Goal: Task Accomplishment & Management: Complete application form

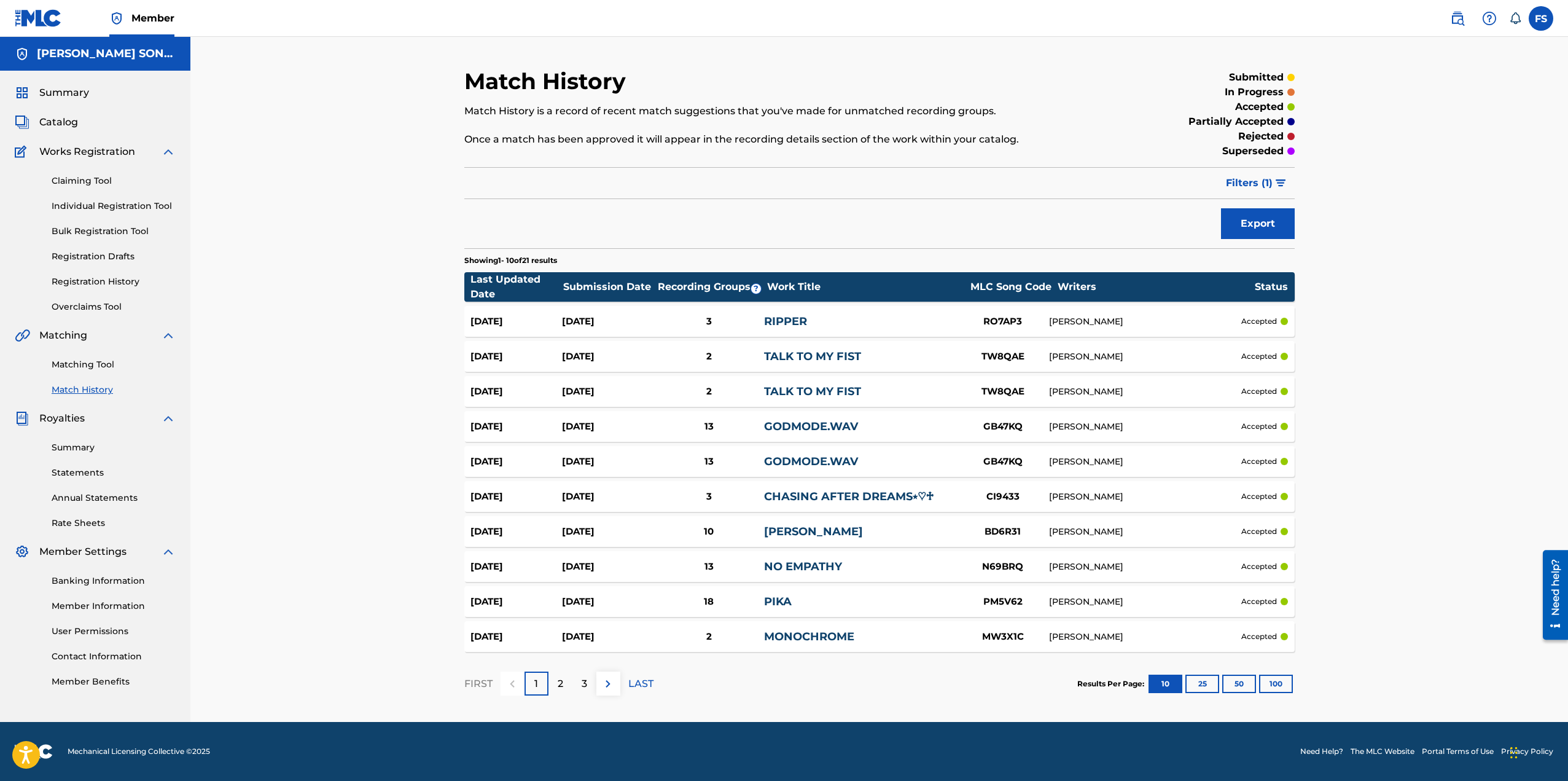
click at [107, 315] on div "Summary Catalog Works Registration Claiming Tool Individual Registration Tool B…" at bounding box center [95, 386] width 191 height 632
click at [86, 309] on link "Overclaims Tool" at bounding box center [114, 307] width 124 height 13
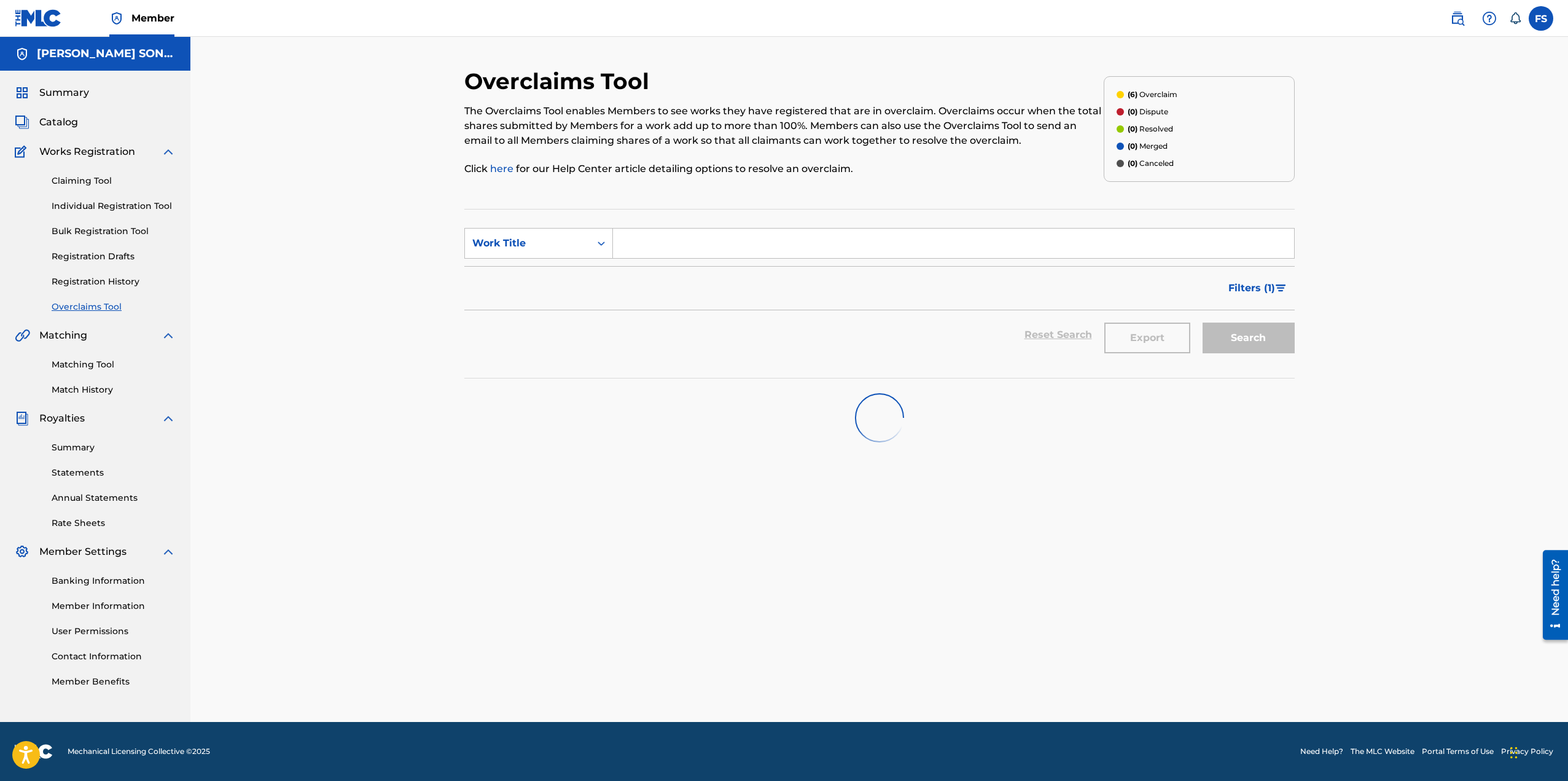
click at [70, 95] on span "Summary" at bounding box center [64, 93] width 50 height 15
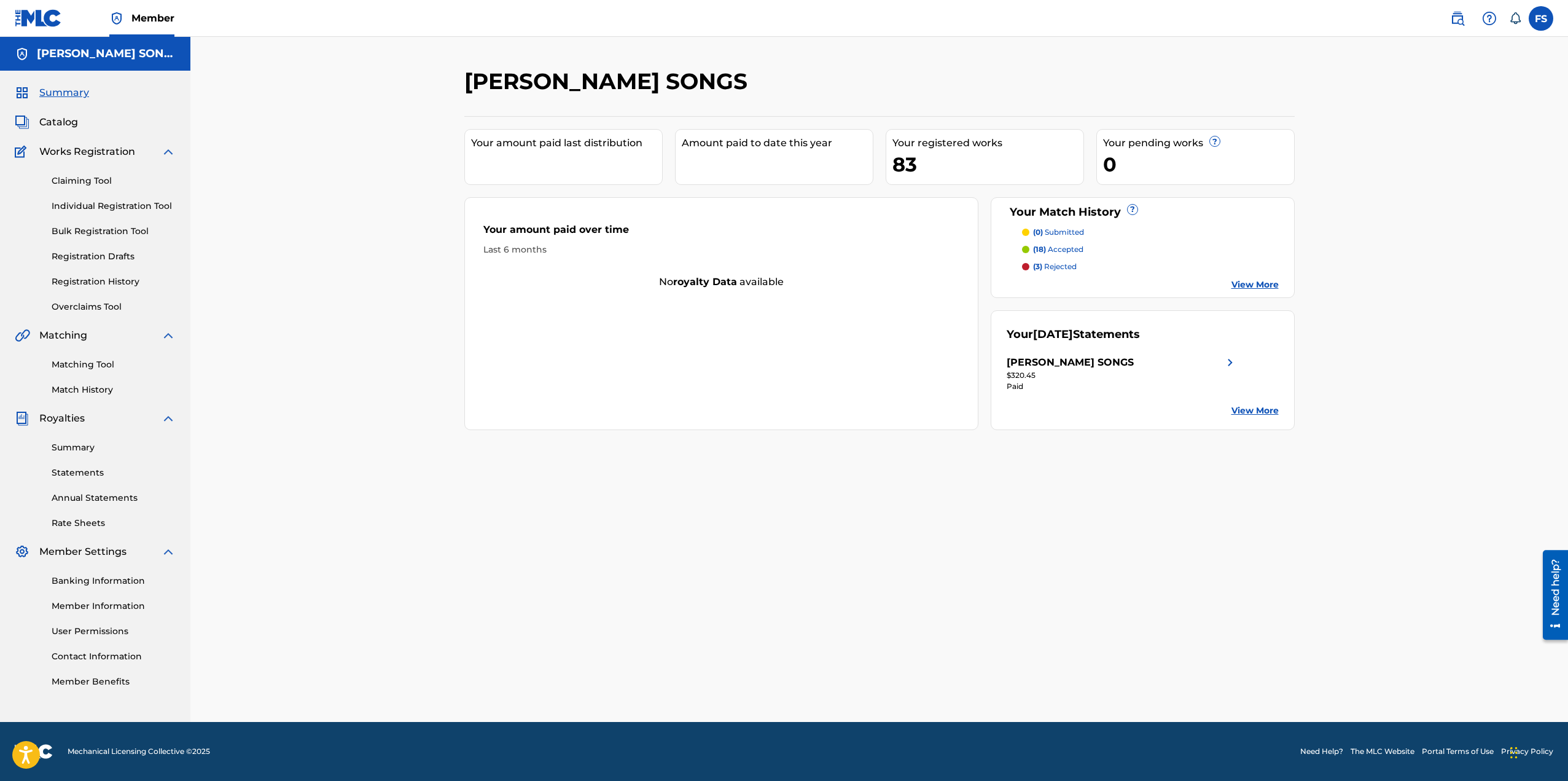
click at [1068, 261] on p "(3) rejected" at bounding box center [1054, 266] width 43 height 11
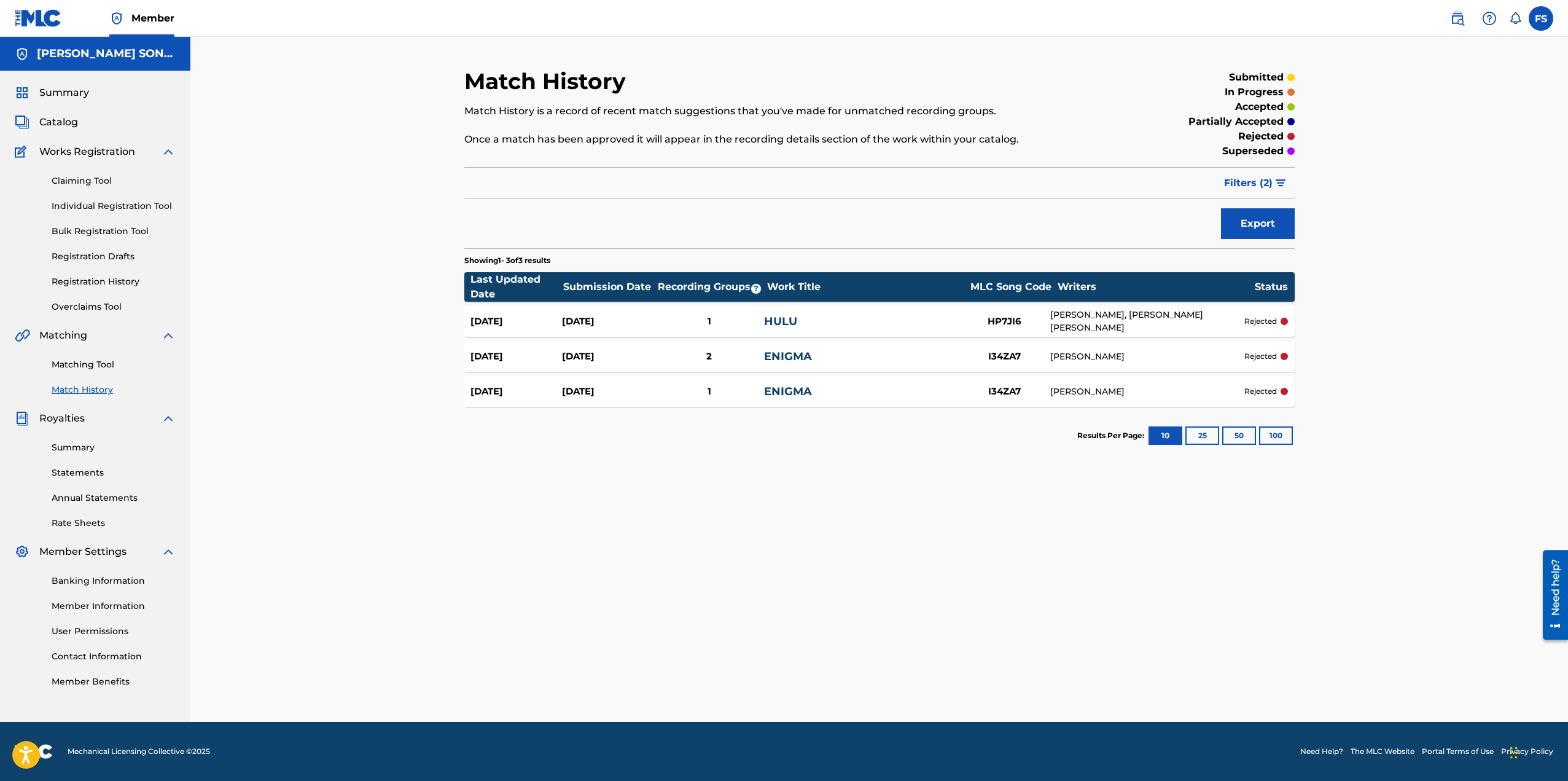
click at [70, 84] on div "Summary Catalog Works Registration Claiming Tool Individual Registration Tool B…" at bounding box center [95, 386] width 191 height 632
click at [73, 85] on div "Summary Catalog Works Registration Claiming Tool Individual Registration Tool B…" at bounding box center [95, 386] width 191 height 632
click at [76, 86] on span "Summary" at bounding box center [64, 93] width 50 height 15
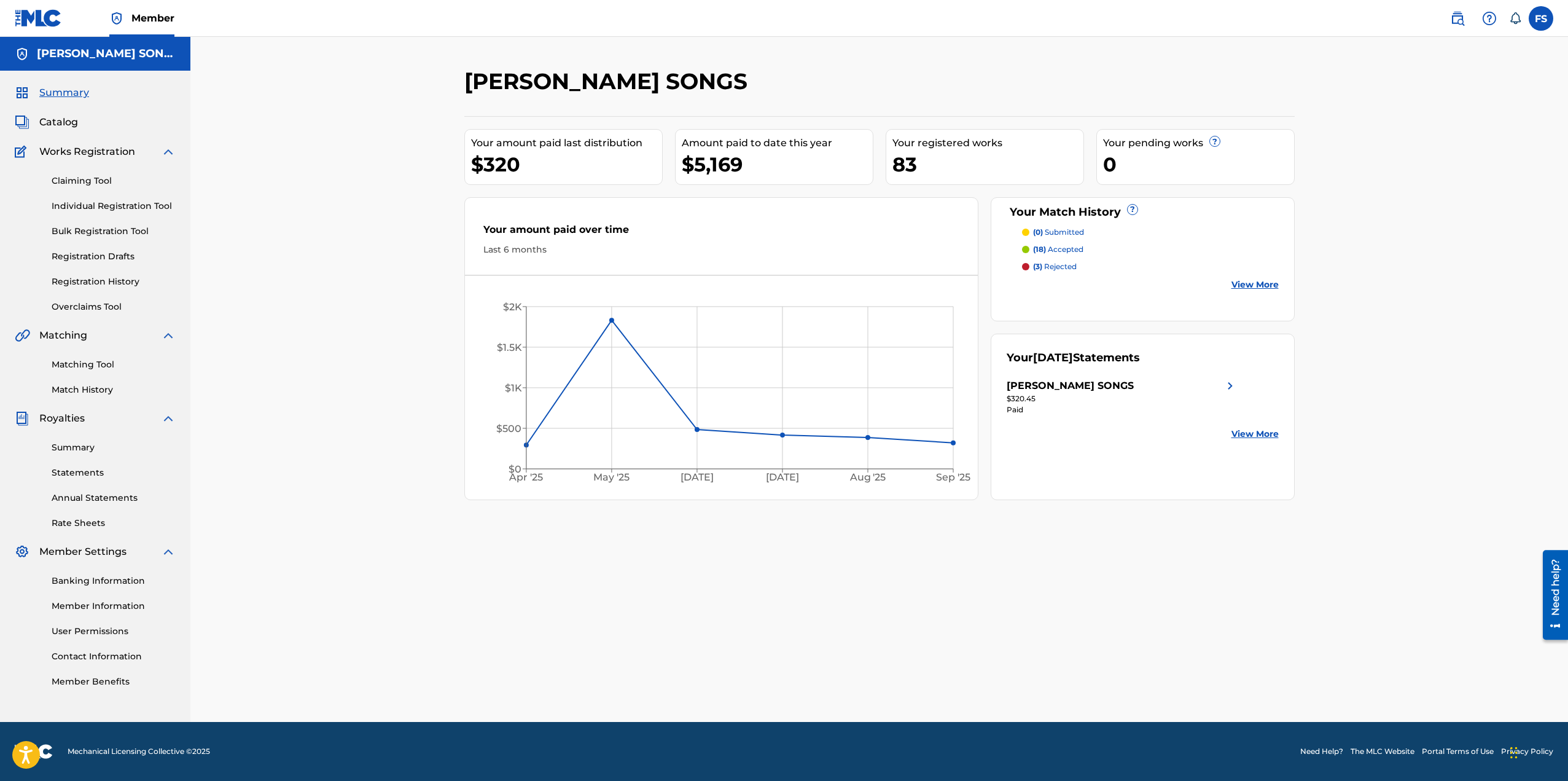
click at [68, 121] on span "Catalog" at bounding box center [58, 122] width 39 height 15
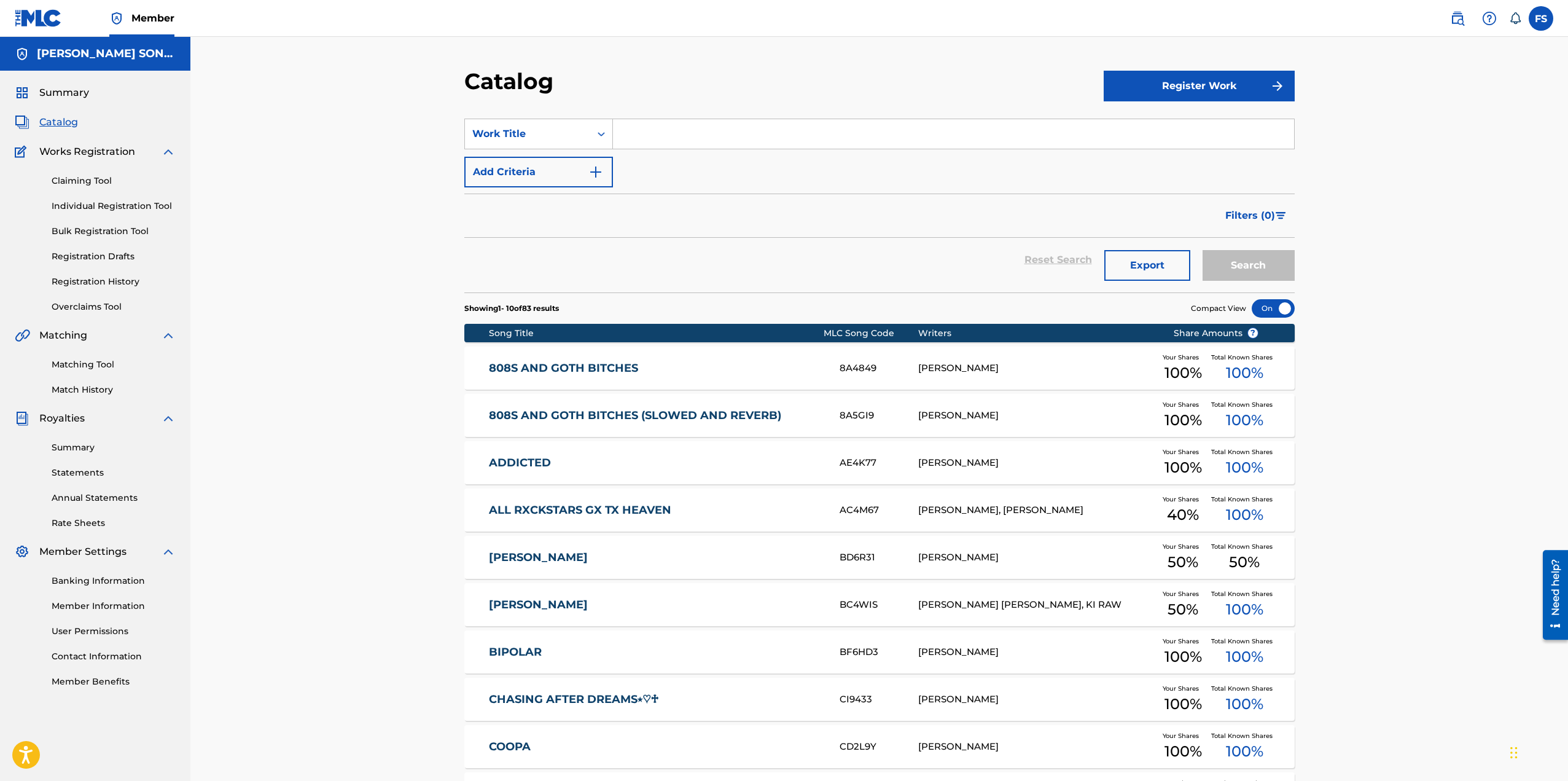
click at [1175, 84] on button "Register Work" at bounding box center [1199, 86] width 191 height 31
click at [1150, 118] on link "Individual" at bounding box center [1199, 126] width 191 height 29
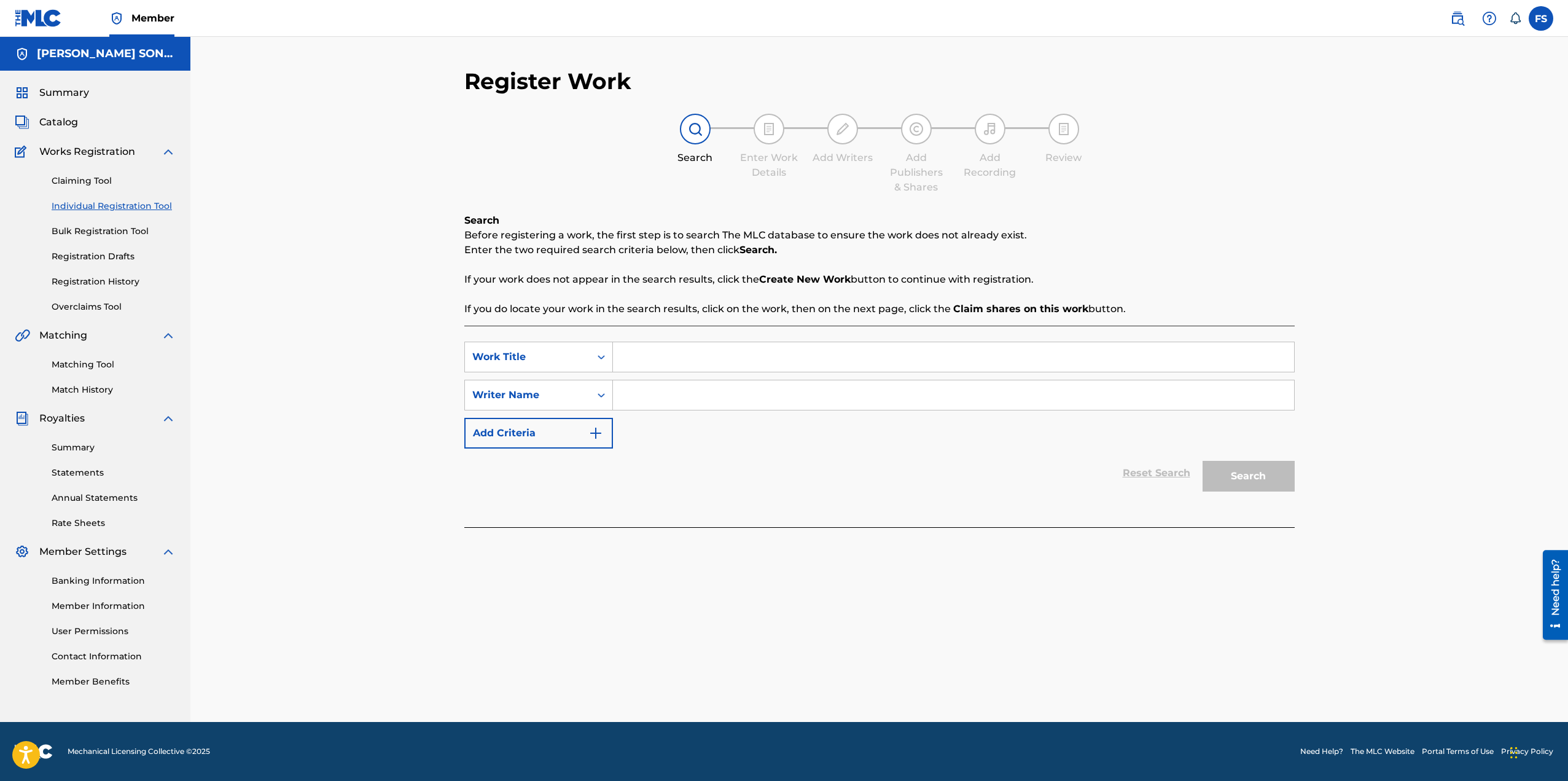
click at [647, 357] on input "Search Form" at bounding box center [953, 357] width 681 height 29
type input "adad"
click at [684, 386] on input "Search Form" at bounding box center [953, 395] width 681 height 29
type input "adad"
click at [1253, 481] on button "Search" at bounding box center [1249, 476] width 92 height 31
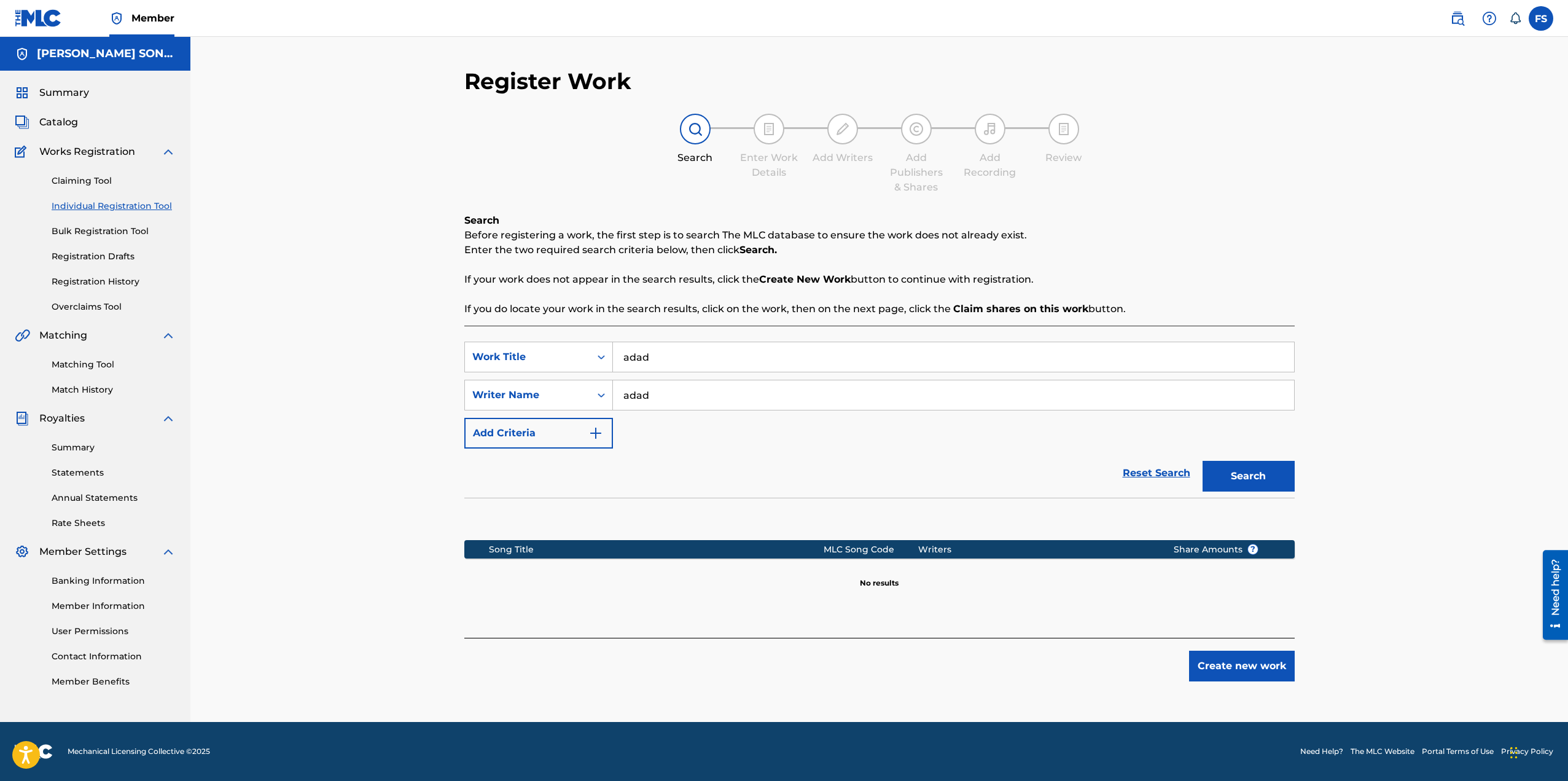
click at [1227, 650] on div "Create new work" at bounding box center [879, 659] width 831 height 43
click at [1232, 662] on button "Create new work" at bounding box center [1241, 666] width 106 height 31
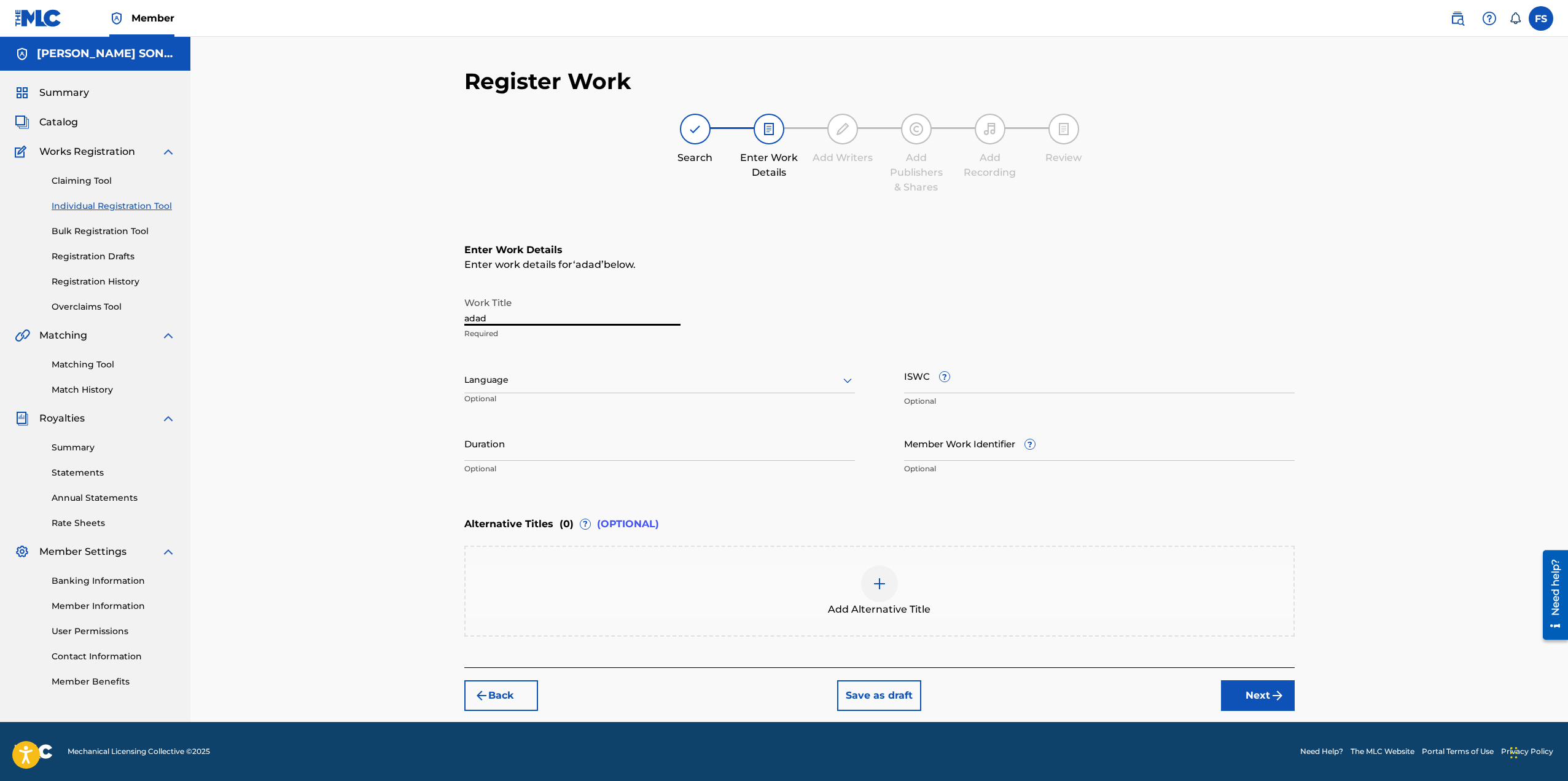
drag, startPoint x: 519, startPoint y: 322, endPoint x: 457, endPoint y: 320, distance: 62.0
click at [458, 320] on div "Register Work Search Enter Work Details Add Writers Add Publishers & Shares Add…" at bounding box center [879, 395] width 860 height 654
paste input "[URL][DOMAIN_NAME]"
click at [588, 321] on input "[URL][DOMAIN_NAME]" at bounding box center [572, 308] width 216 height 35
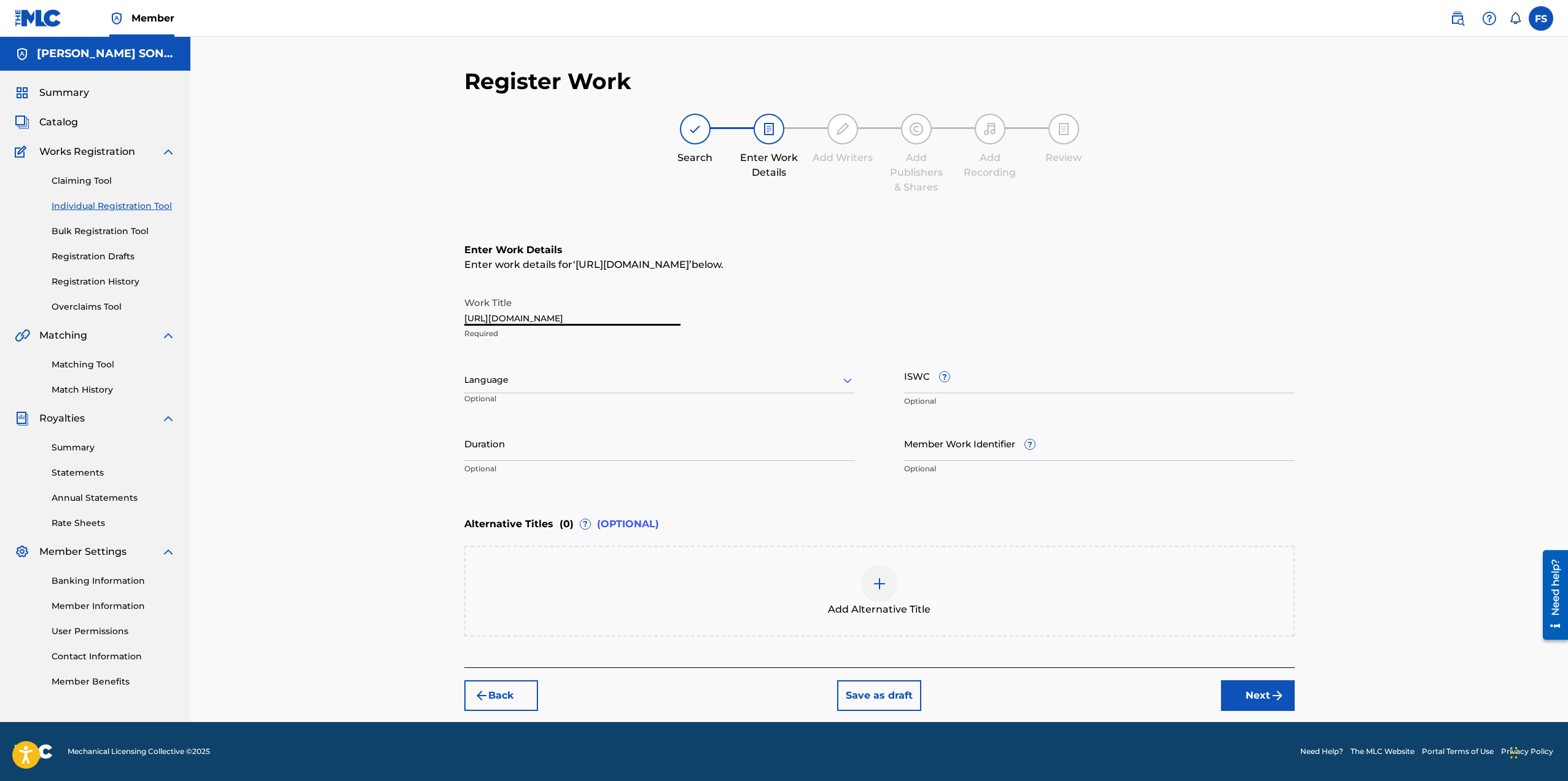
click at [588, 321] on input "[URL][DOMAIN_NAME]" at bounding box center [572, 308] width 216 height 35
type input "DUM DI DI DUM"
click at [584, 375] on div at bounding box center [659, 380] width 391 height 15
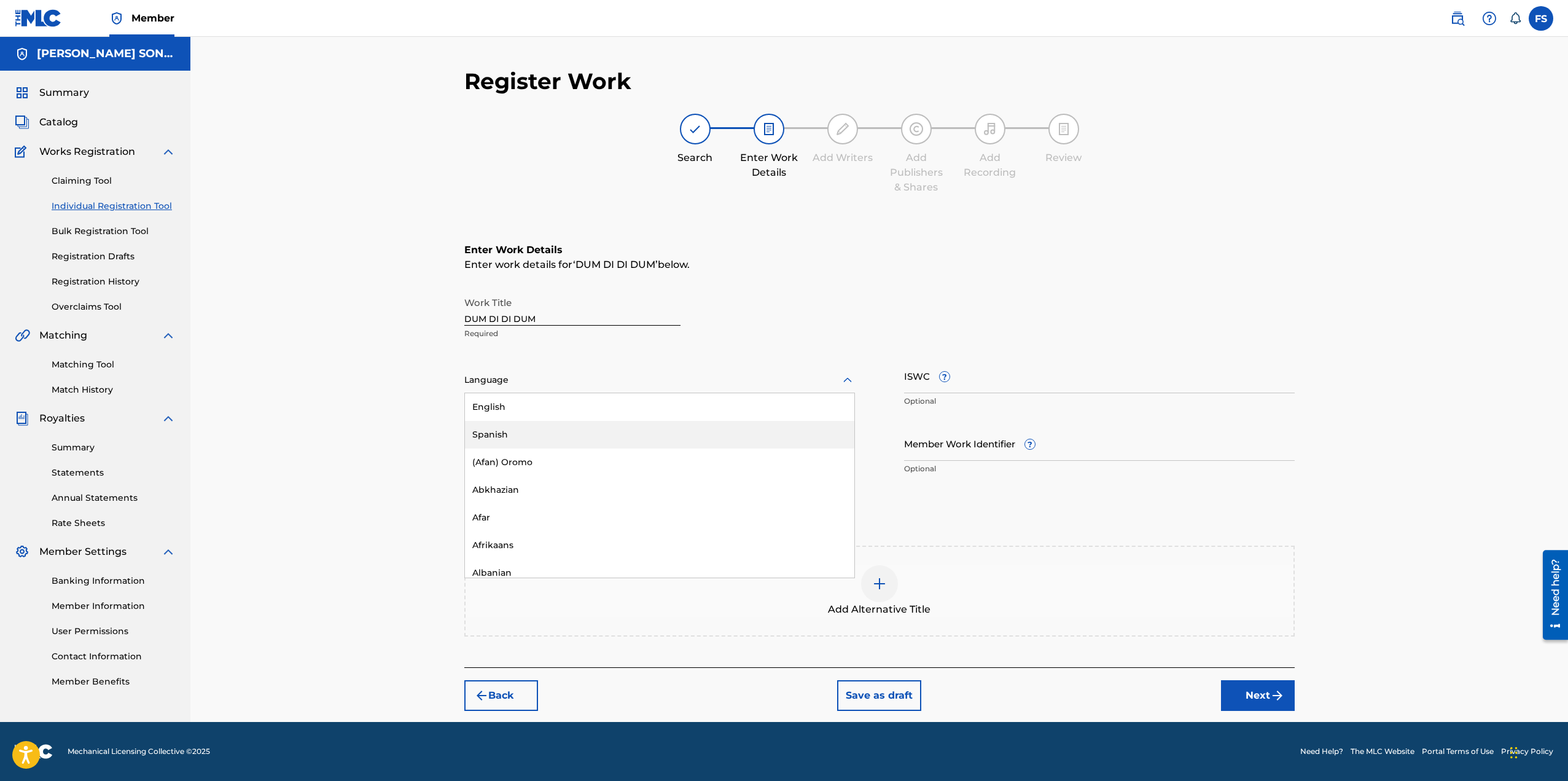
drag, startPoint x: 530, startPoint y: 429, endPoint x: 531, endPoint y: 409, distance: 20.0
click at [531, 409] on div "English Spanish (Afan) Oromo Abkhazian Afar Afrikaans Albanian Amharic Arabic A…" at bounding box center [659, 485] width 389 height 184
click at [531, 409] on div "English" at bounding box center [659, 407] width 389 height 28
click at [1248, 687] on button "Next" at bounding box center [1257, 695] width 74 height 31
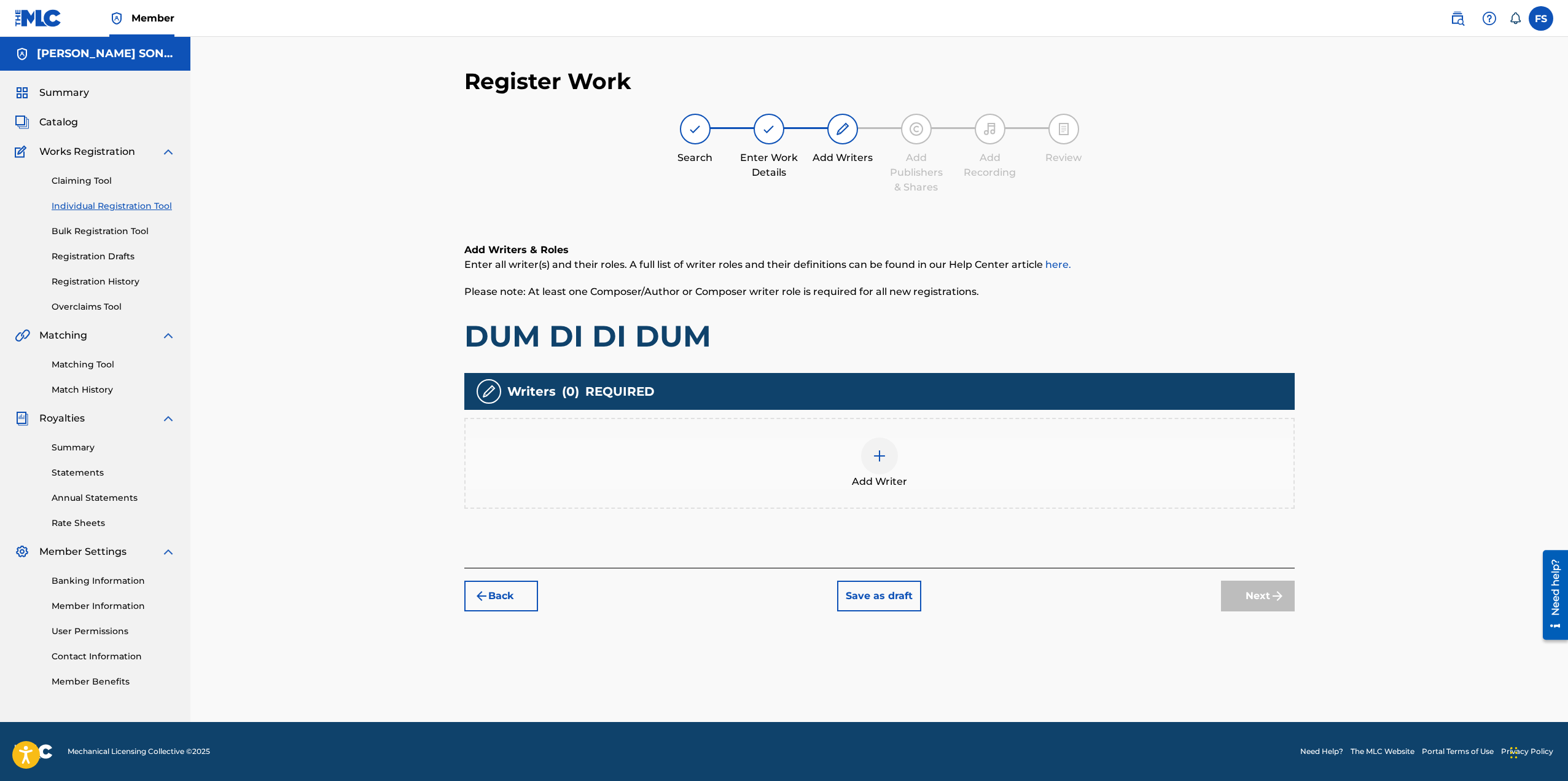
click at [879, 457] on img at bounding box center [879, 455] width 15 height 15
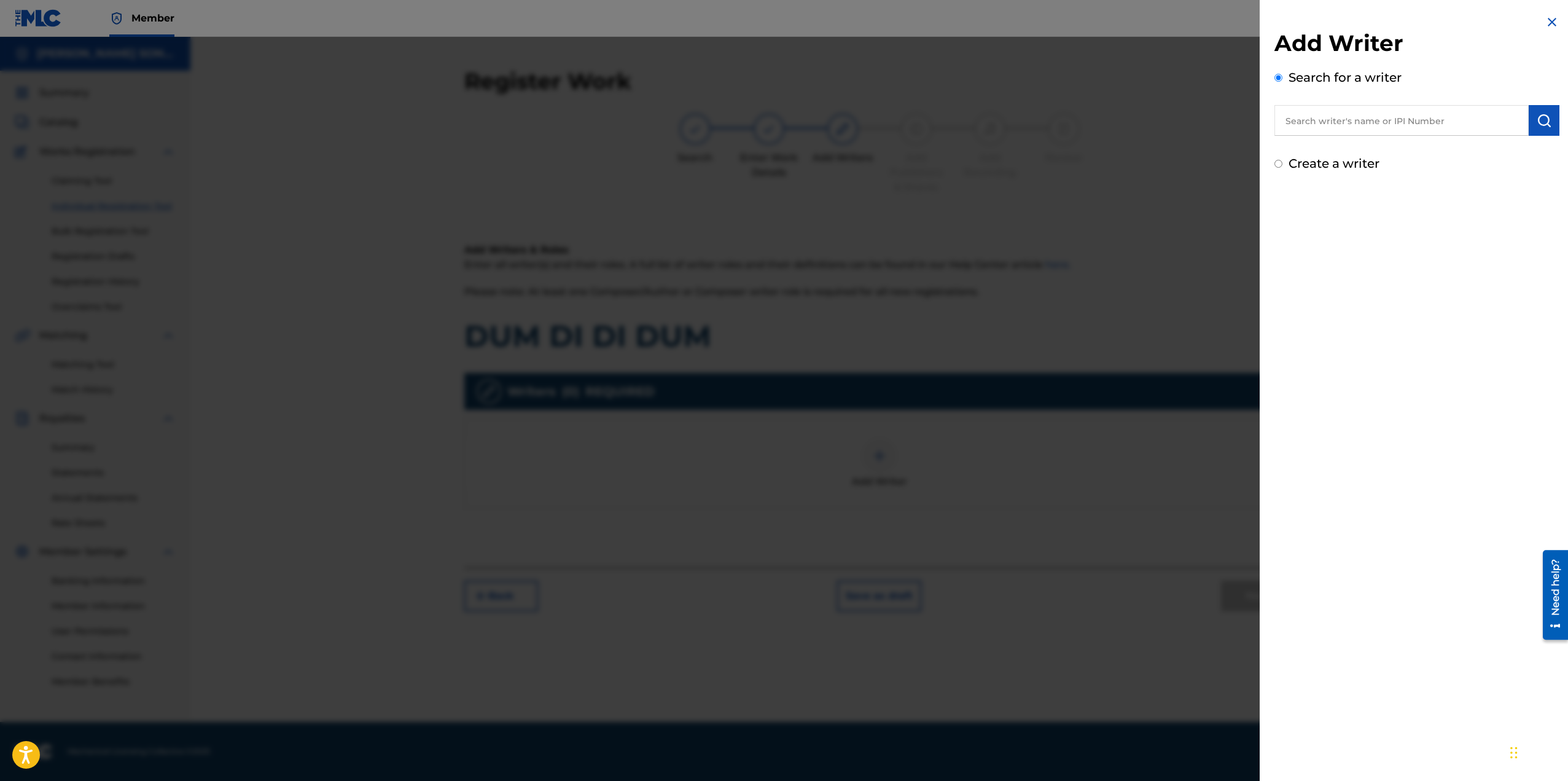
click at [1358, 132] on input "text" at bounding box center [1402, 120] width 255 height 31
click at [1370, 118] on input "text" at bounding box center [1402, 120] width 255 height 31
type input "[PERSON_NAME]"
click at [1546, 124] on img "submit" at bounding box center [1544, 120] width 15 height 15
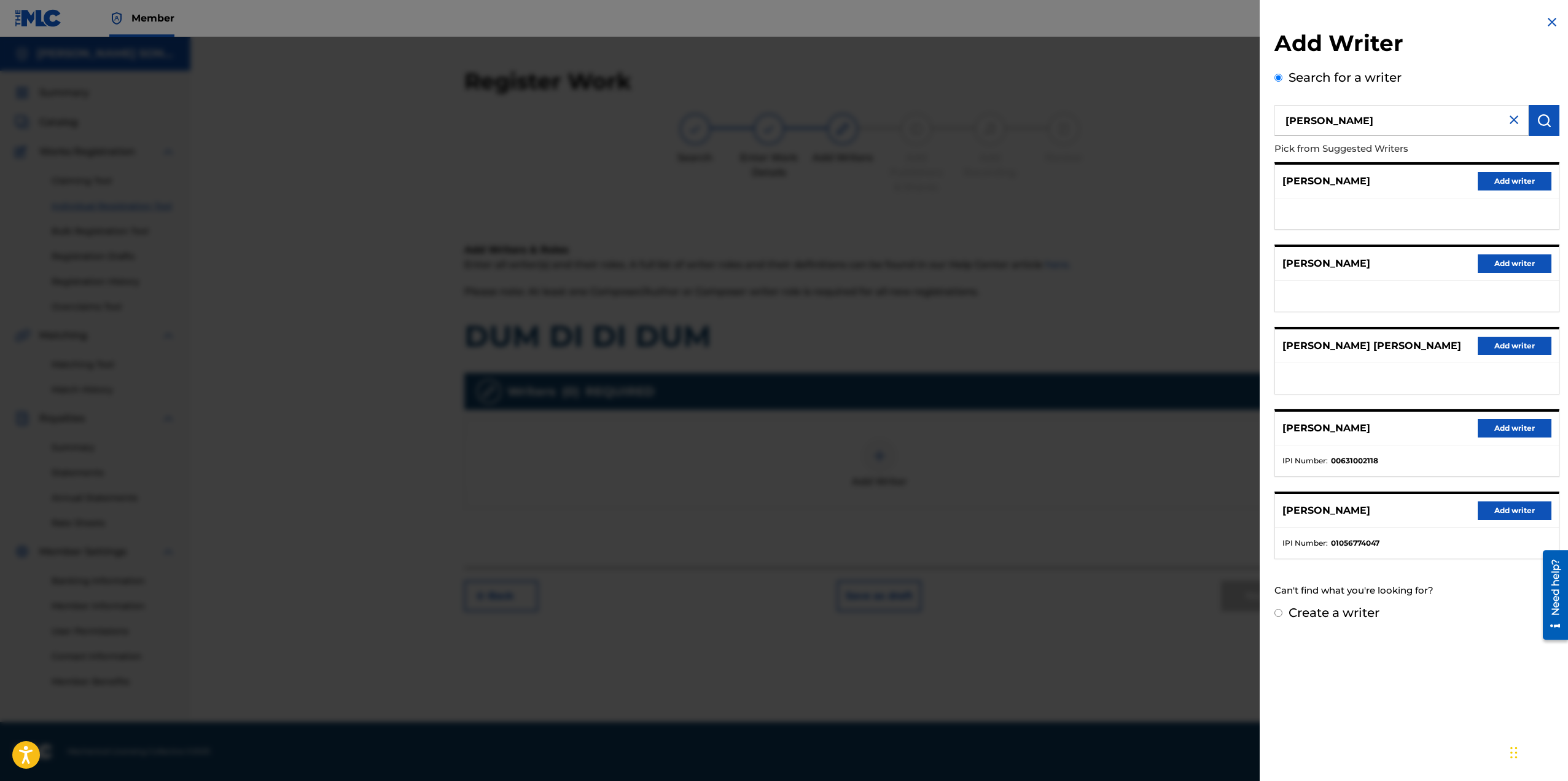
click at [1503, 513] on button "Add writer" at bounding box center [1514, 510] width 74 height 19
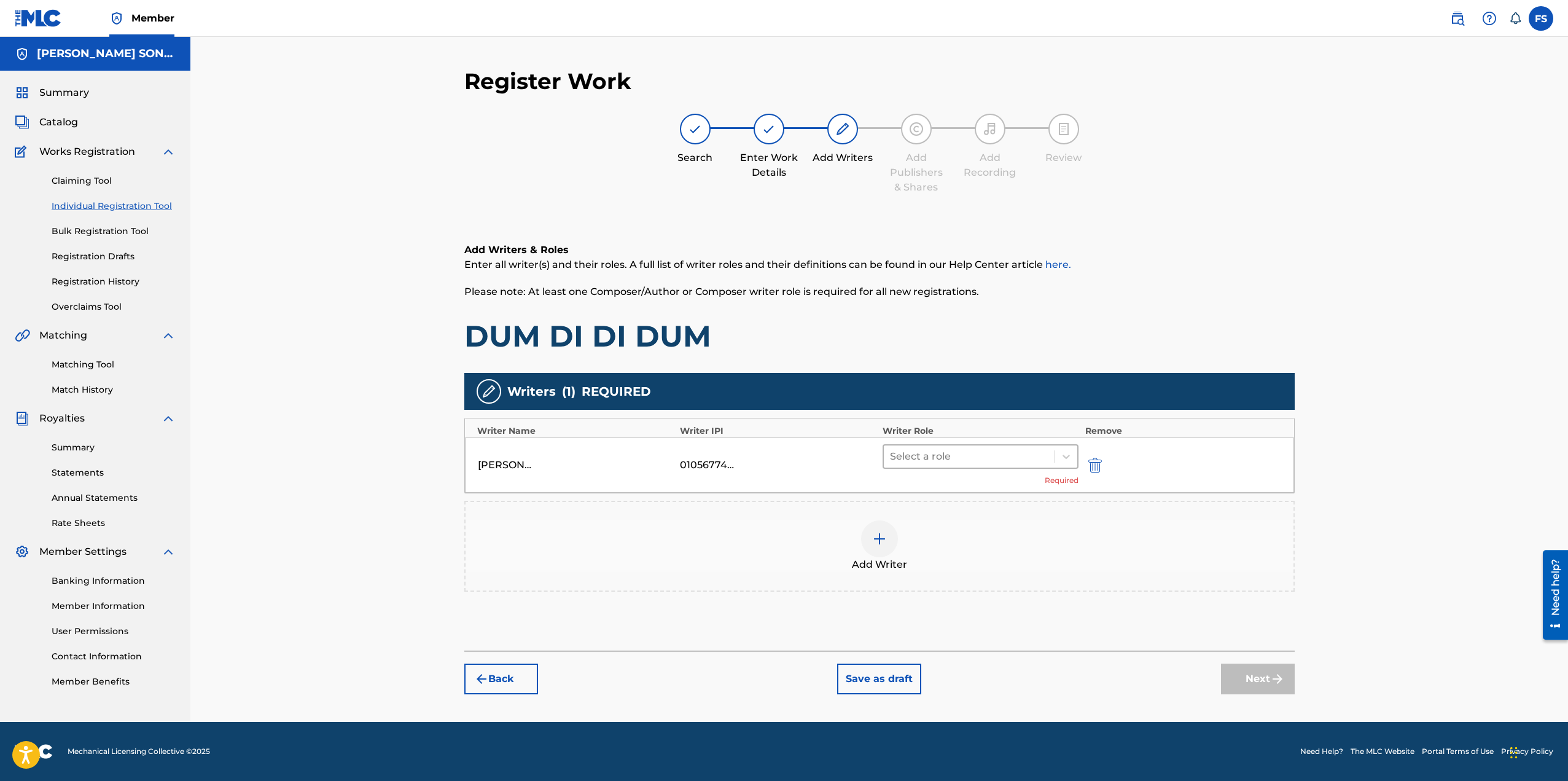
click at [1037, 457] on div at bounding box center [969, 456] width 159 height 17
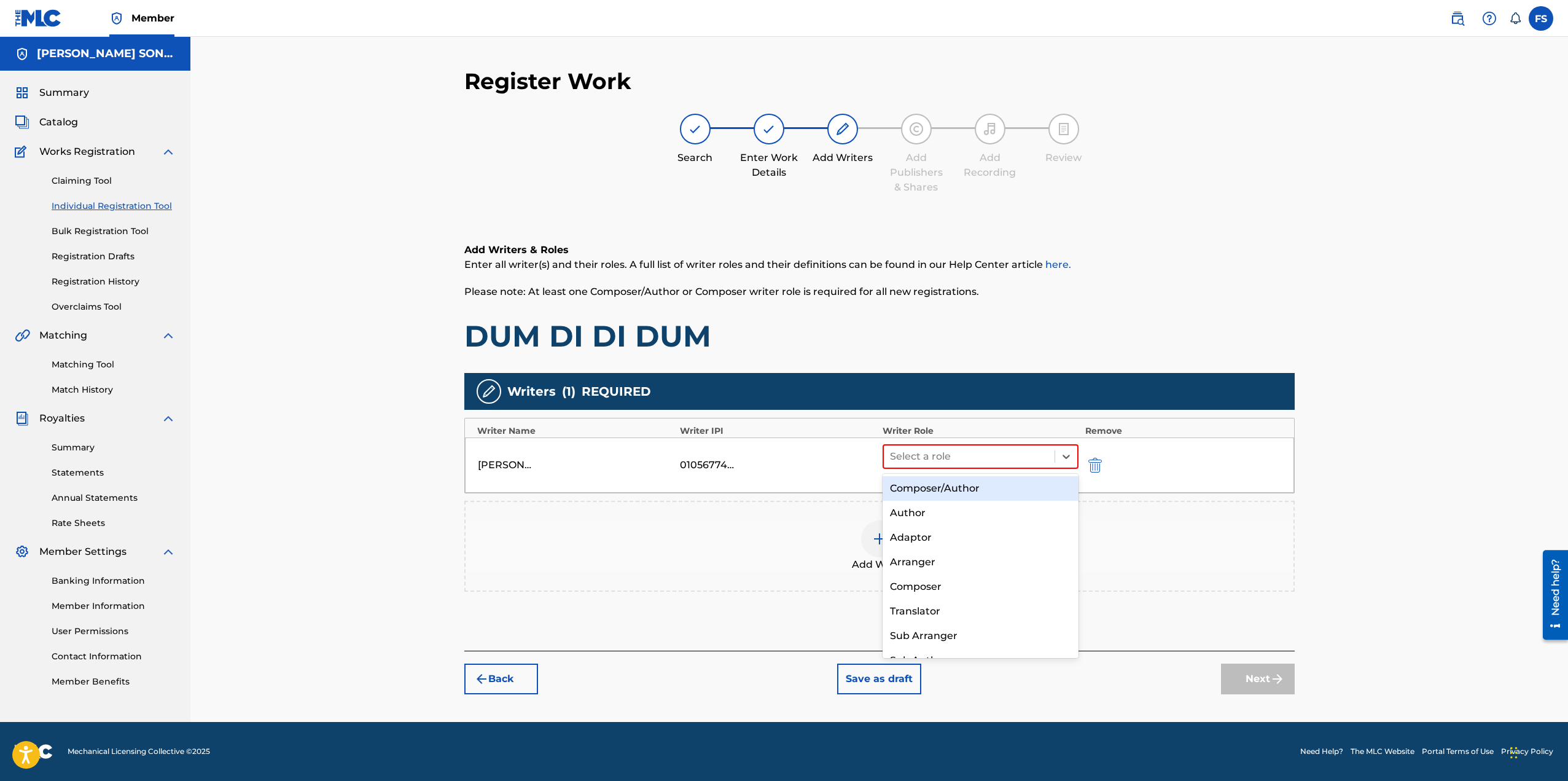
click at [913, 487] on div "Composer/Author" at bounding box center [980, 488] width 196 height 24
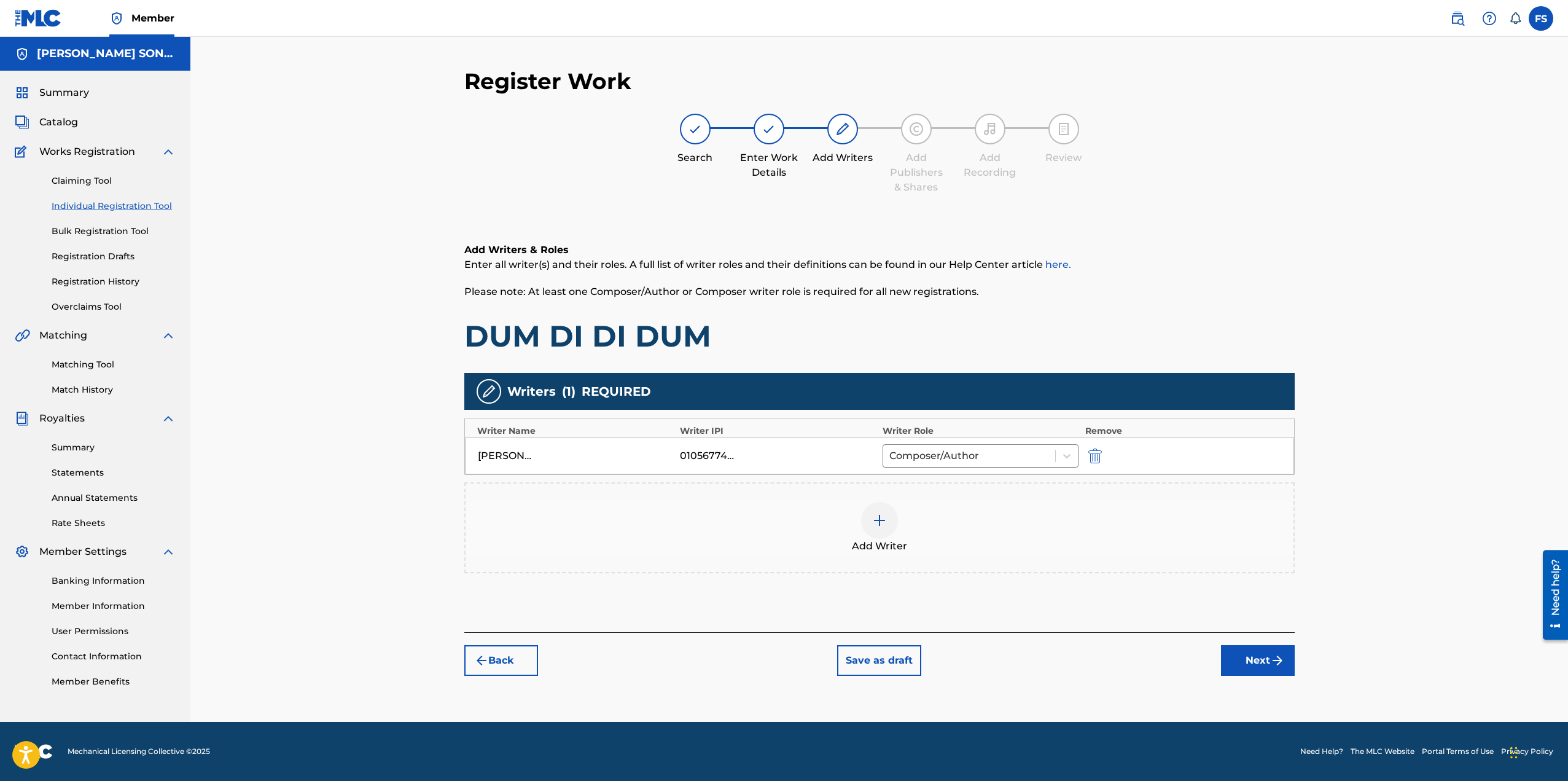
click at [1250, 654] on button "Next" at bounding box center [1257, 660] width 74 height 31
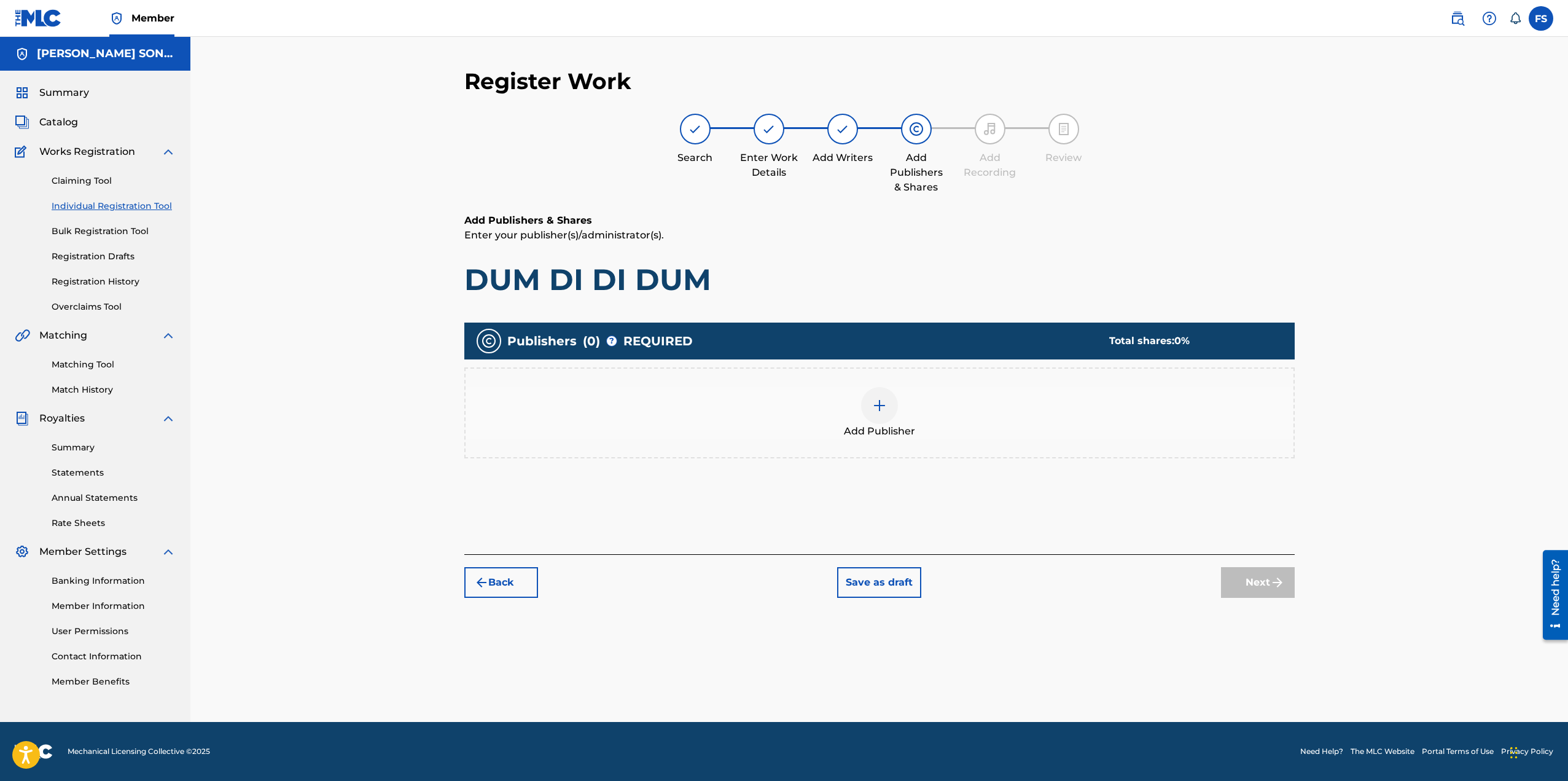
click at [947, 441] on div "Add Publisher" at bounding box center [879, 413] width 831 height 91
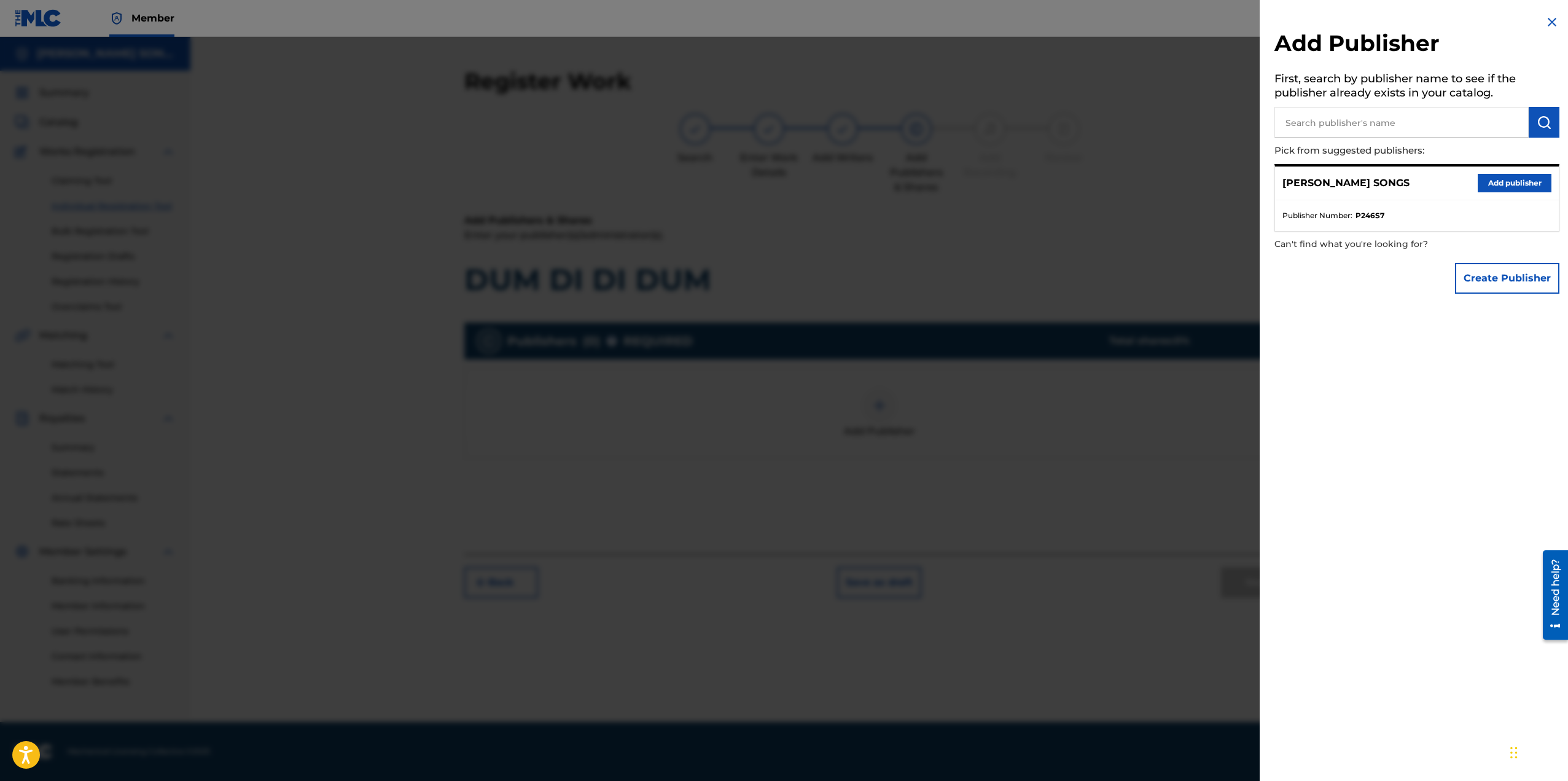
click at [1505, 187] on button "Add publisher" at bounding box center [1514, 183] width 74 height 19
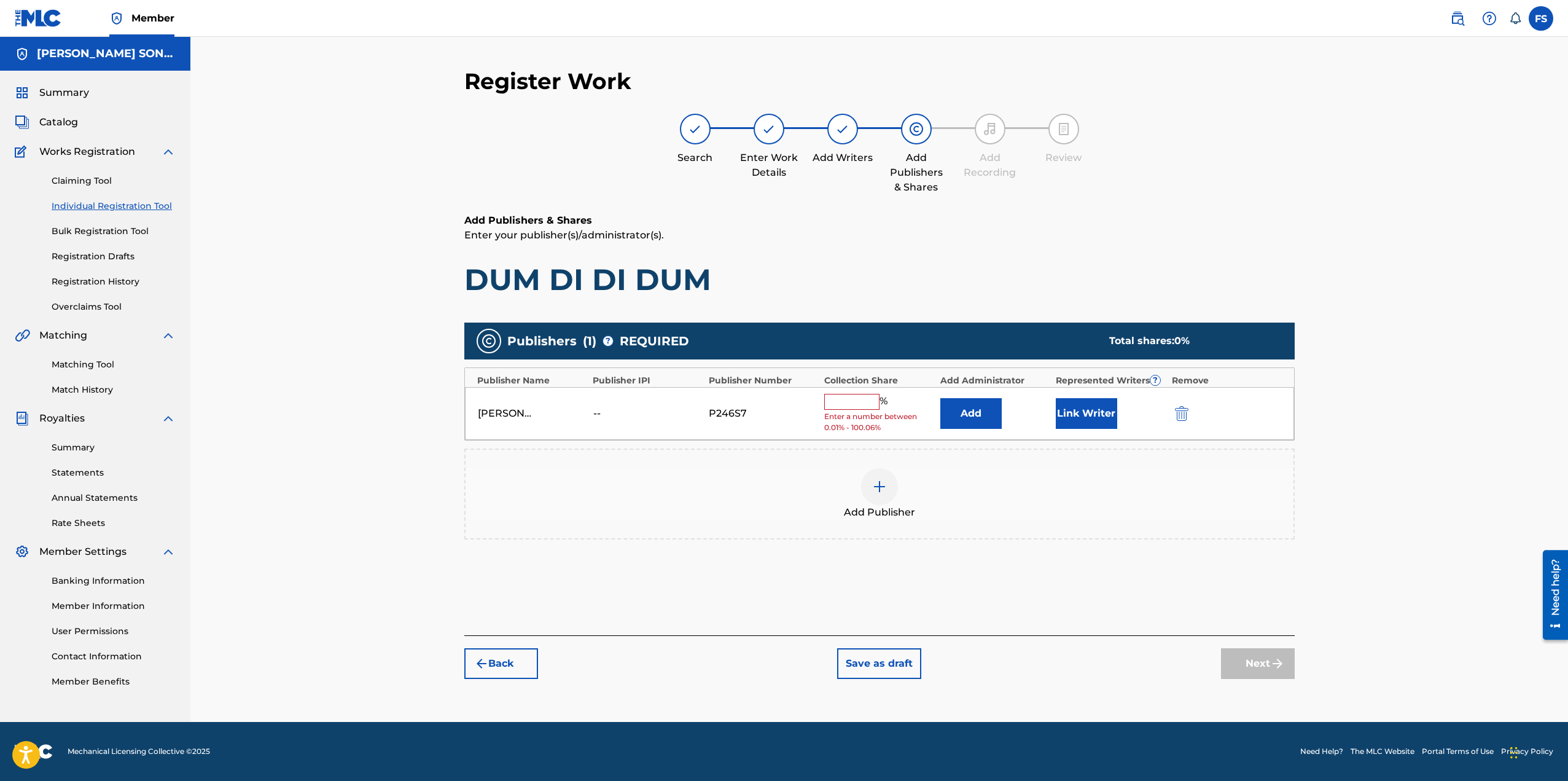
drag, startPoint x: 857, startPoint y: 411, endPoint x: 850, endPoint y: 404, distance: 9.9
click at [856, 411] on span "Enter a number between 0.01% - 100.06%" at bounding box center [879, 422] width 109 height 22
click at [850, 404] on input "text" at bounding box center [852, 402] width 55 height 16
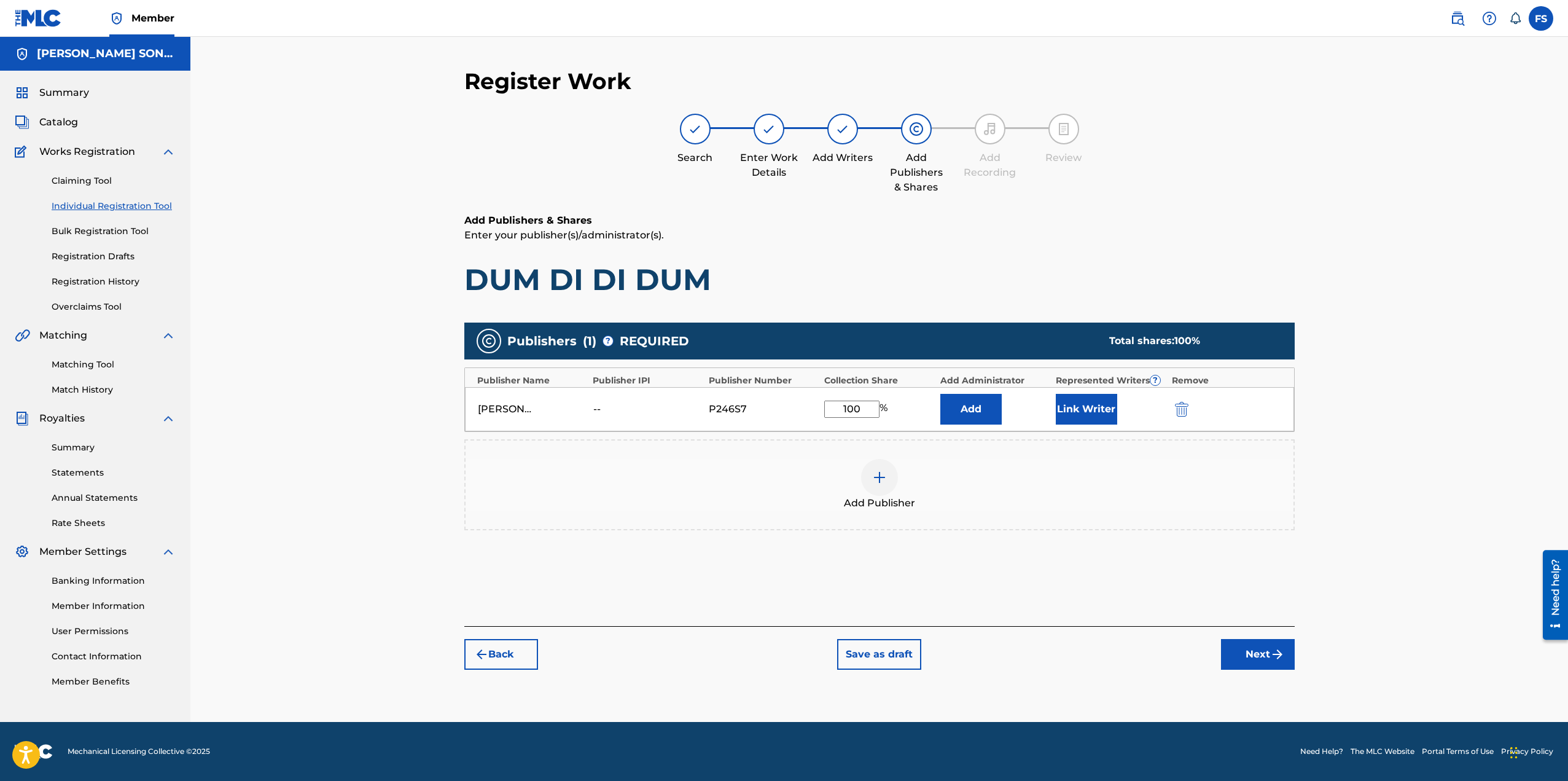
type input "100"
click at [964, 409] on button "Add" at bounding box center [971, 409] width 61 height 31
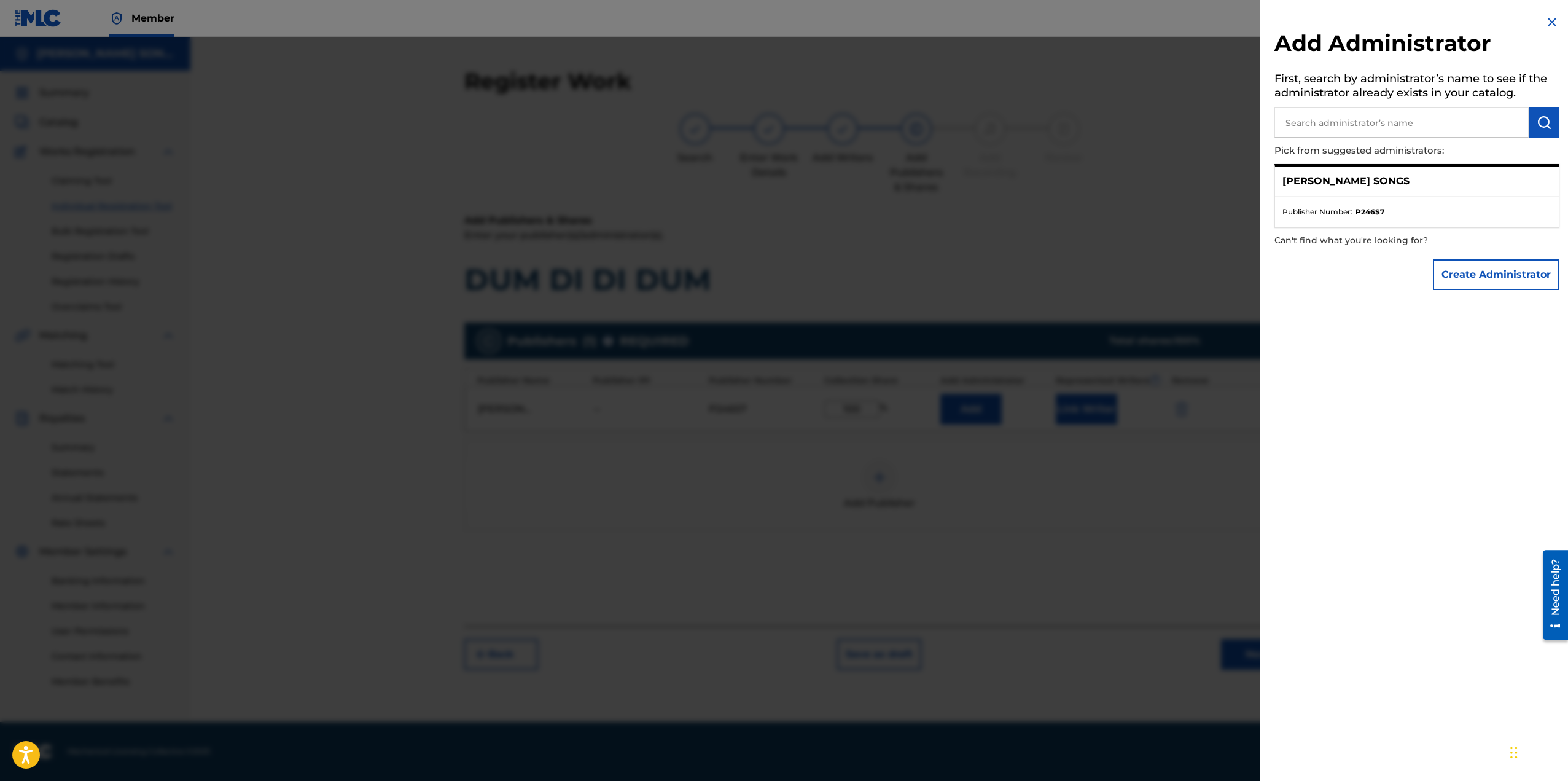
click at [1151, 519] on div at bounding box center [784, 427] width 1568 height 781
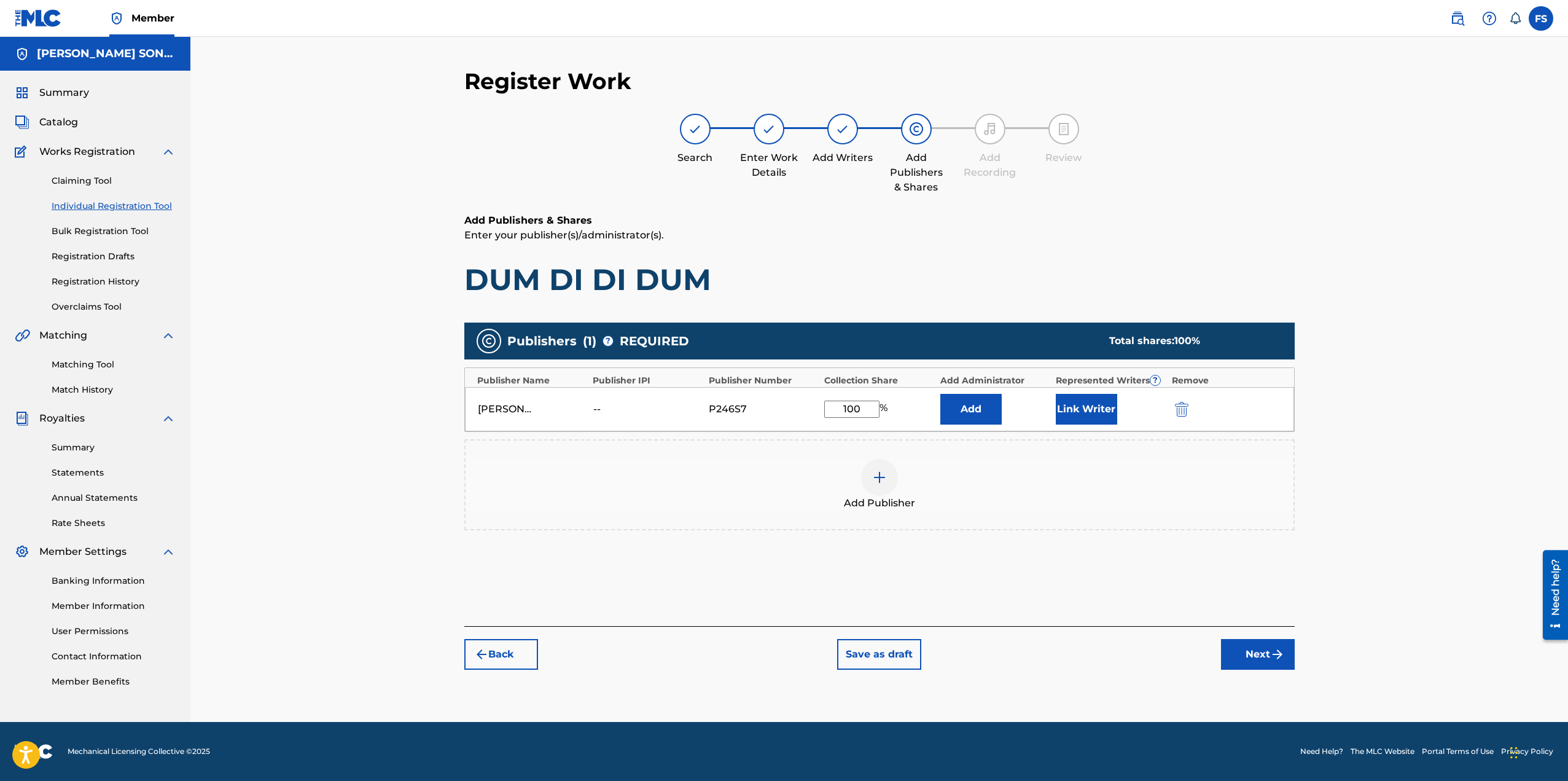
click at [1096, 398] on button "Link Writer" at bounding box center [1086, 409] width 61 height 31
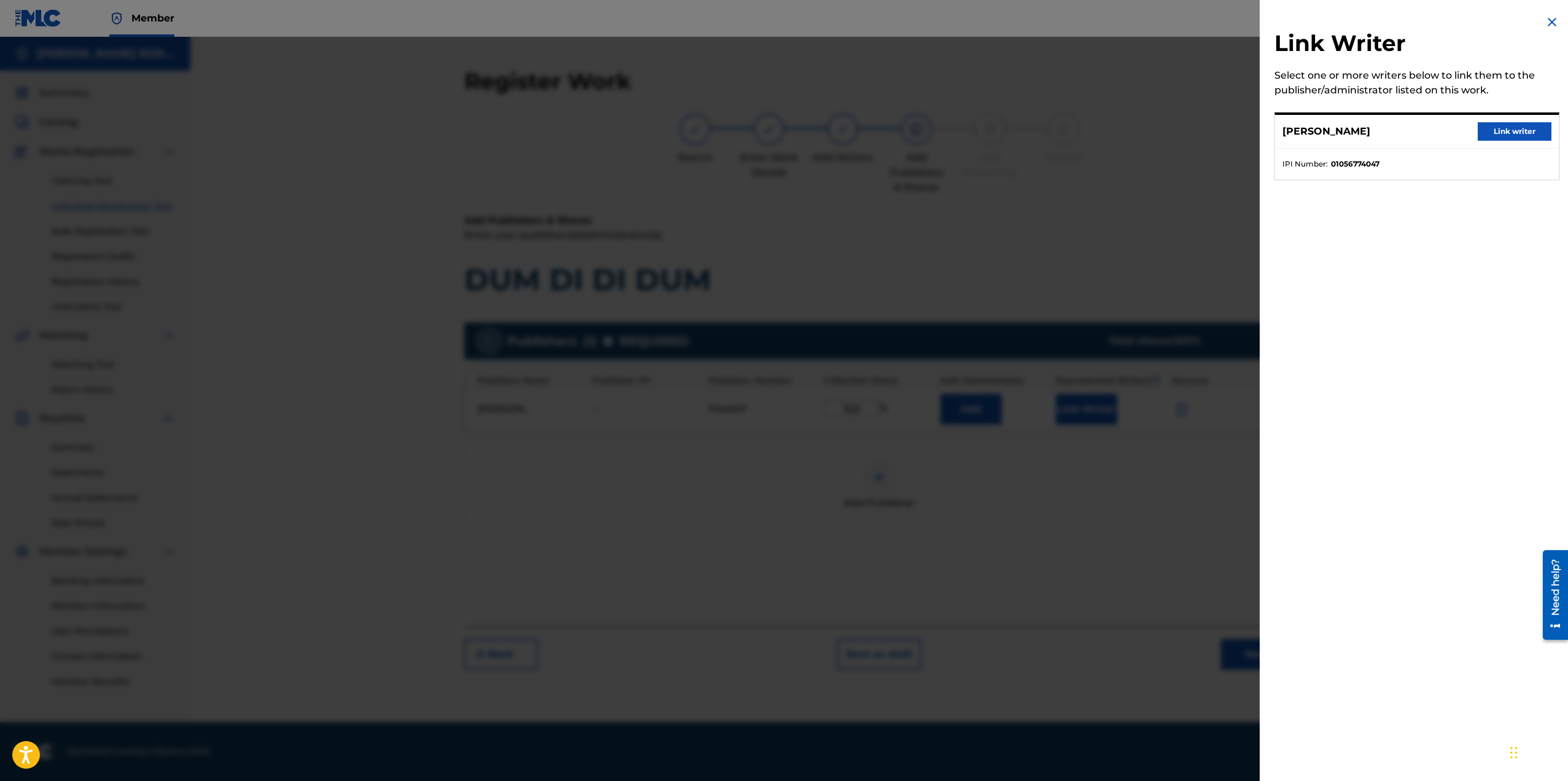
click at [1548, 125] on div "[PERSON_NAME] Link writer" at bounding box center [1417, 132] width 284 height 34
click at [1536, 129] on button "Link writer" at bounding box center [1514, 131] width 74 height 19
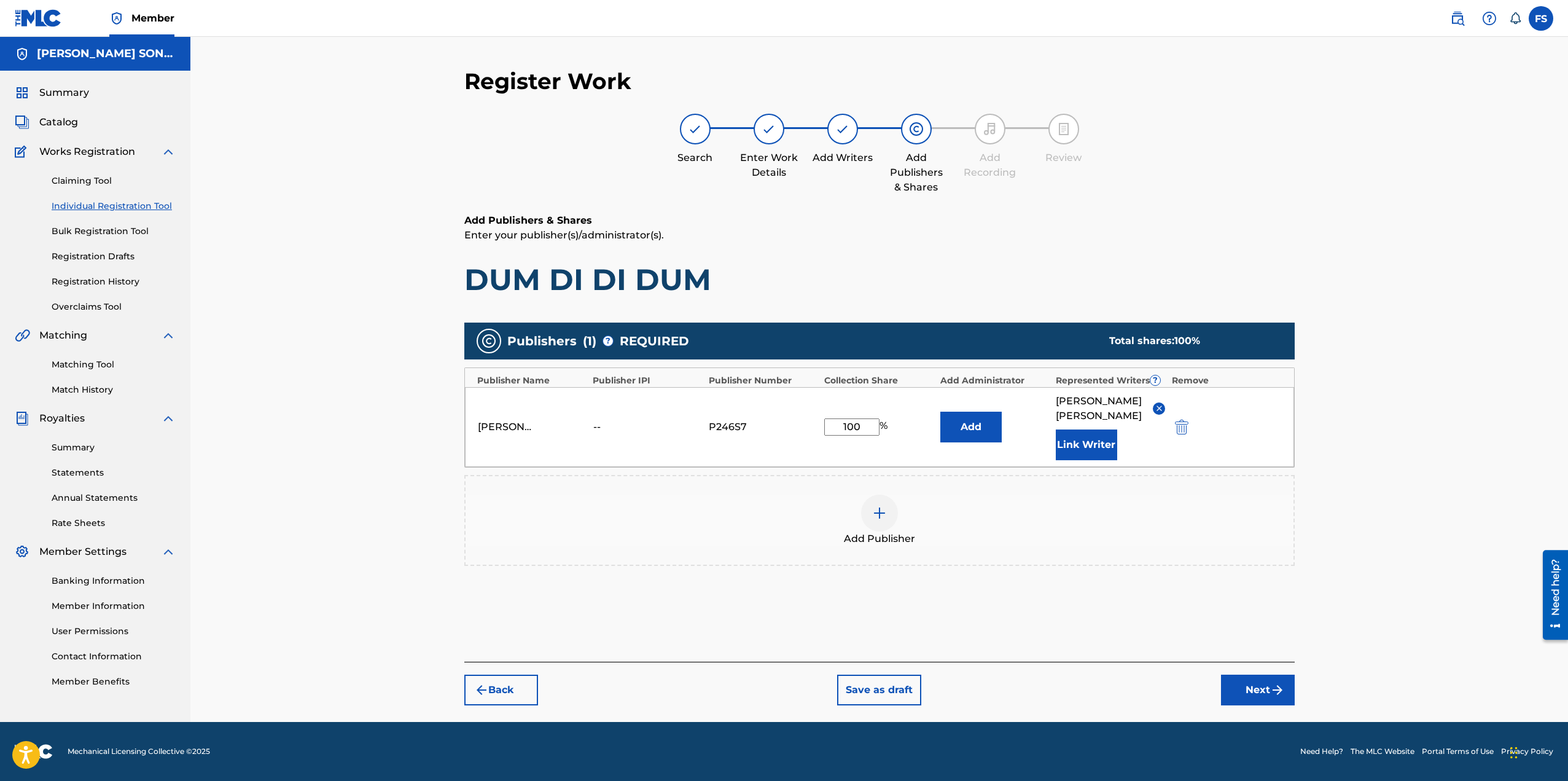
click at [1246, 681] on button "Next" at bounding box center [1257, 690] width 74 height 31
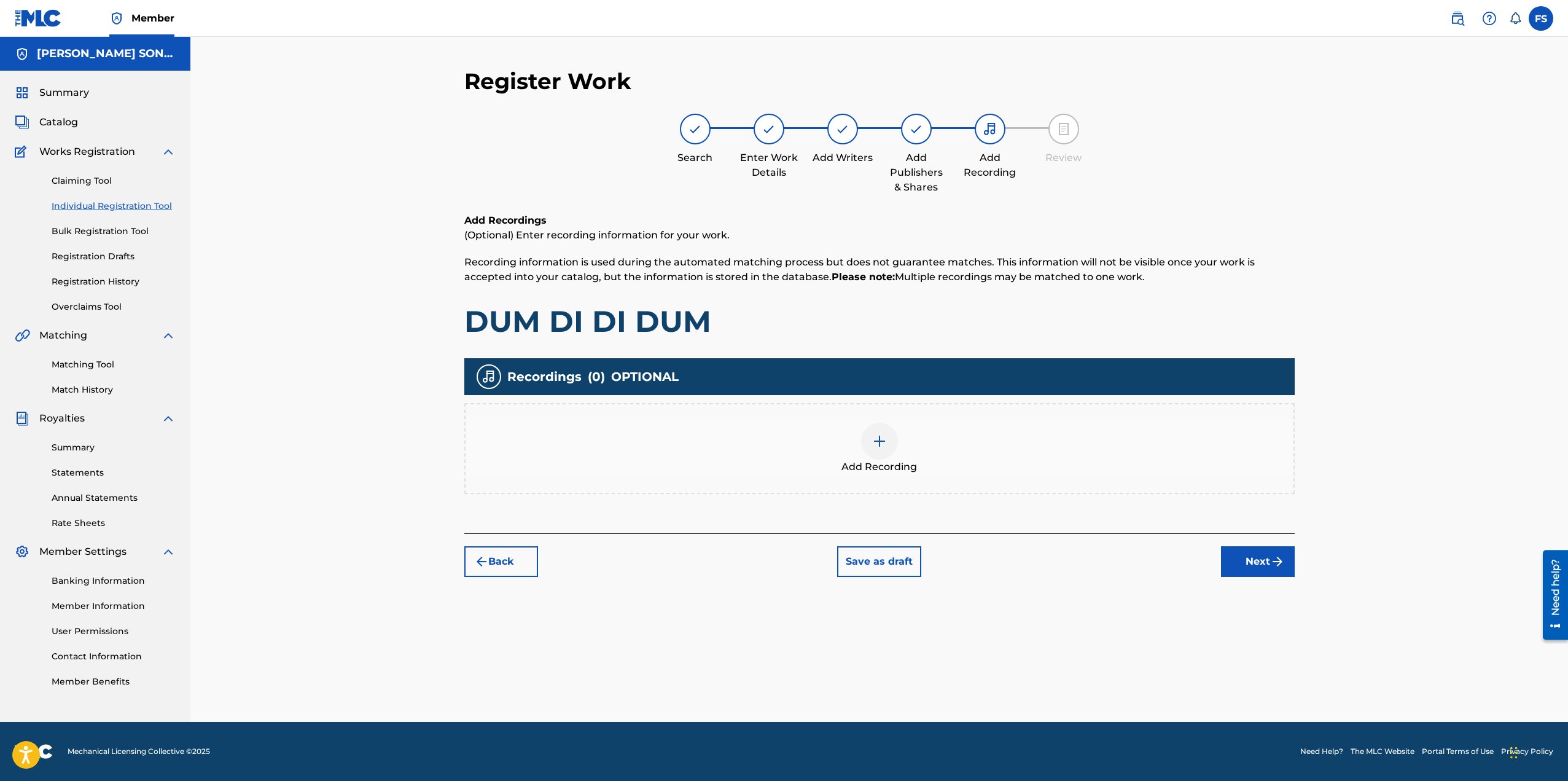
click at [933, 466] on div "Add Recording" at bounding box center [879, 448] width 828 height 52
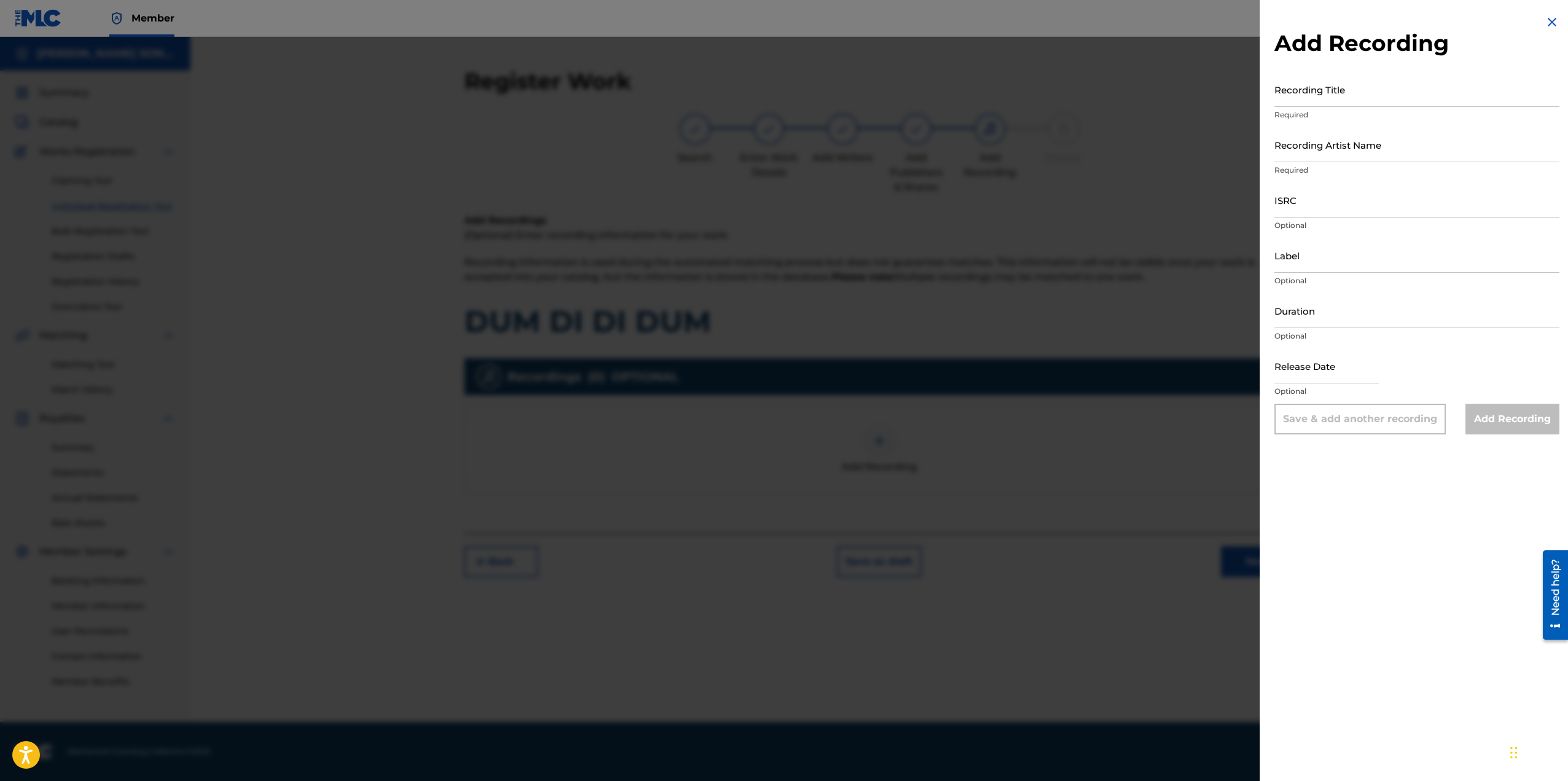
drag, startPoint x: 1329, startPoint y: 82, endPoint x: 1337, endPoint y: 85, distance: 8.5
click at [1330, 82] on input "Recording Title" at bounding box center [1417, 89] width 285 height 35
type input "DUM DI DI DUM"
click at [1326, 146] on input "Recording Artist Name" at bounding box center [1417, 145] width 285 height 35
type input "Kiraw"
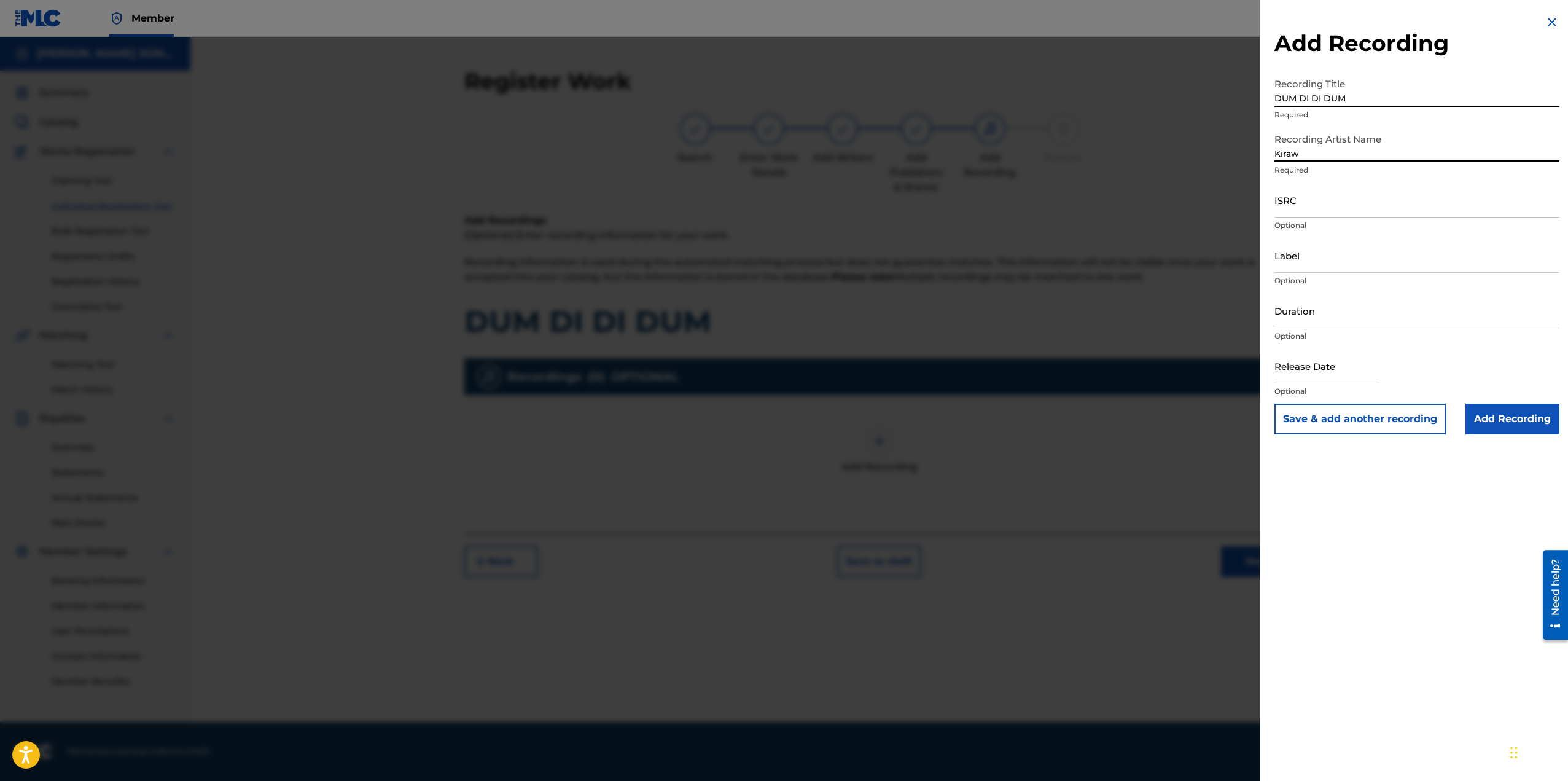
click at [1303, 208] on input "ISRC" at bounding box center [1417, 200] width 285 height 35
paste input "QZZ8A2531634"
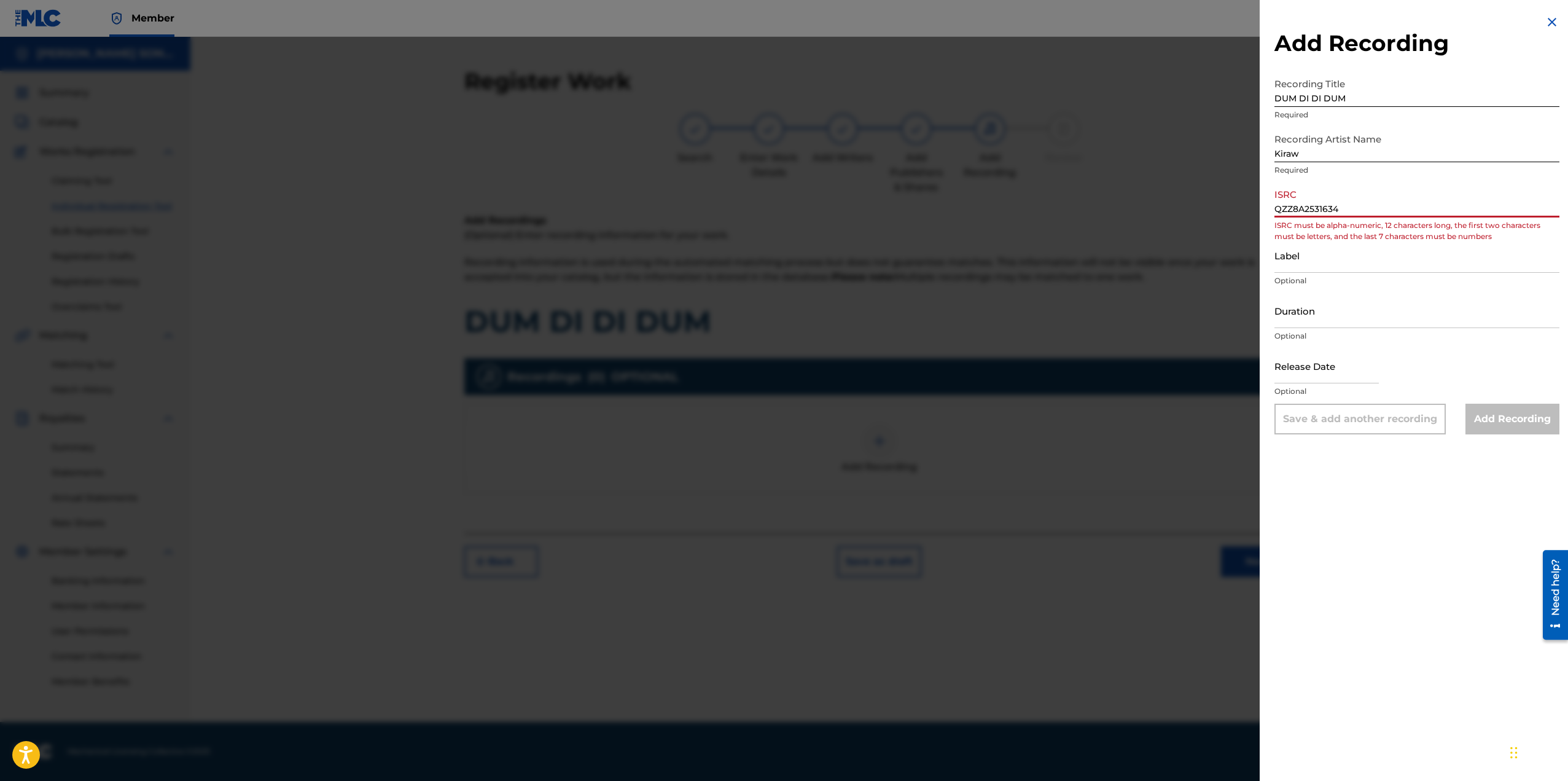
click at [1338, 204] on input "QZZ8A2531634" at bounding box center [1417, 200] width 285 height 35
click at [1276, 210] on input "QZZ8A2531634" at bounding box center [1417, 200] width 285 height 35
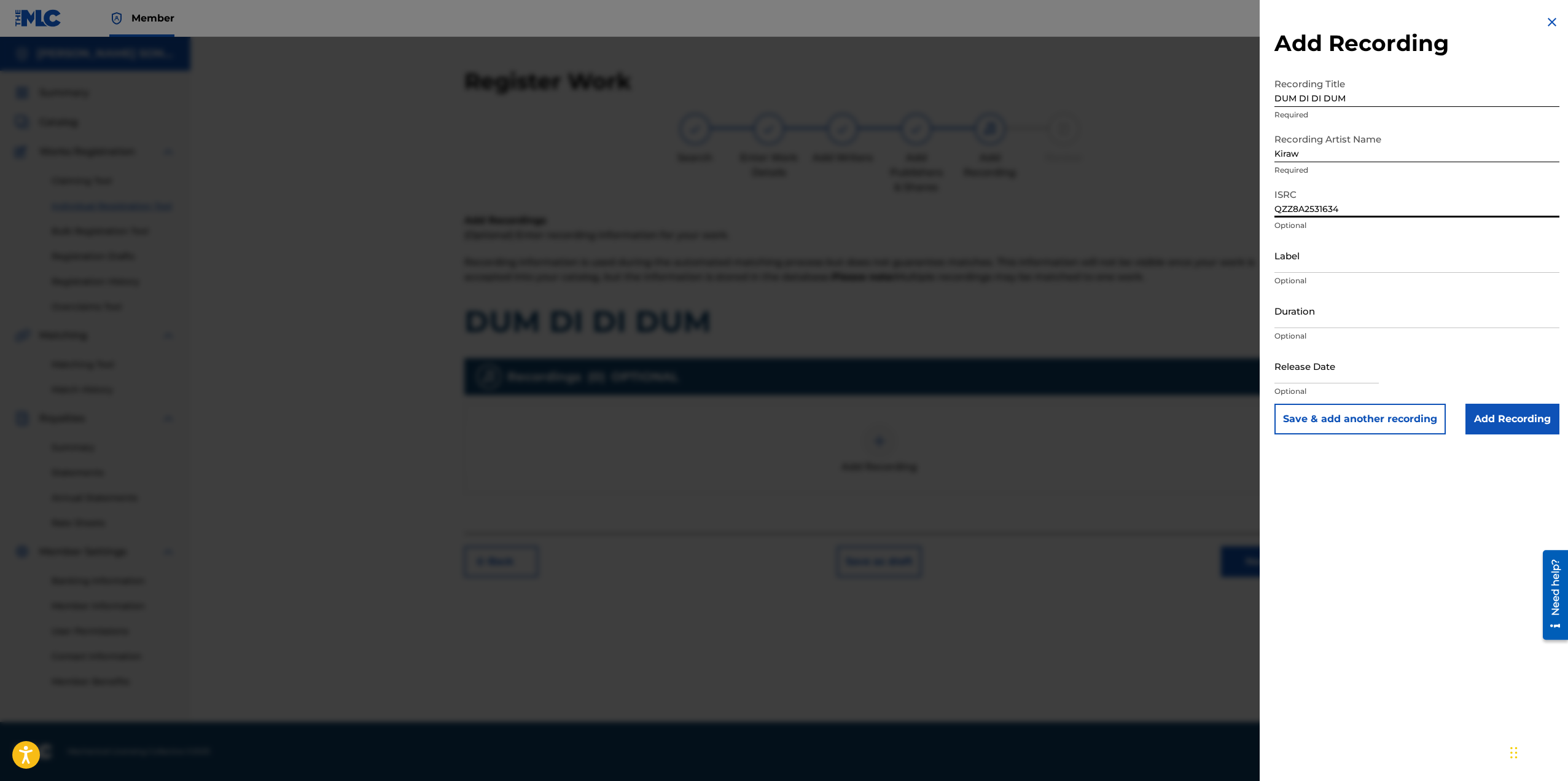
type input "QZZ8A2531634"
click at [1303, 253] on input "Label" at bounding box center [1417, 255] width 285 height 35
type input "Kiraw"
click at [1317, 368] on input "text" at bounding box center [1326, 366] width 104 height 35
select select "8"
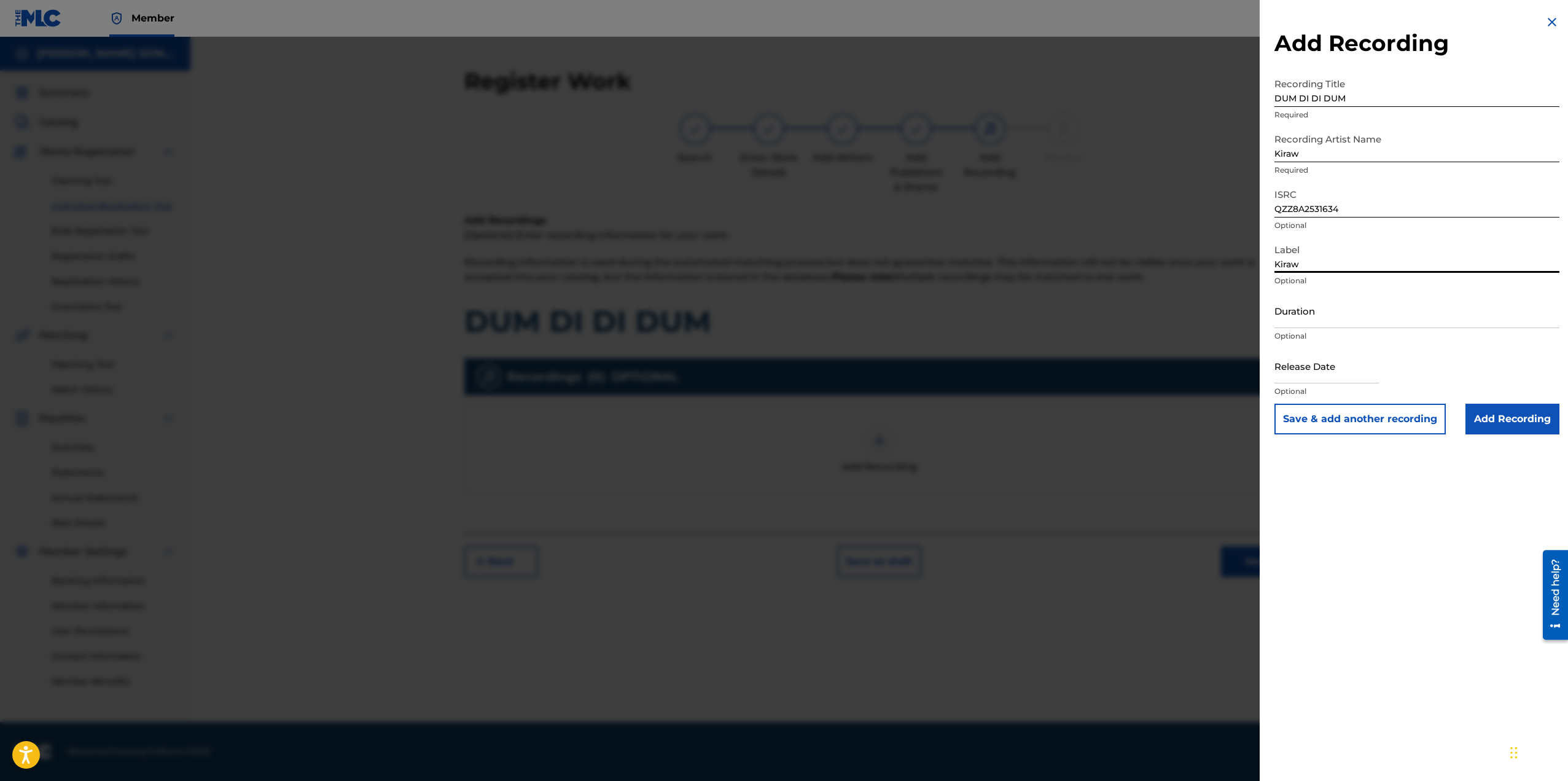
select select "2025"
click at [1439, 368] on div "Release Date Optional" at bounding box center [1417, 376] width 285 height 55
drag, startPoint x: 1390, startPoint y: 381, endPoint x: 1382, endPoint y: 375, distance: 10.0
click at [1389, 381] on div "Release Date Optional" at bounding box center [1417, 376] width 285 height 55
click at [1375, 372] on input "text" at bounding box center [1326, 366] width 104 height 35
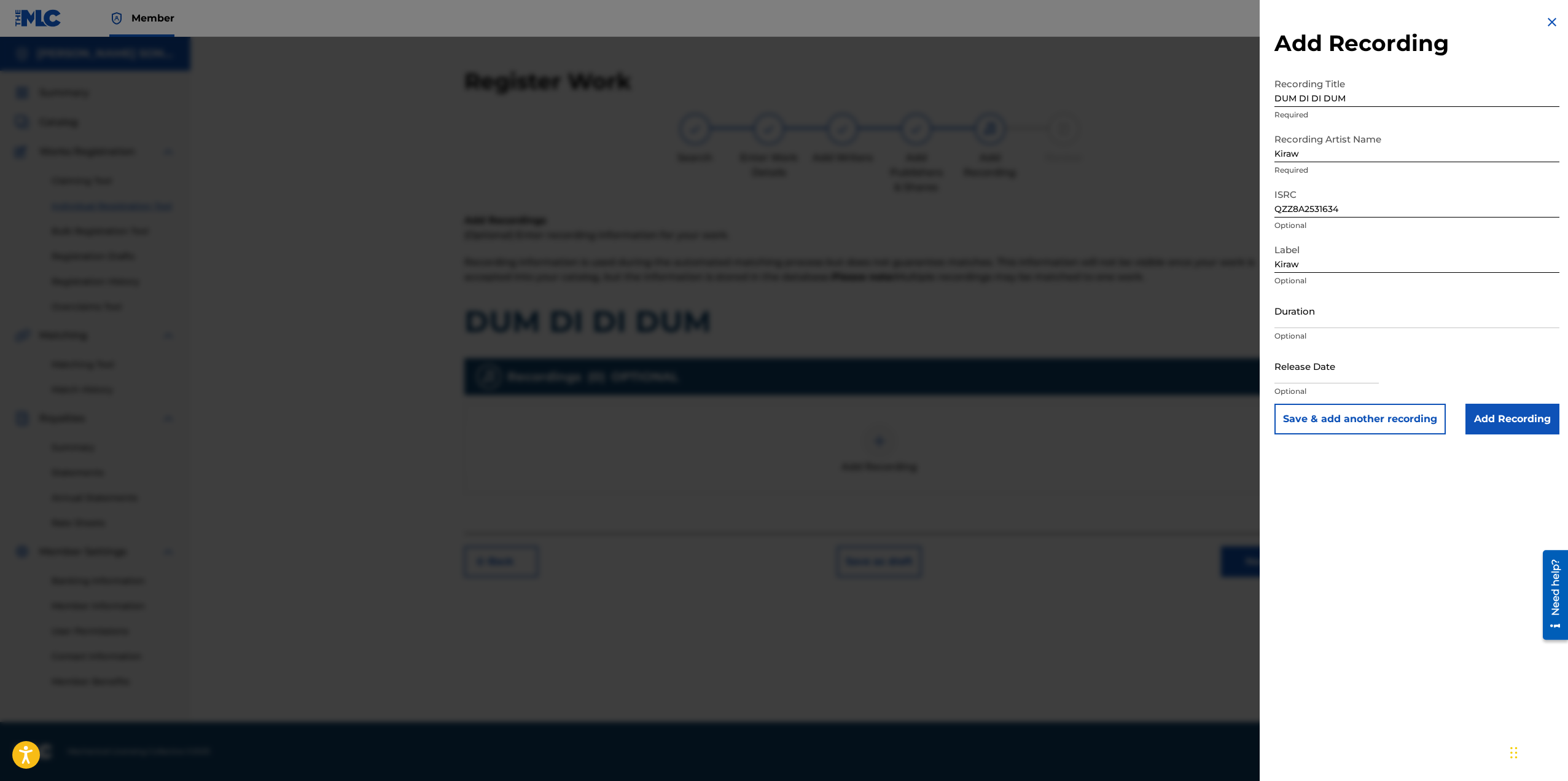
select select "8"
select select "2025"
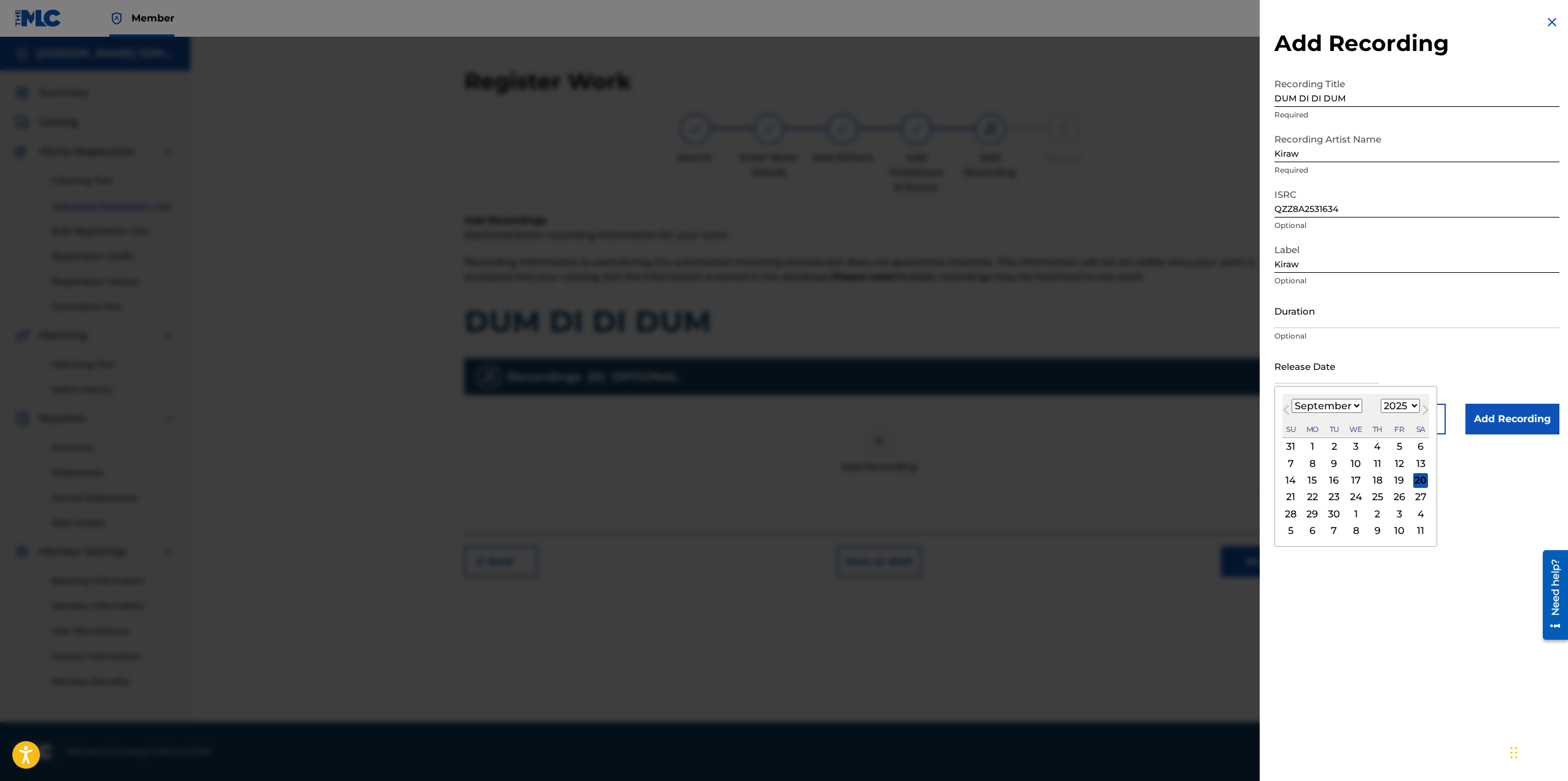
click at [1425, 477] on div "20" at bounding box center [1420, 480] width 15 height 15
type input "[DATE]"
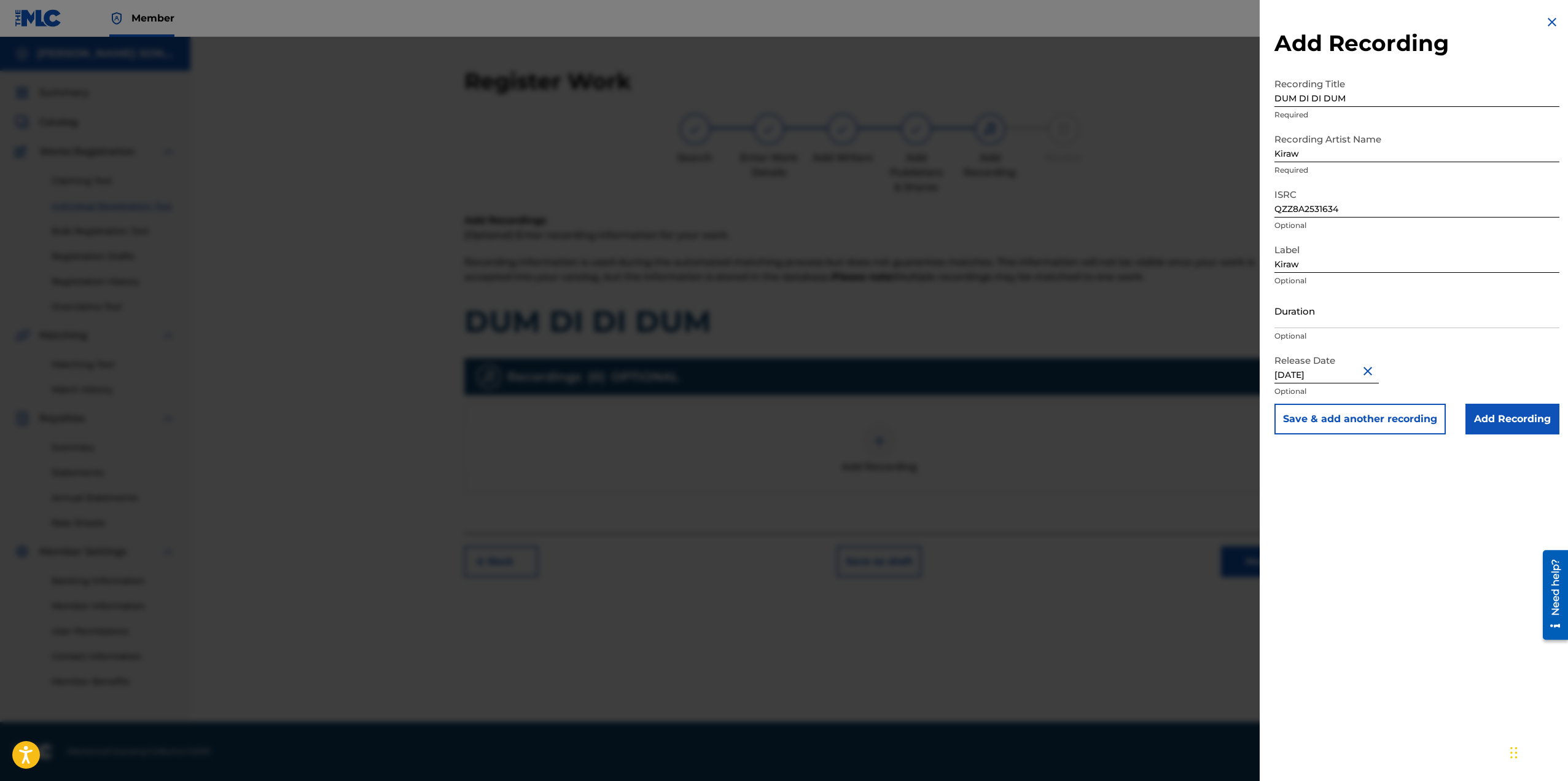
click at [1341, 365] on input "[DATE]" at bounding box center [1326, 366] width 104 height 35
select select "8"
select select "2025"
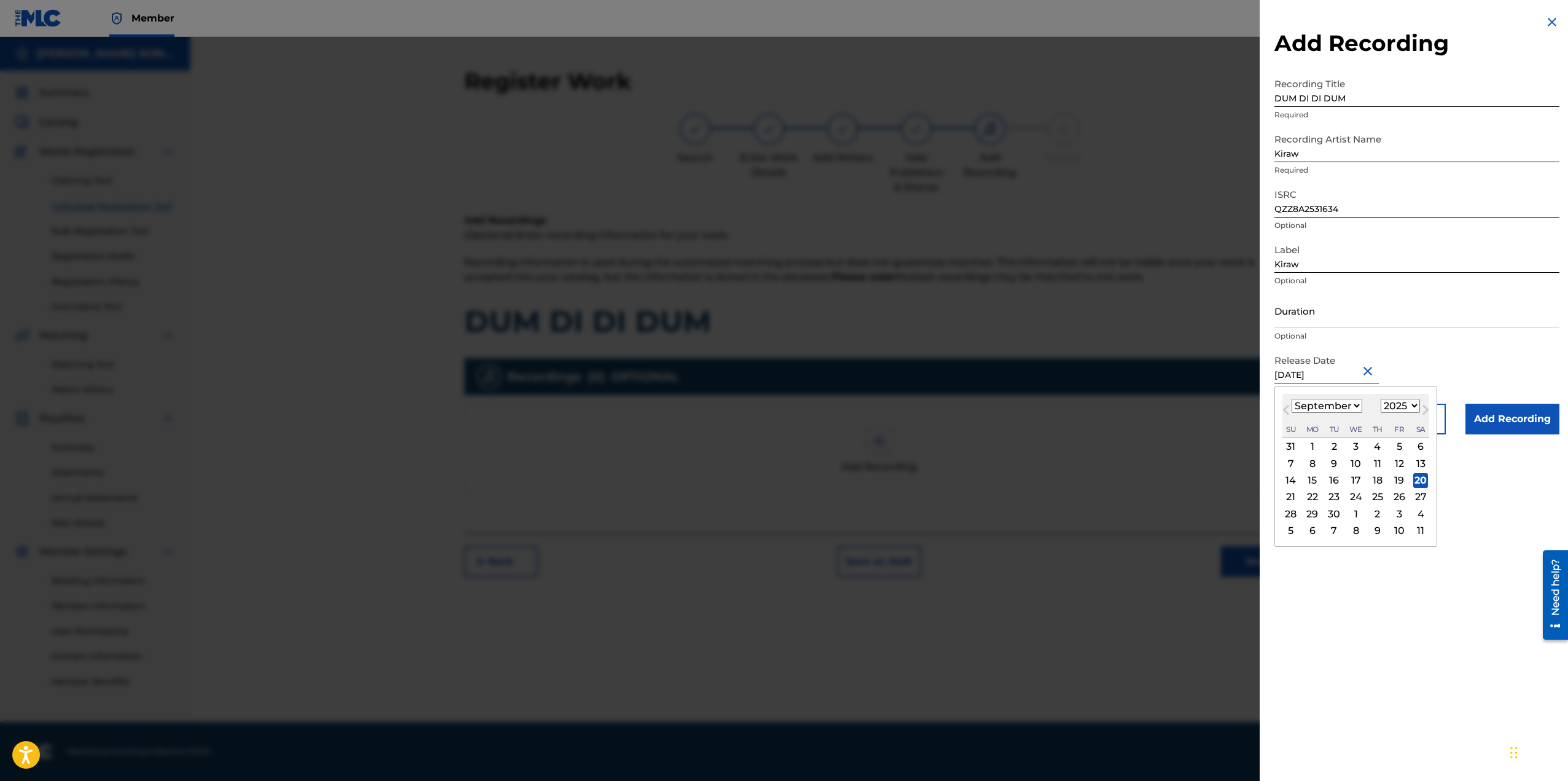
click at [1402, 472] on div "14 15 16 17 18 19 20" at bounding box center [1356, 480] width 147 height 17
click at [1400, 473] on div "19" at bounding box center [1399, 480] width 15 height 15
type input "[DATE]"
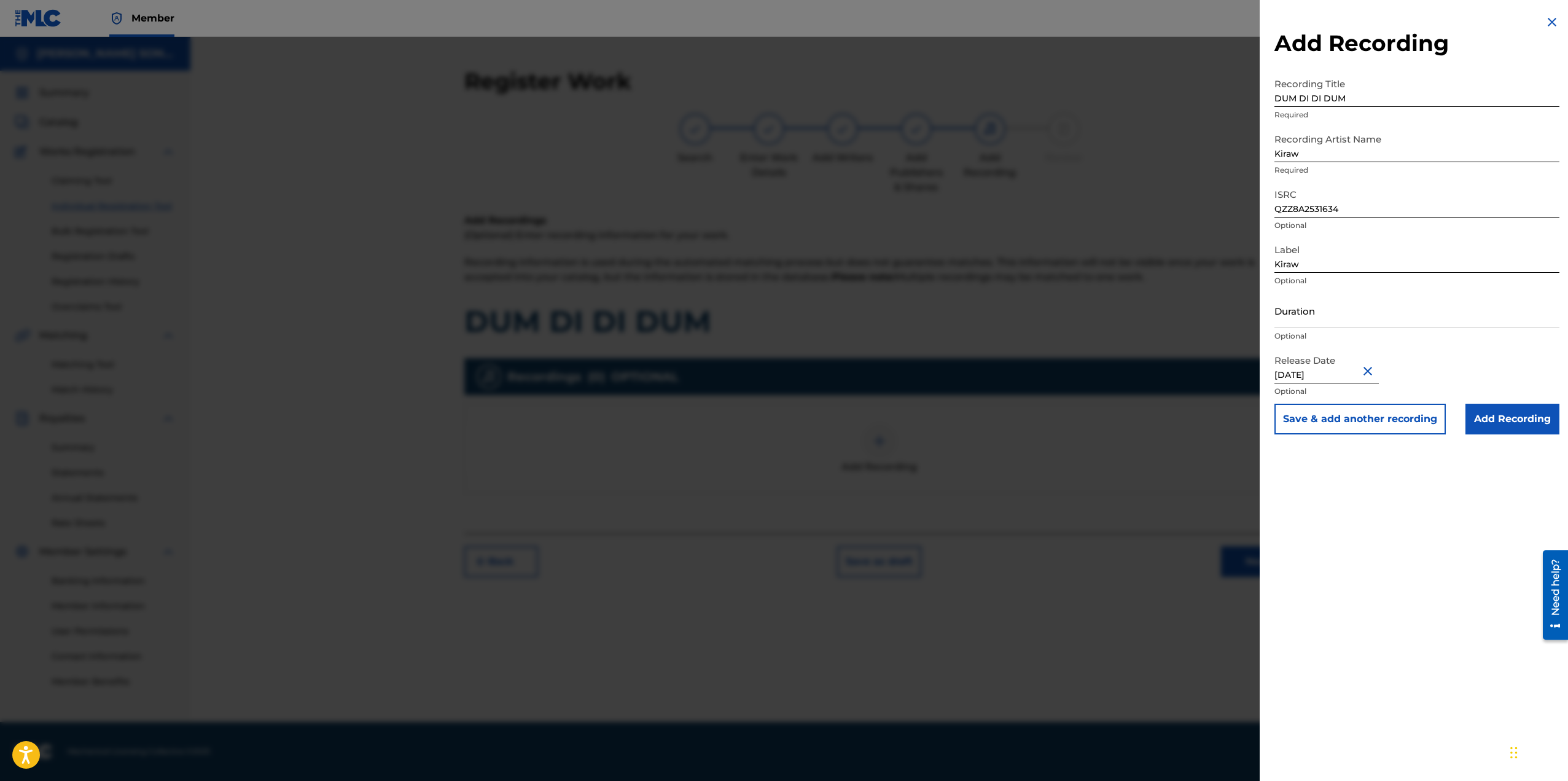
click at [1491, 416] on input "Add Recording" at bounding box center [1512, 419] width 94 height 31
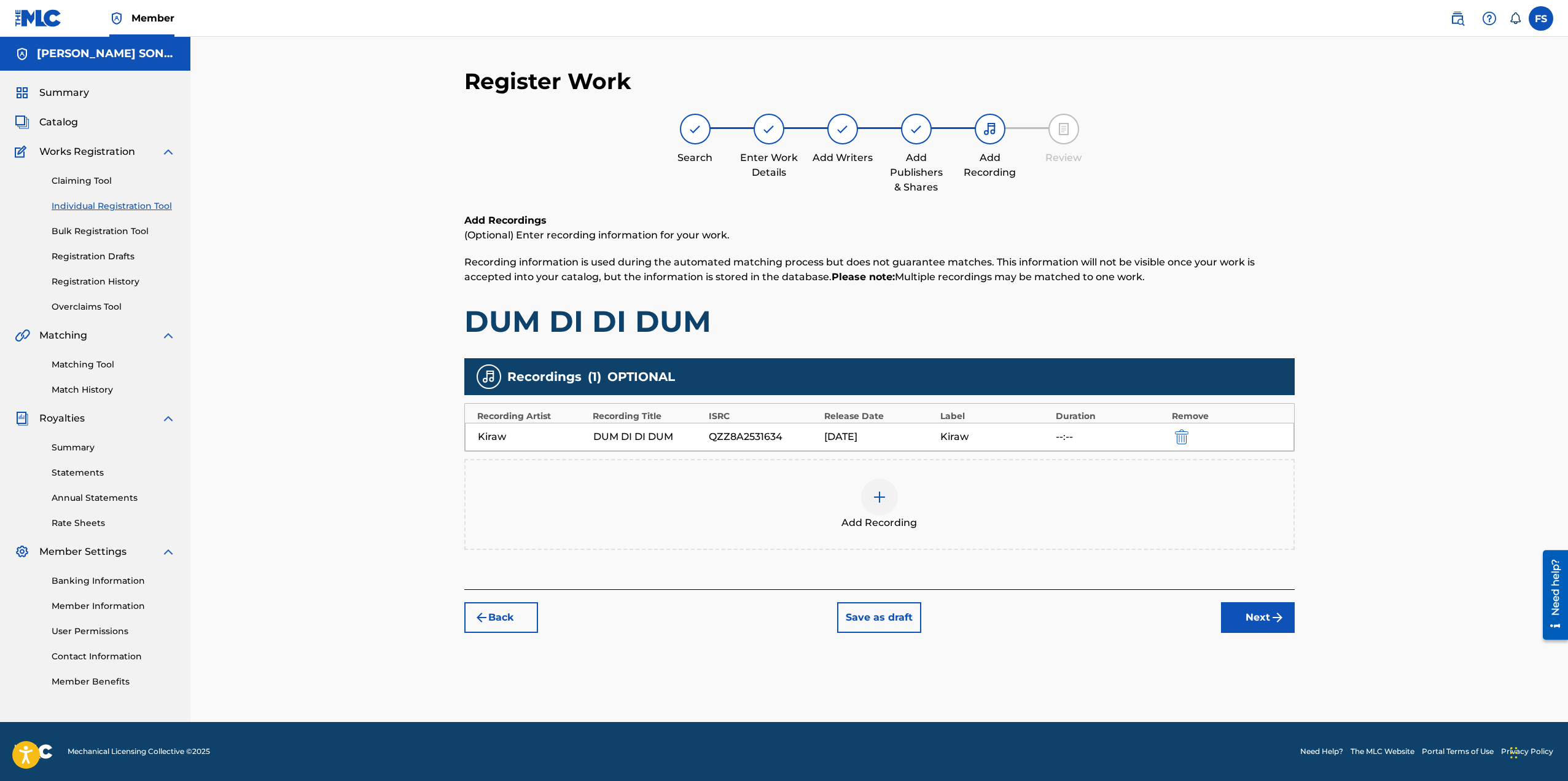
click at [1239, 613] on button "Next" at bounding box center [1257, 617] width 74 height 31
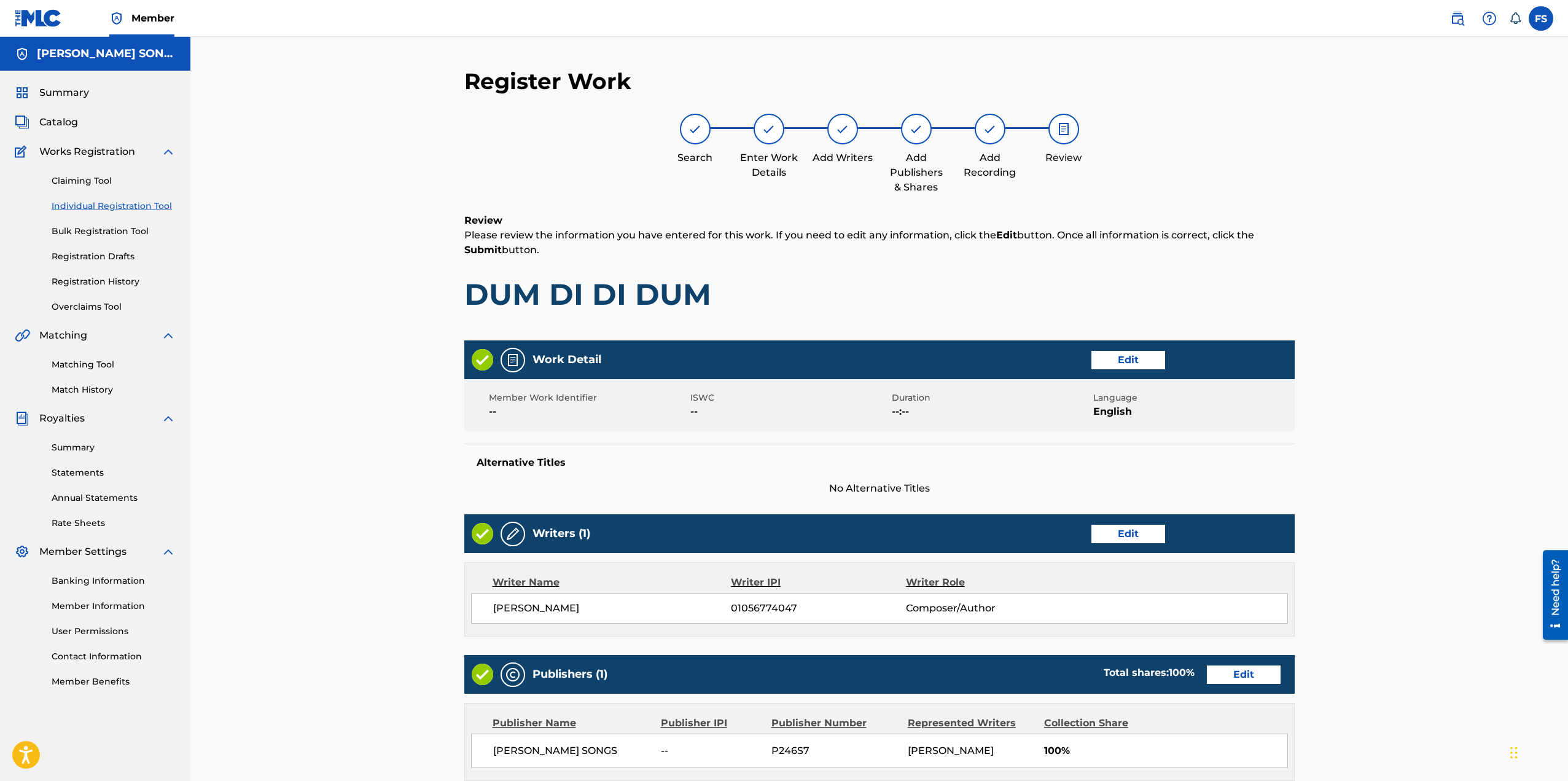
click at [430, 302] on div "Register Work Search Enter Work Details Add Writers Add Publishers & Shares Add…" at bounding box center [879, 509] width 1377 height 943
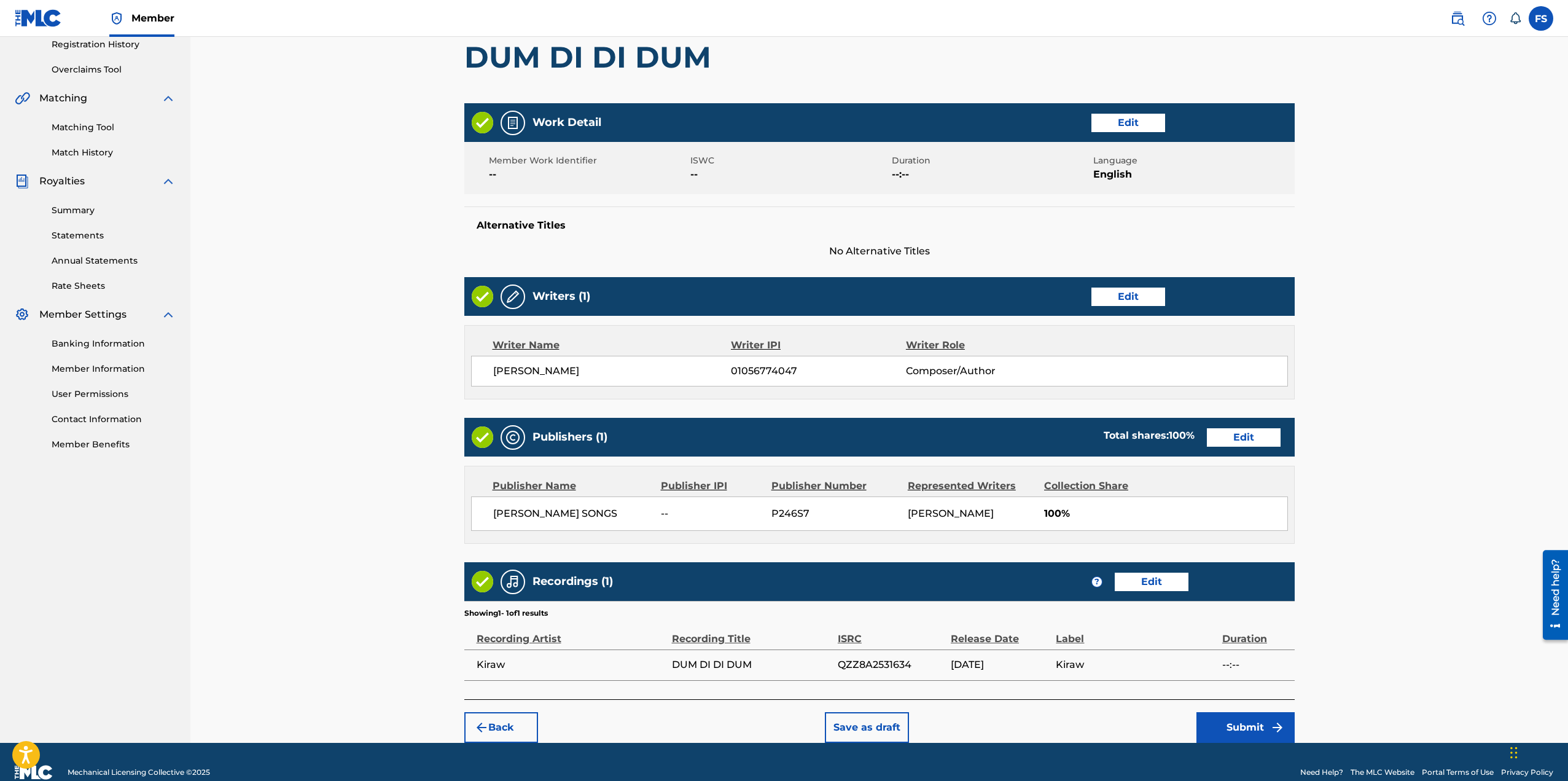
scroll to position [246, 0]
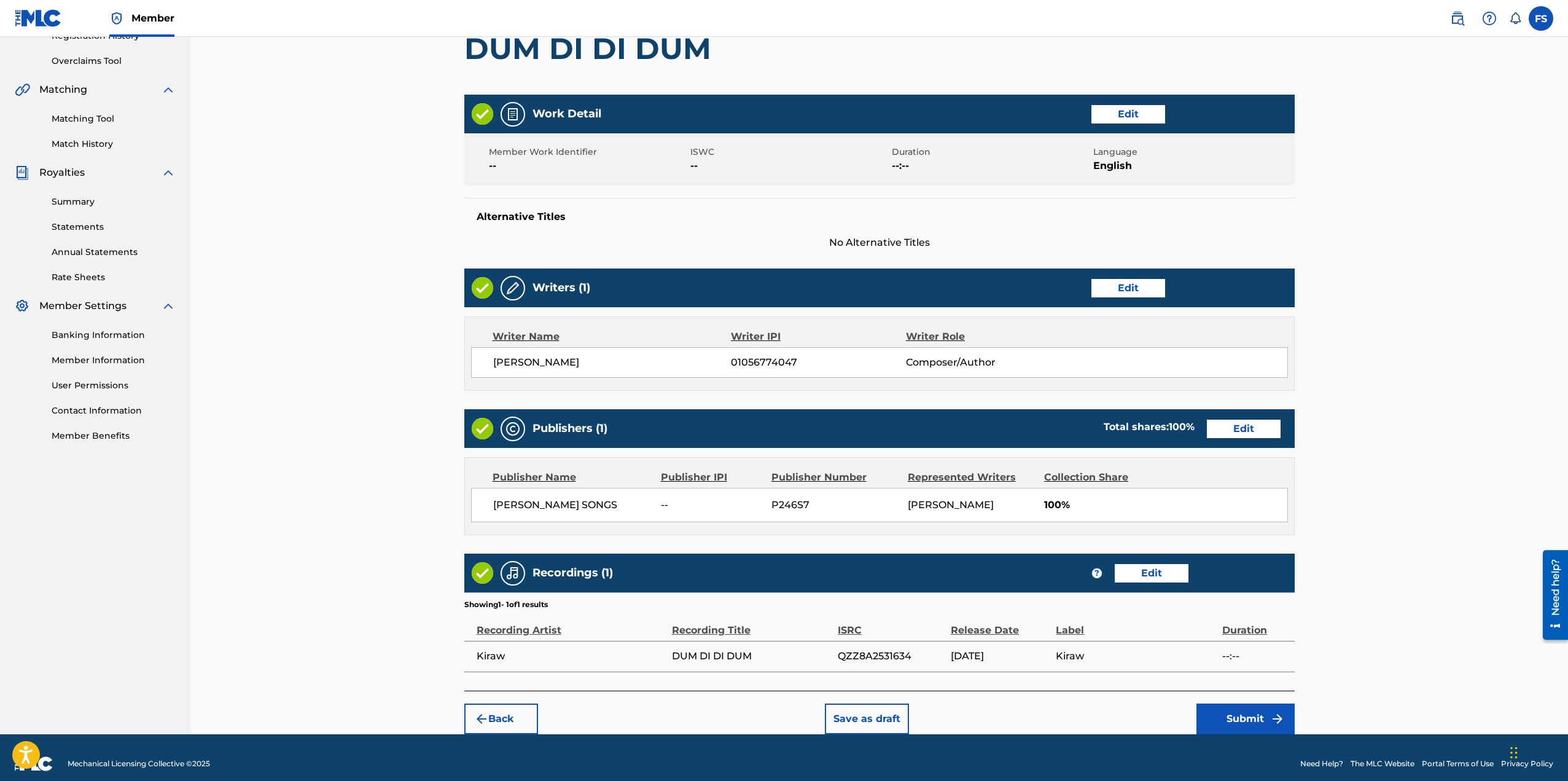
click at [1228, 711] on button "Submit" at bounding box center [1246, 719] width 98 height 31
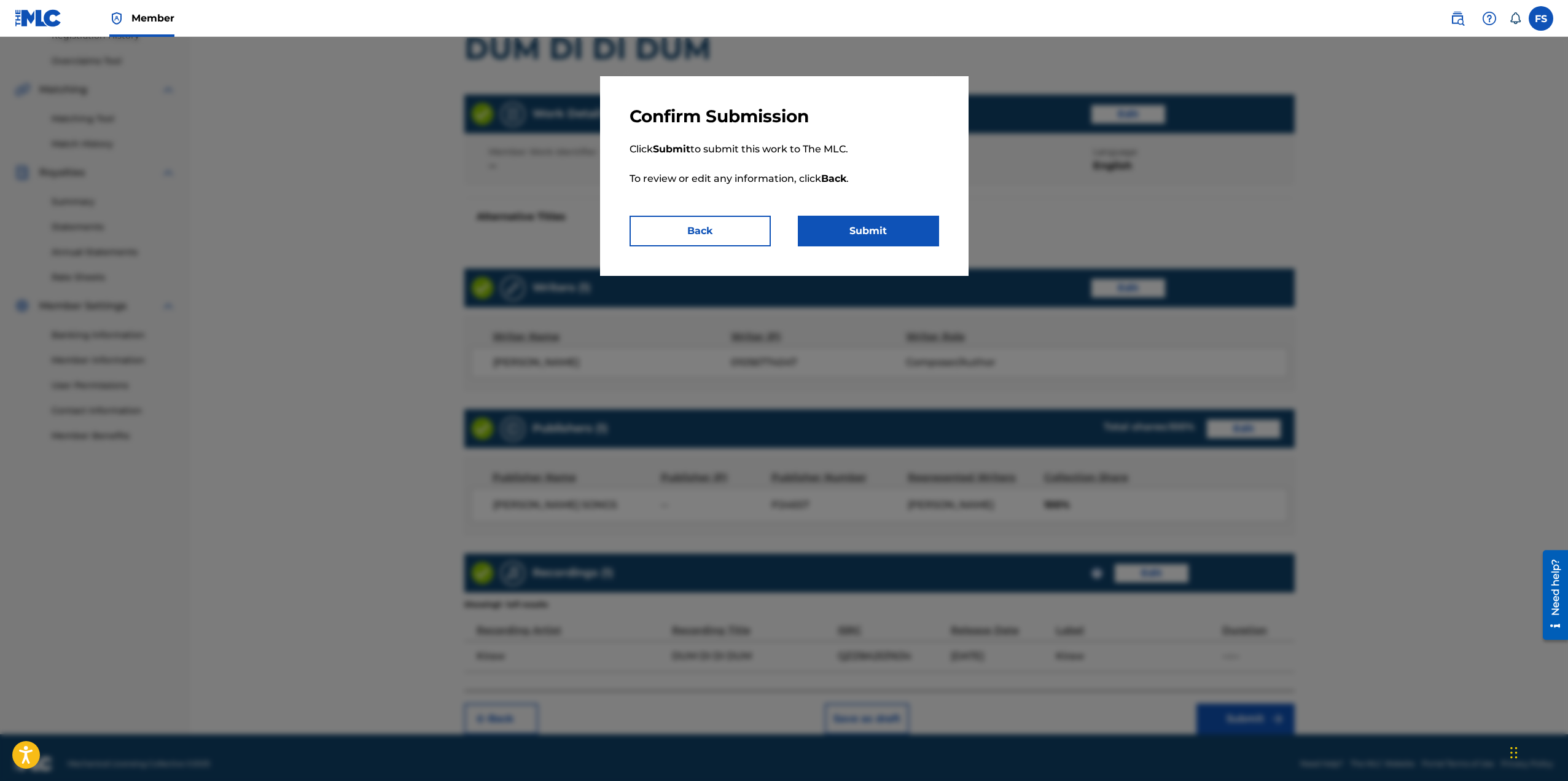
click at [875, 239] on button "Submit" at bounding box center [868, 231] width 141 height 31
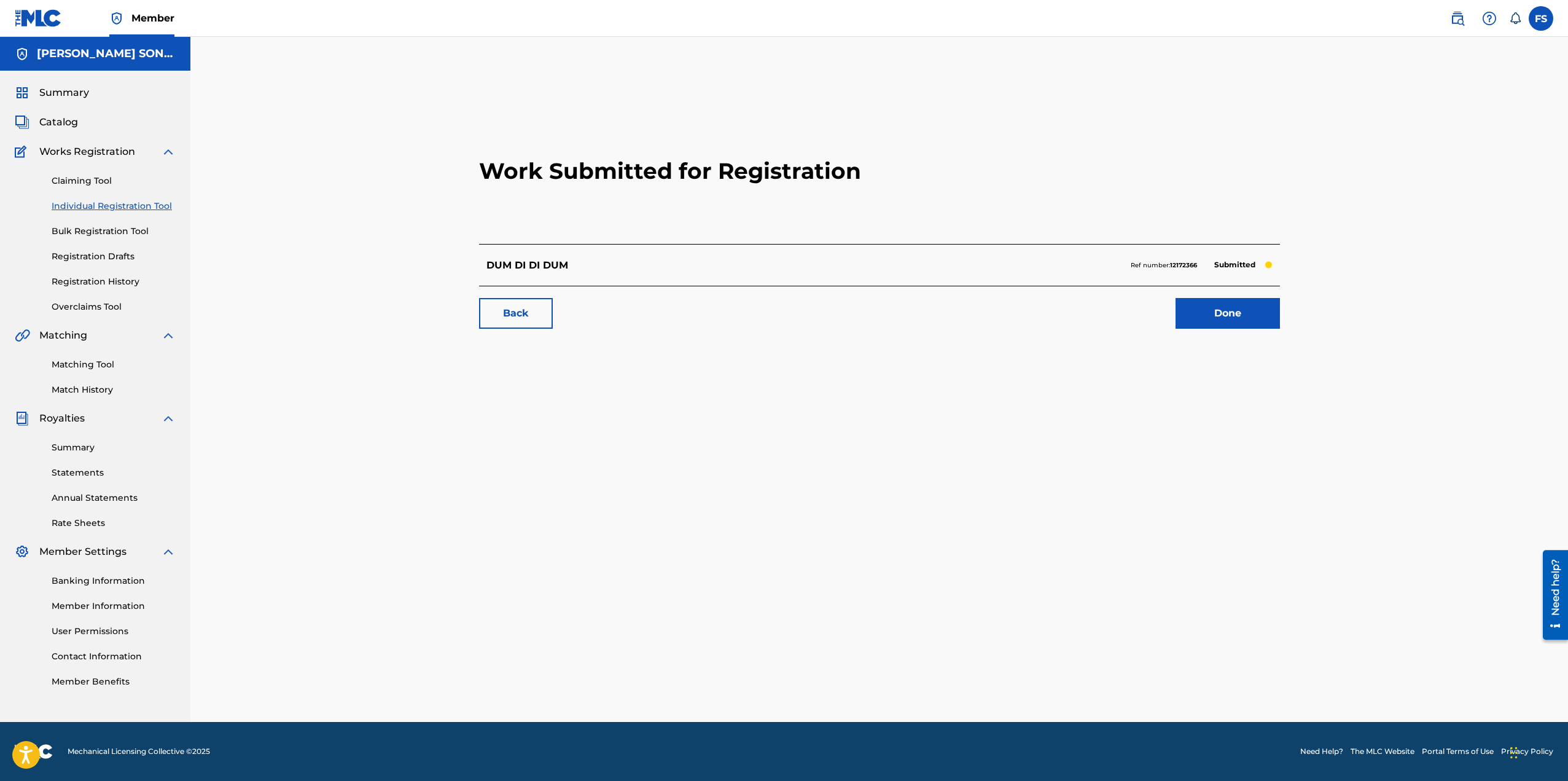
click at [1228, 319] on link "Done" at bounding box center [1227, 313] width 104 height 31
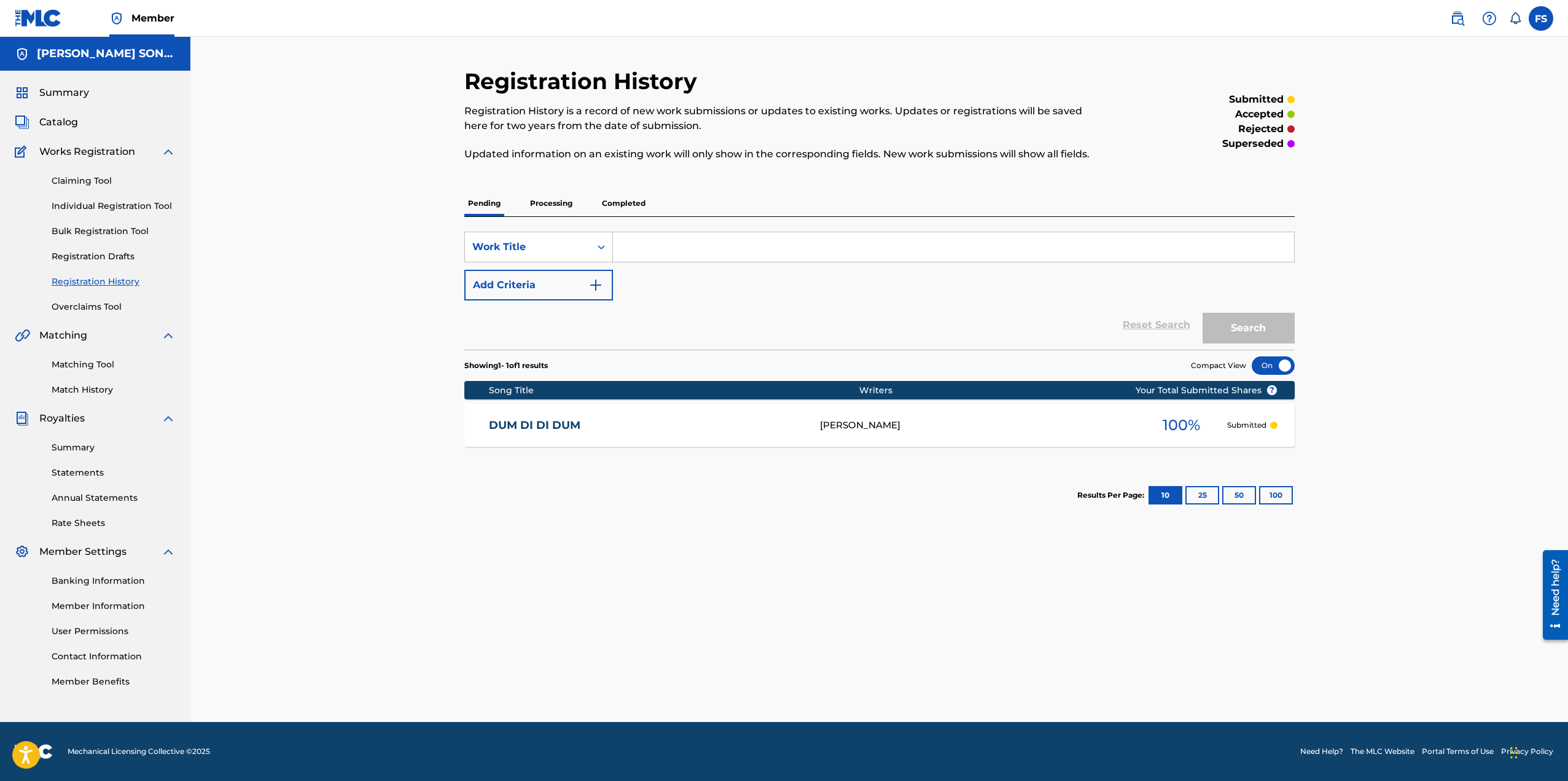
click at [86, 207] on link "Individual Registration Tool" at bounding box center [114, 206] width 124 height 13
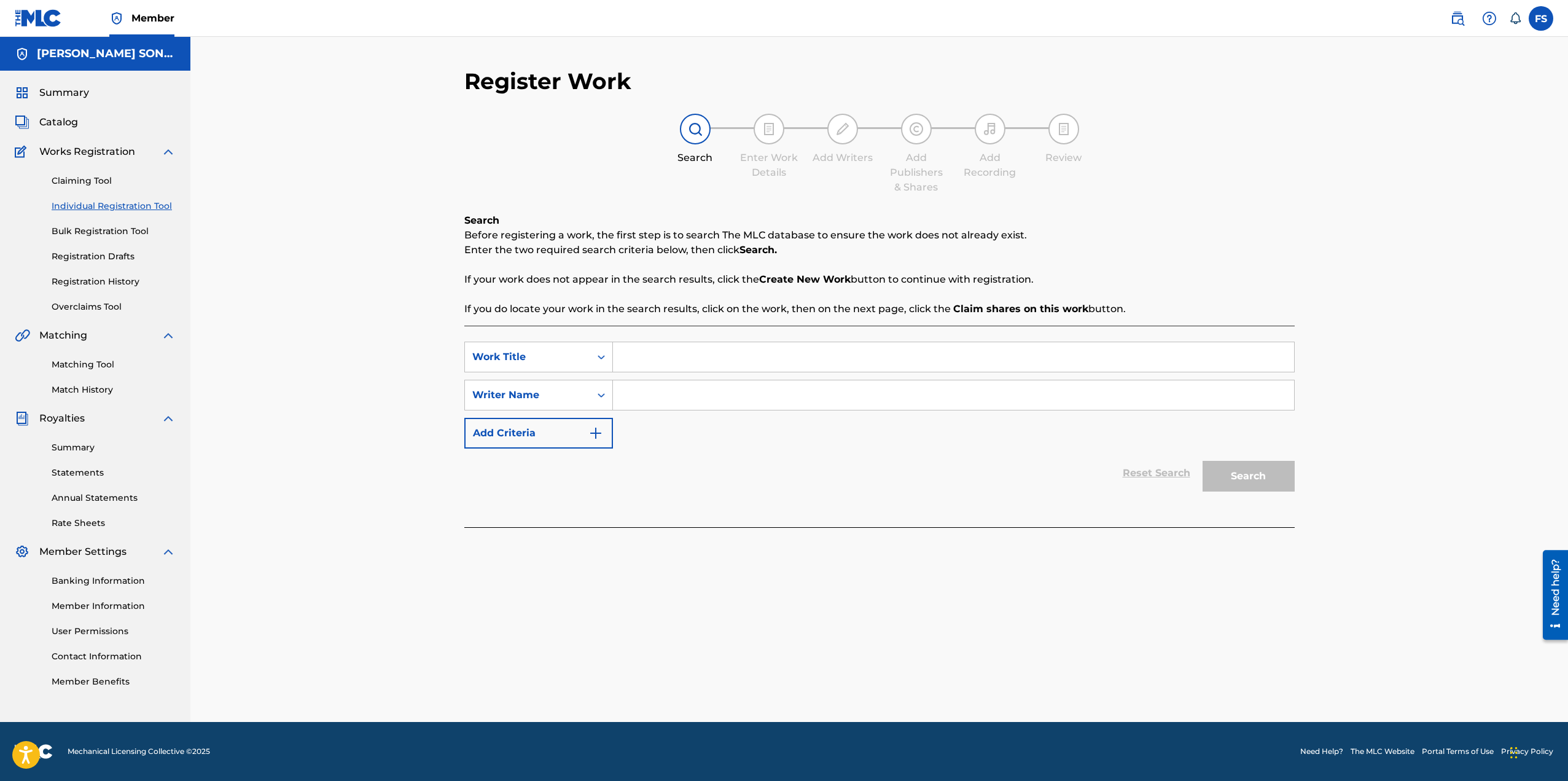
click at [709, 363] on input "Search Form" at bounding box center [953, 357] width 681 height 29
type input "ad"
click at [709, 392] on input "Search Form" at bounding box center [953, 395] width 681 height 29
type input "dad"
click at [1262, 483] on button "Search" at bounding box center [1249, 476] width 92 height 31
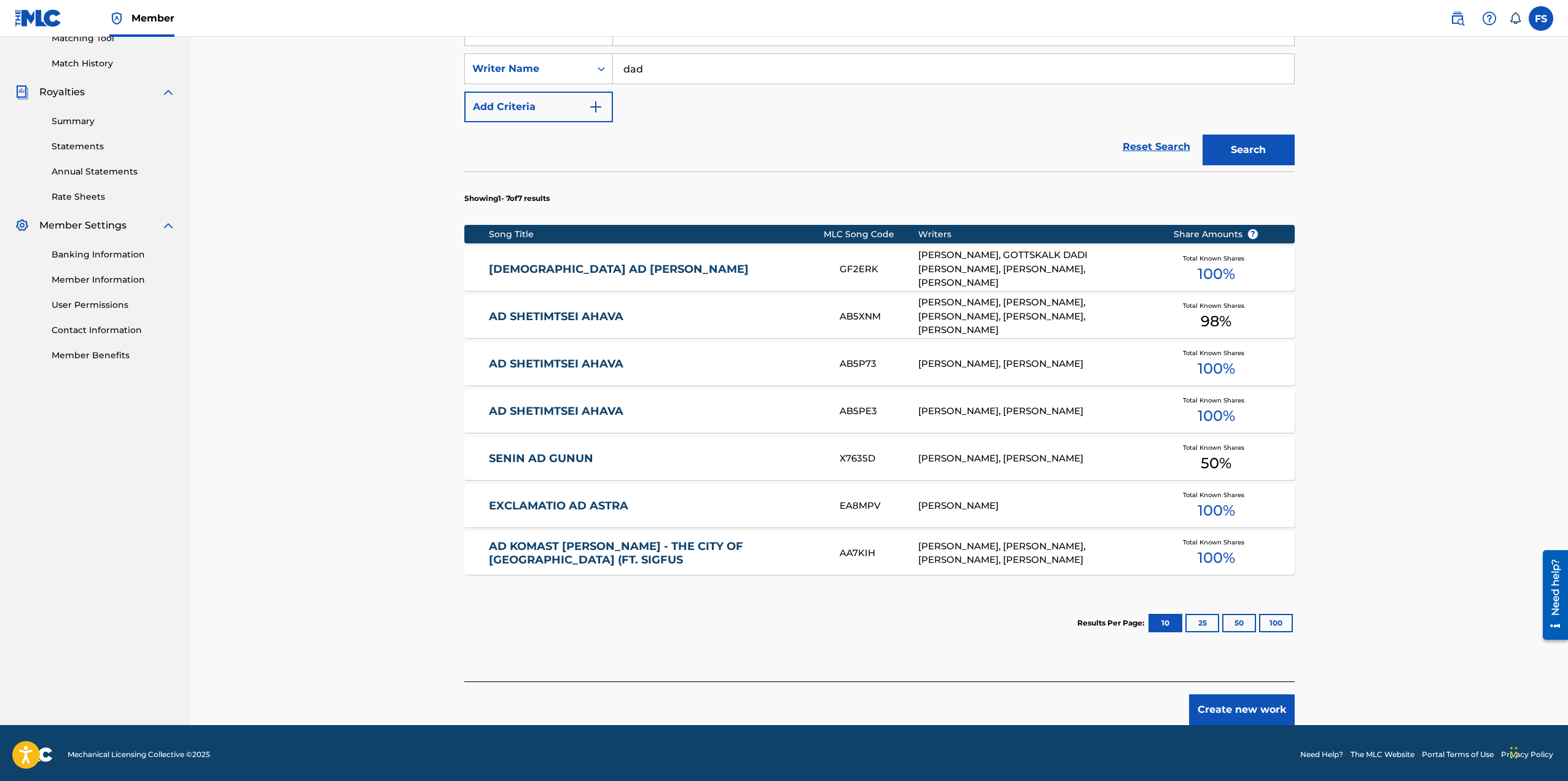
scroll to position [329, 0]
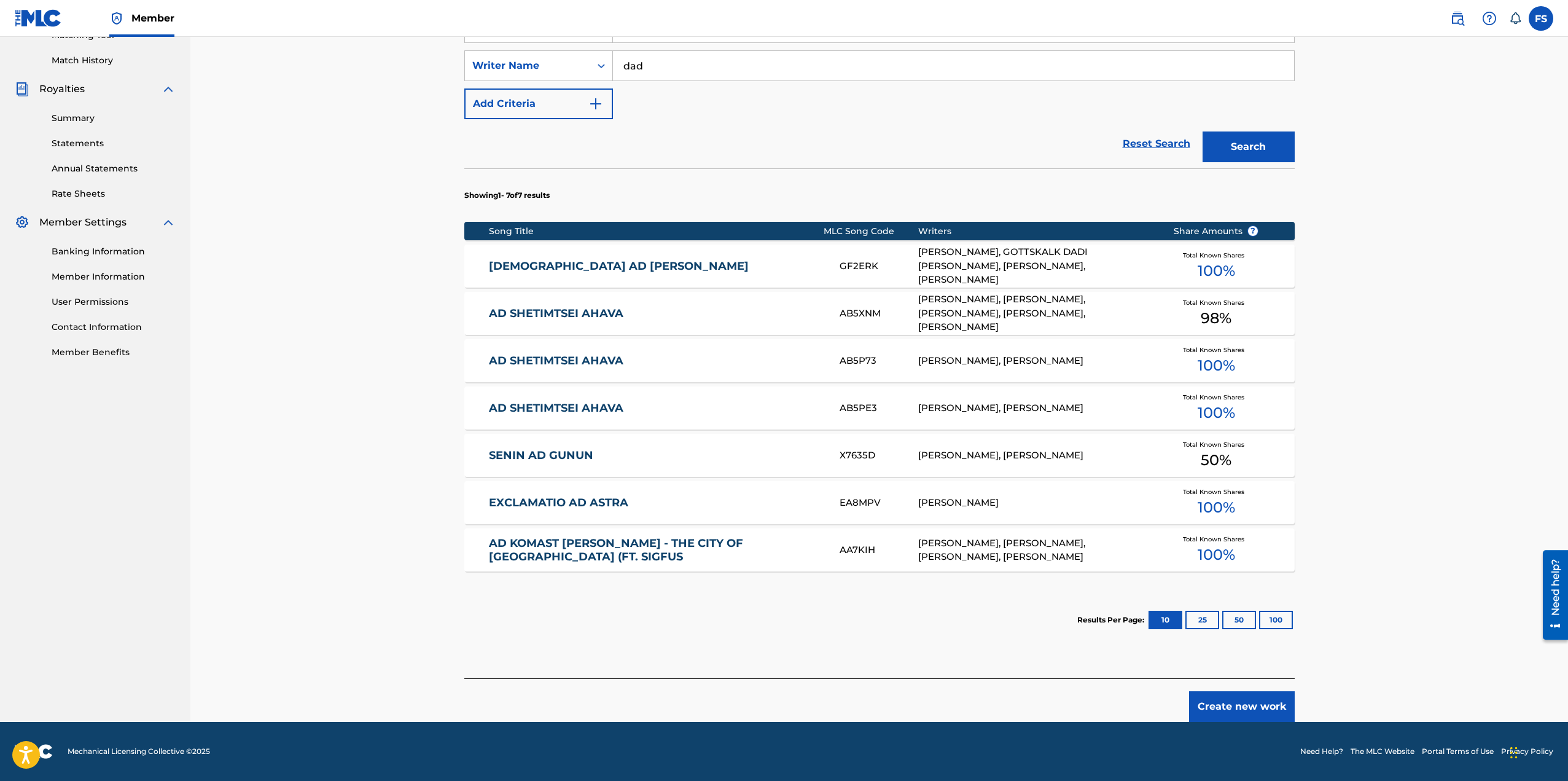
click at [1262, 706] on button "Create new work" at bounding box center [1241, 706] width 106 height 31
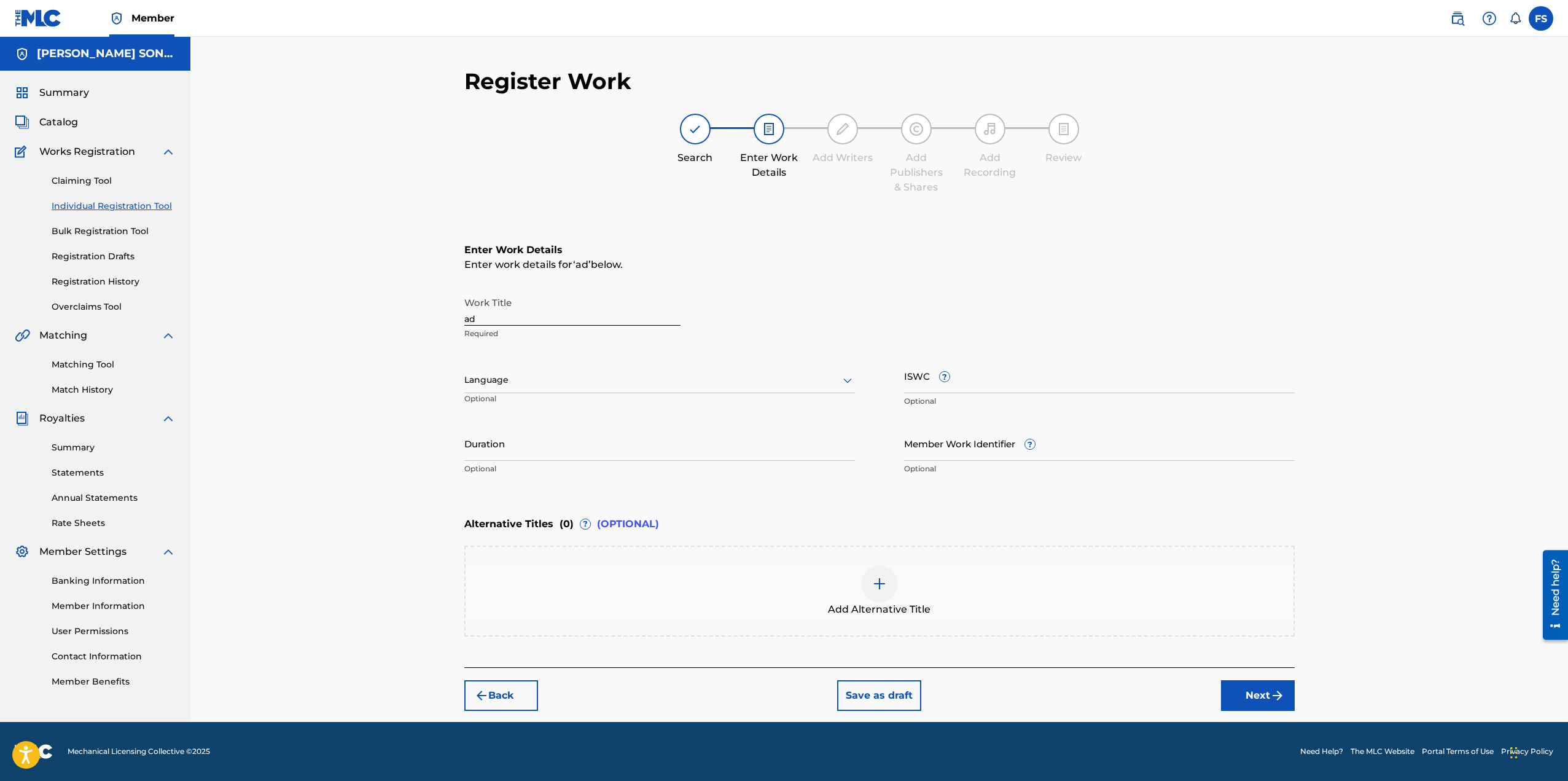
drag, startPoint x: 535, startPoint y: 315, endPoint x: 326, endPoint y: 343, distance: 210.9
click at [411, 340] on div "Register Work Search Enter Work Details Add Writers Add Publishers & Shares Add…" at bounding box center [879, 379] width 1377 height 685
type input "Myriad"
click at [491, 383] on div at bounding box center [659, 380] width 391 height 15
click at [503, 404] on div "English" at bounding box center [659, 407] width 389 height 28
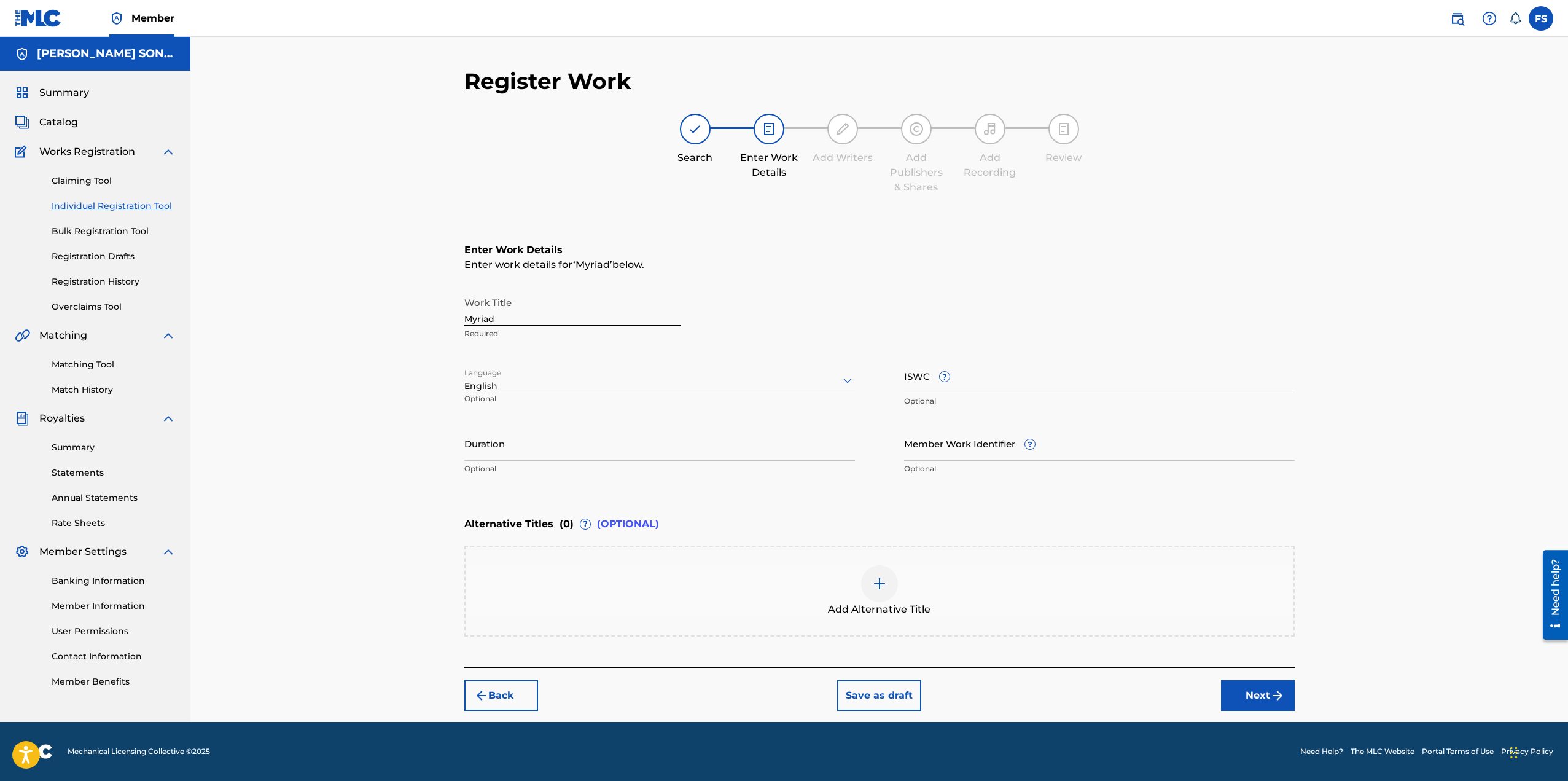
click at [1273, 700] on img "submit" at bounding box center [1277, 695] width 15 height 15
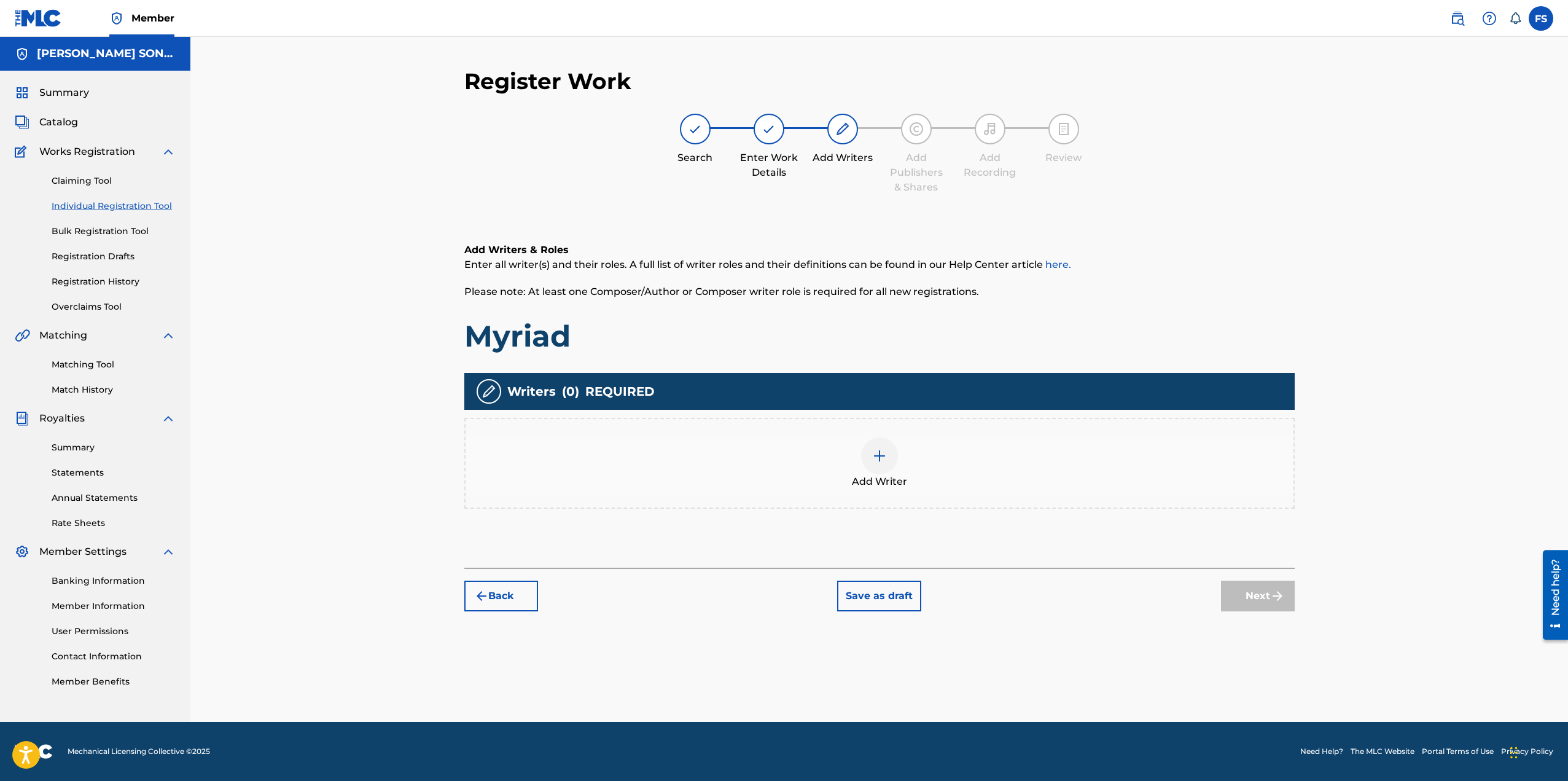
click at [1042, 498] on div "Add Writer" at bounding box center [879, 463] width 831 height 91
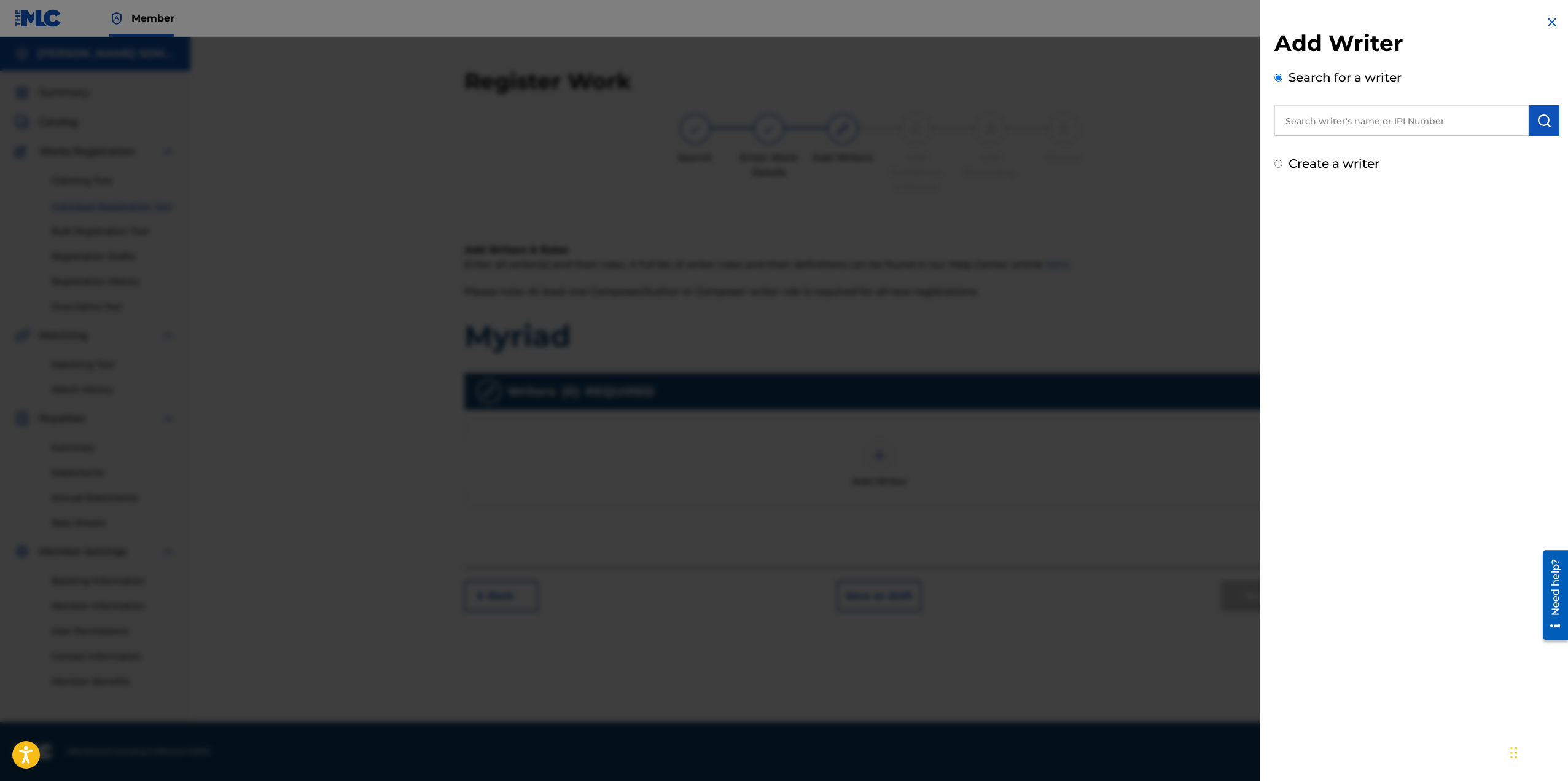
click at [1351, 114] on input "text" at bounding box center [1402, 120] width 255 height 31
type input "[PERSON_NAME]"
click at [1541, 123] on img "submit" at bounding box center [1544, 120] width 15 height 15
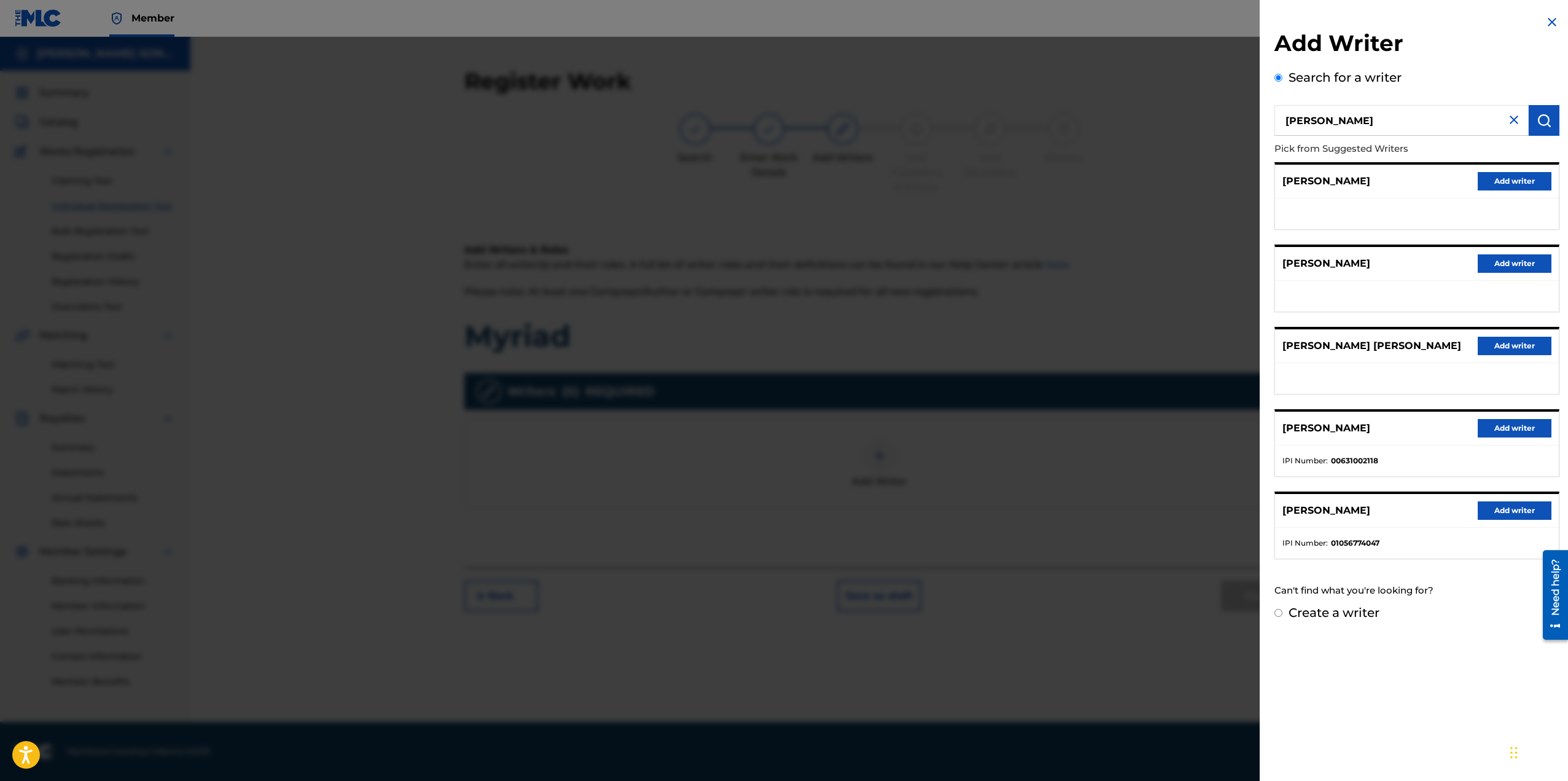
click at [1505, 515] on button "Add writer" at bounding box center [1514, 510] width 74 height 19
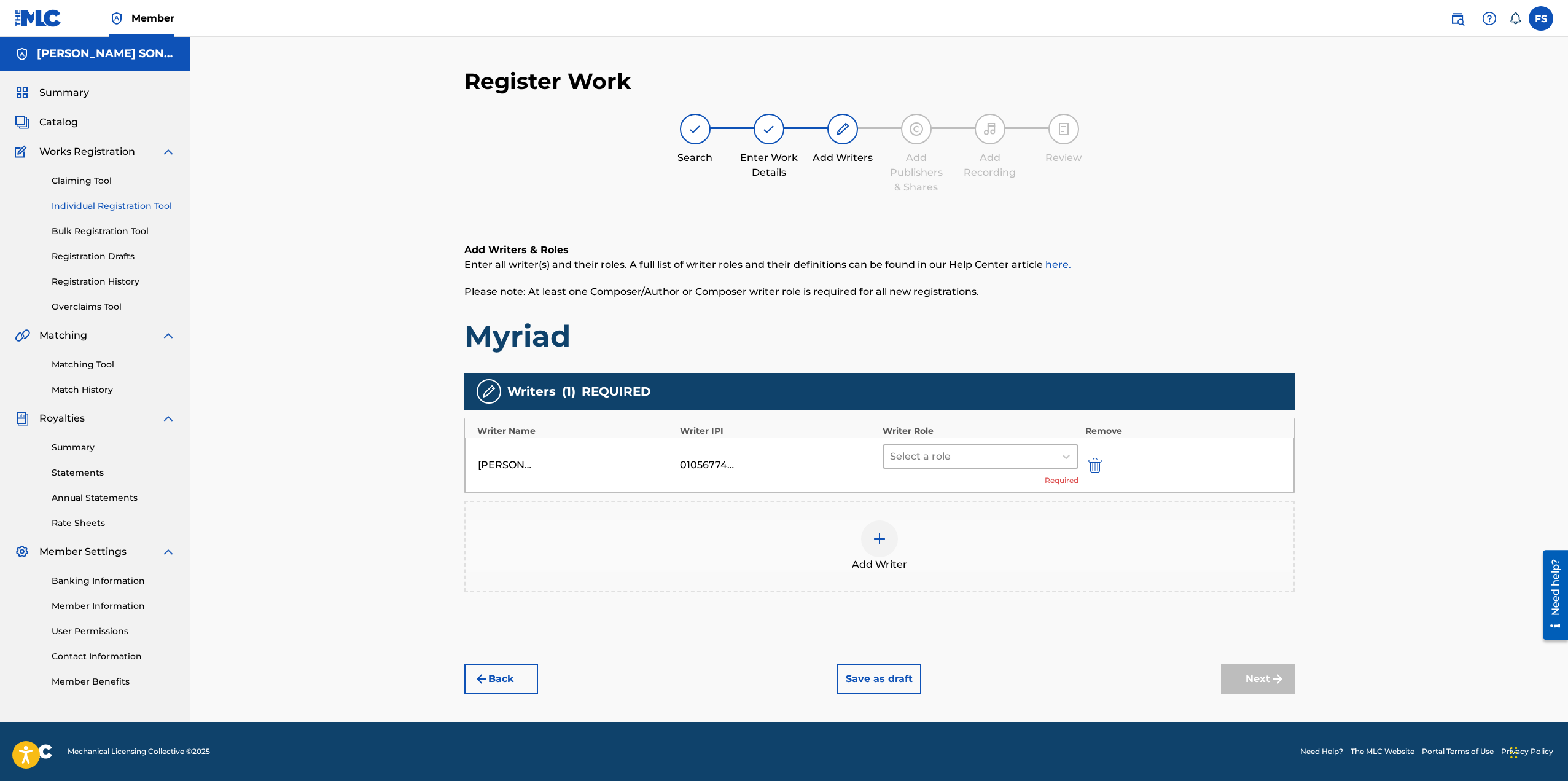
click at [971, 457] on div at bounding box center [969, 456] width 159 height 17
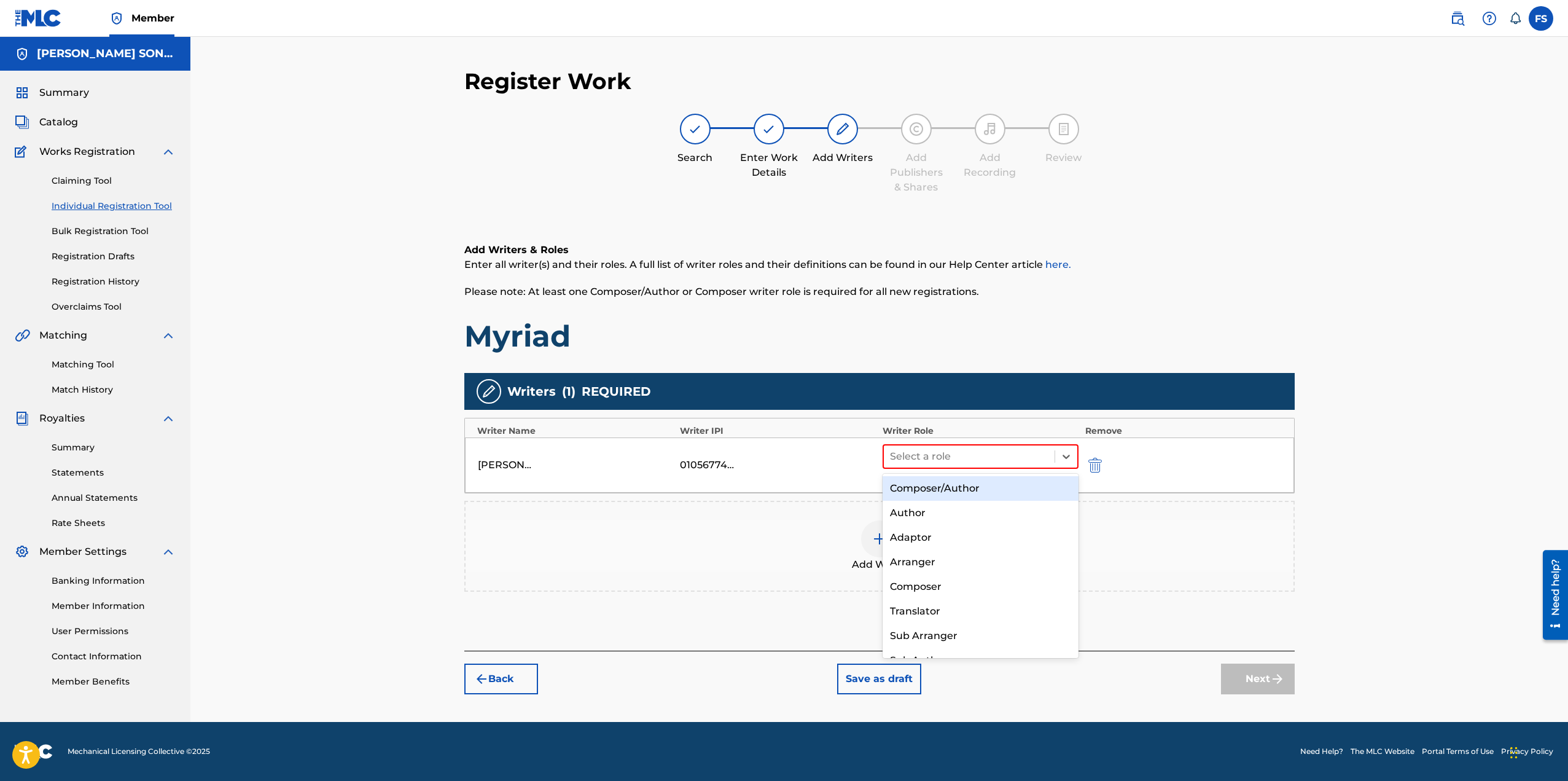
click at [968, 487] on div "Composer/Author" at bounding box center [980, 488] width 196 height 24
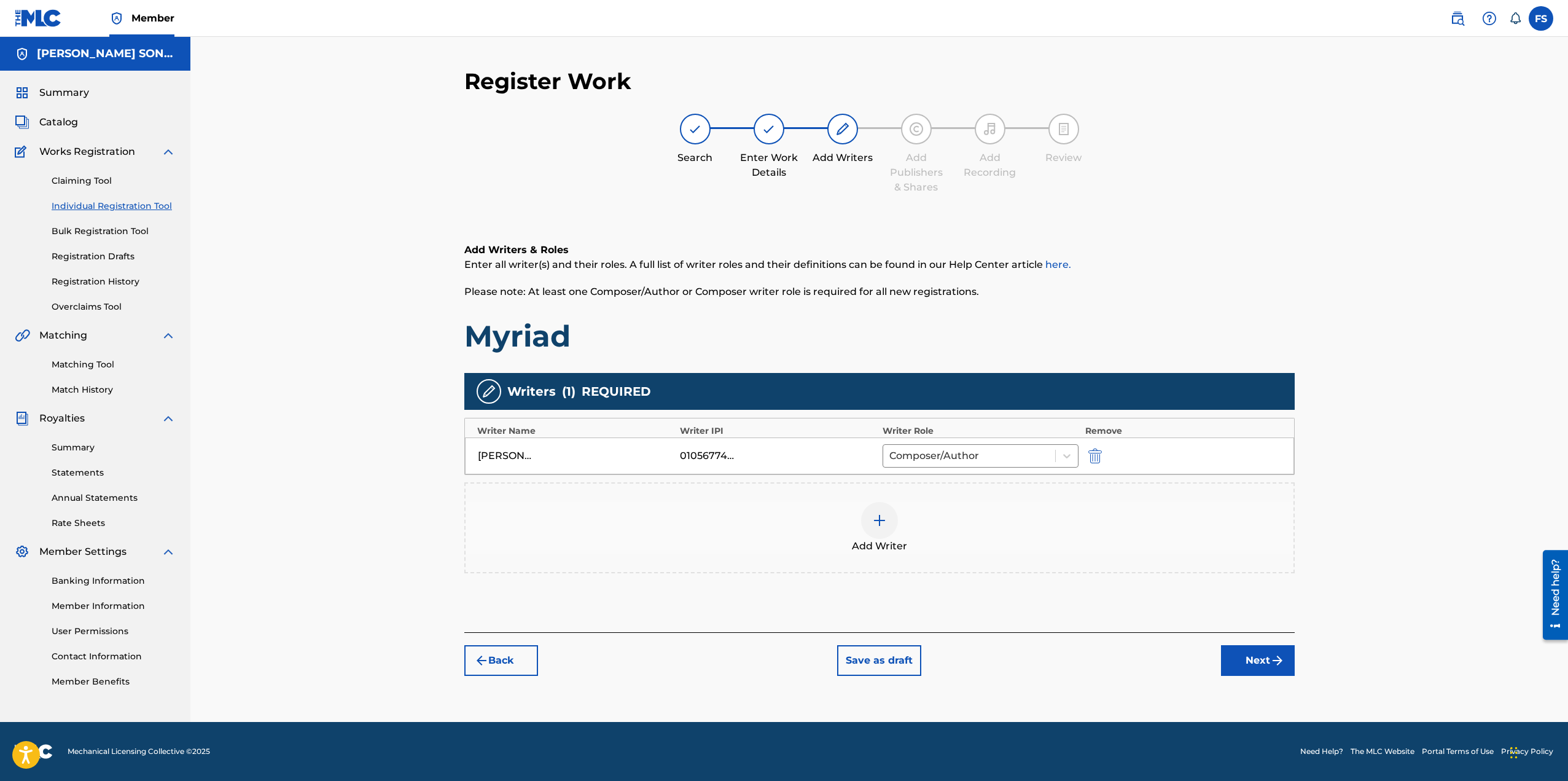
click at [1234, 649] on button "Next" at bounding box center [1257, 660] width 74 height 31
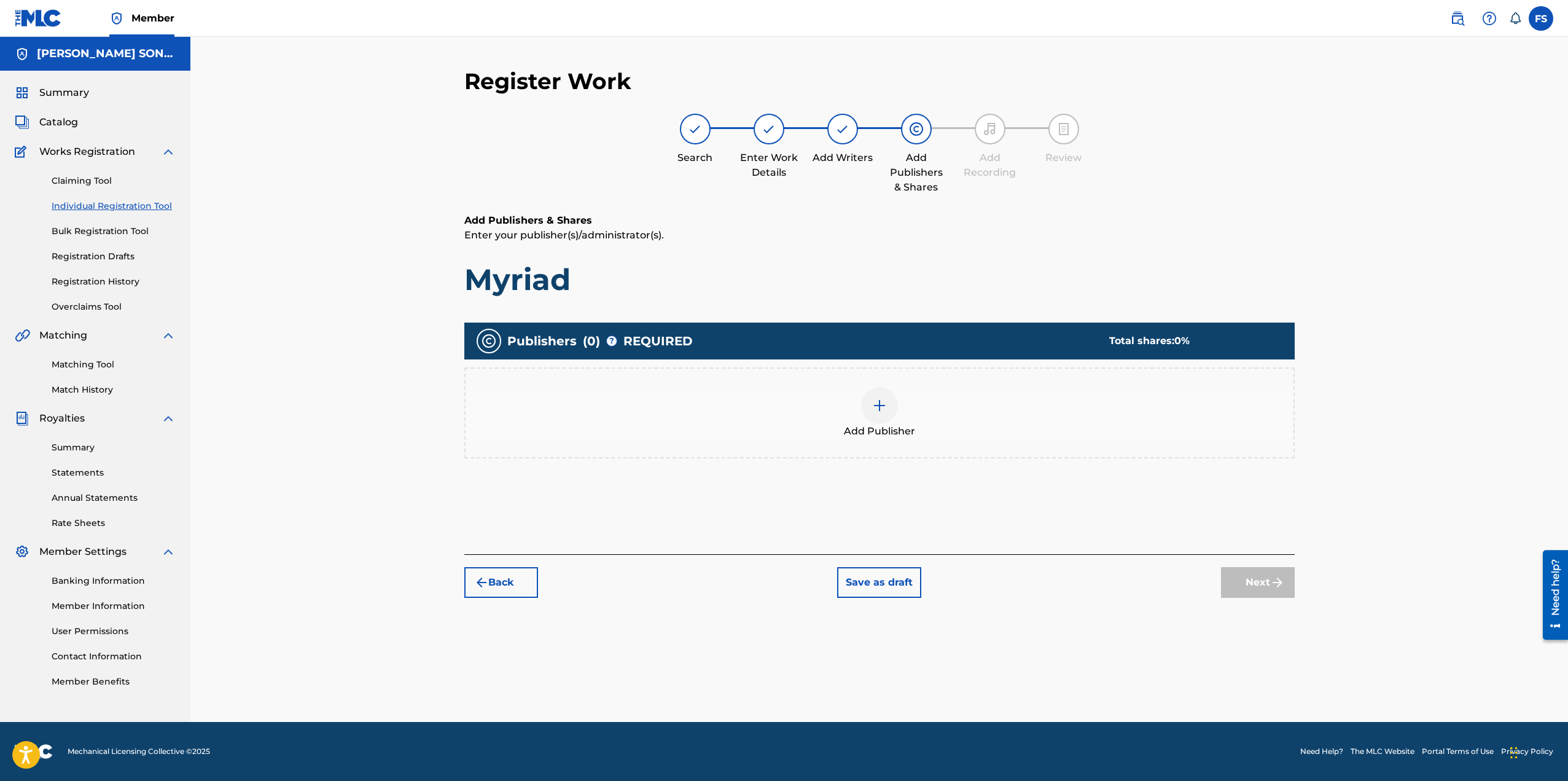
click at [930, 413] on div "Add Publisher" at bounding box center [879, 413] width 828 height 52
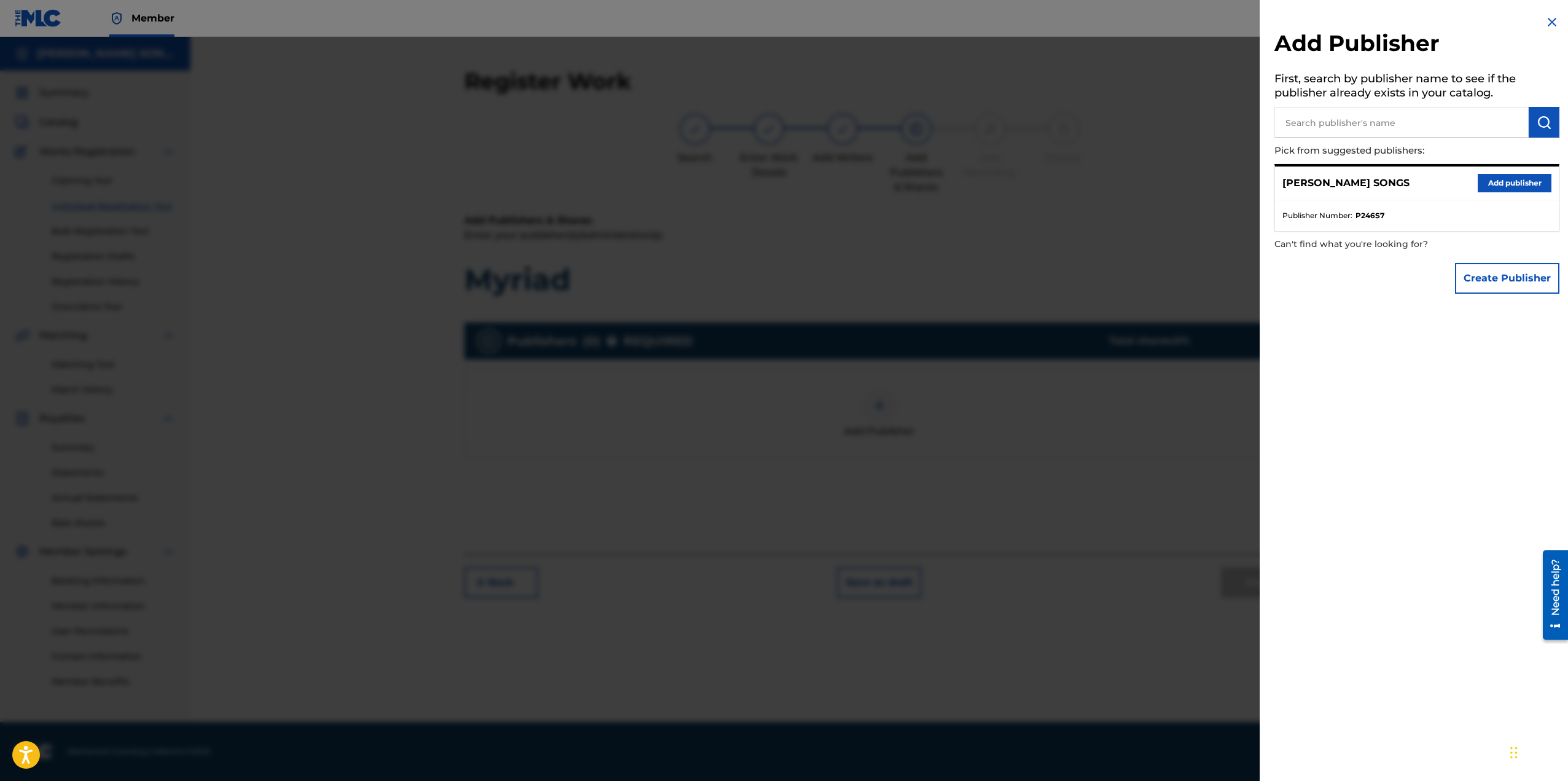
click at [1491, 177] on button "Add publisher" at bounding box center [1514, 183] width 74 height 19
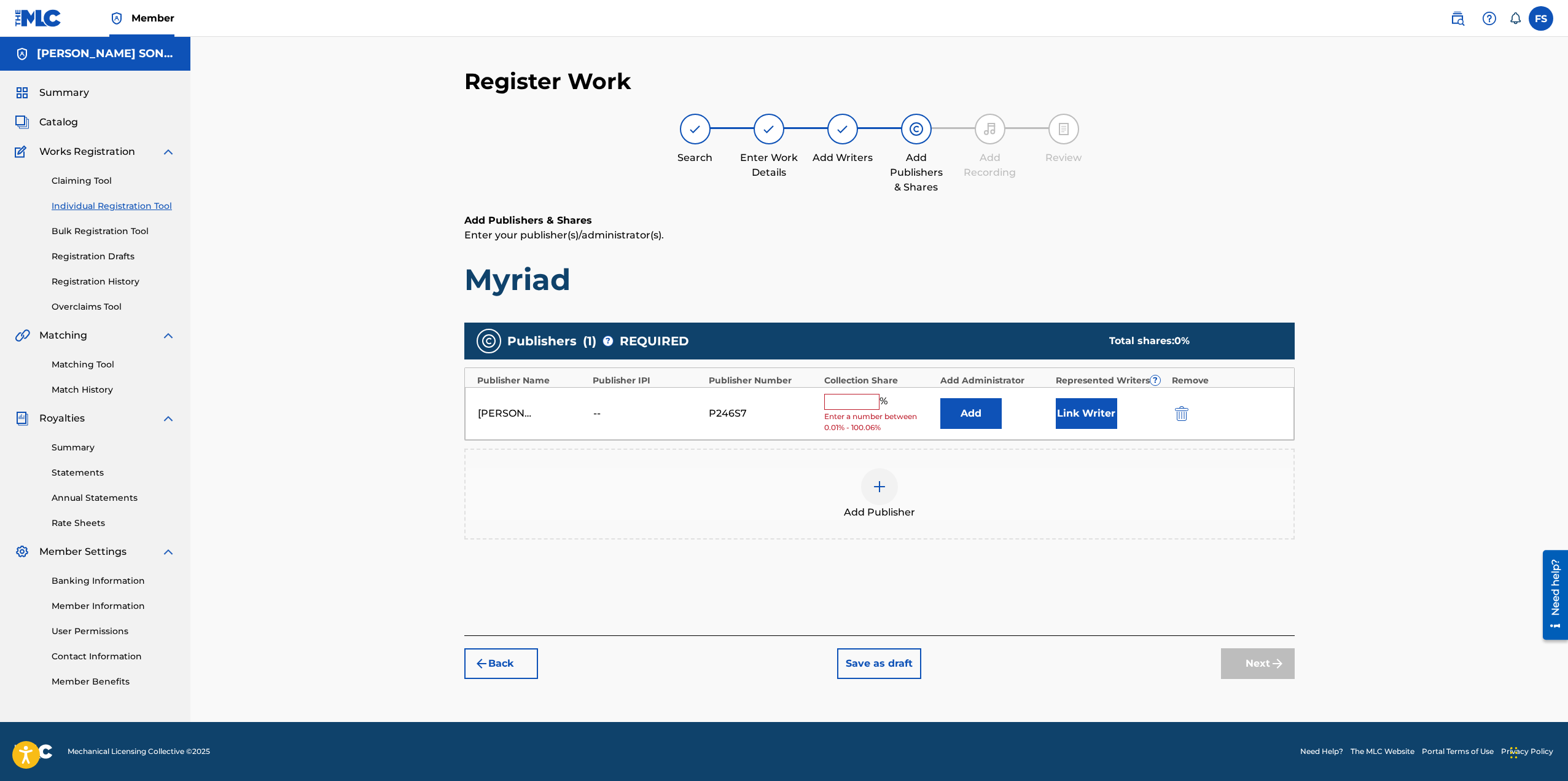
click at [857, 399] on input "text" at bounding box center [852, 402] width 55 height 16
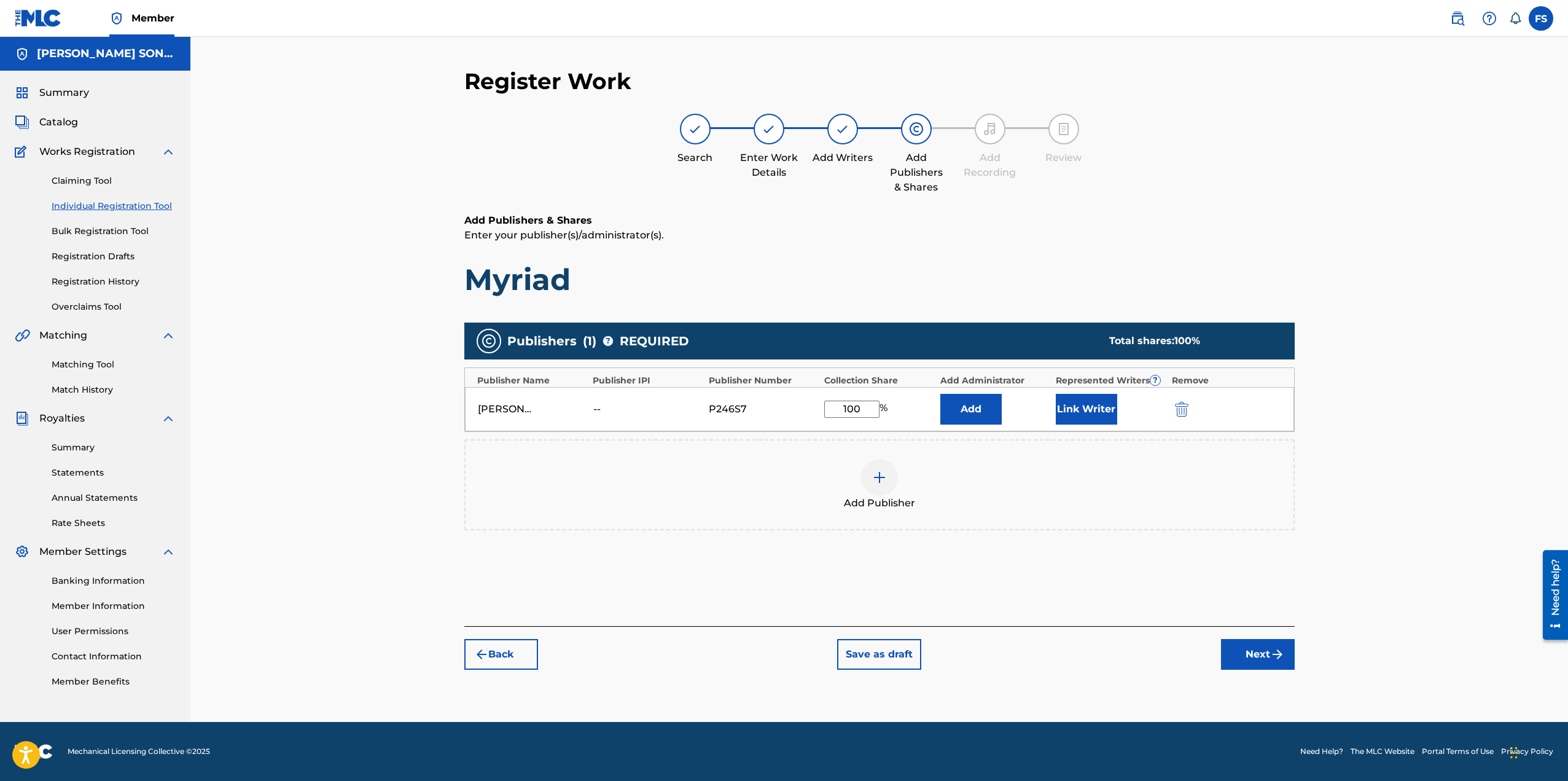
type input "100"
click at [991, 413] on button "Add" at bounding box center [971, 409] width 61 height 31
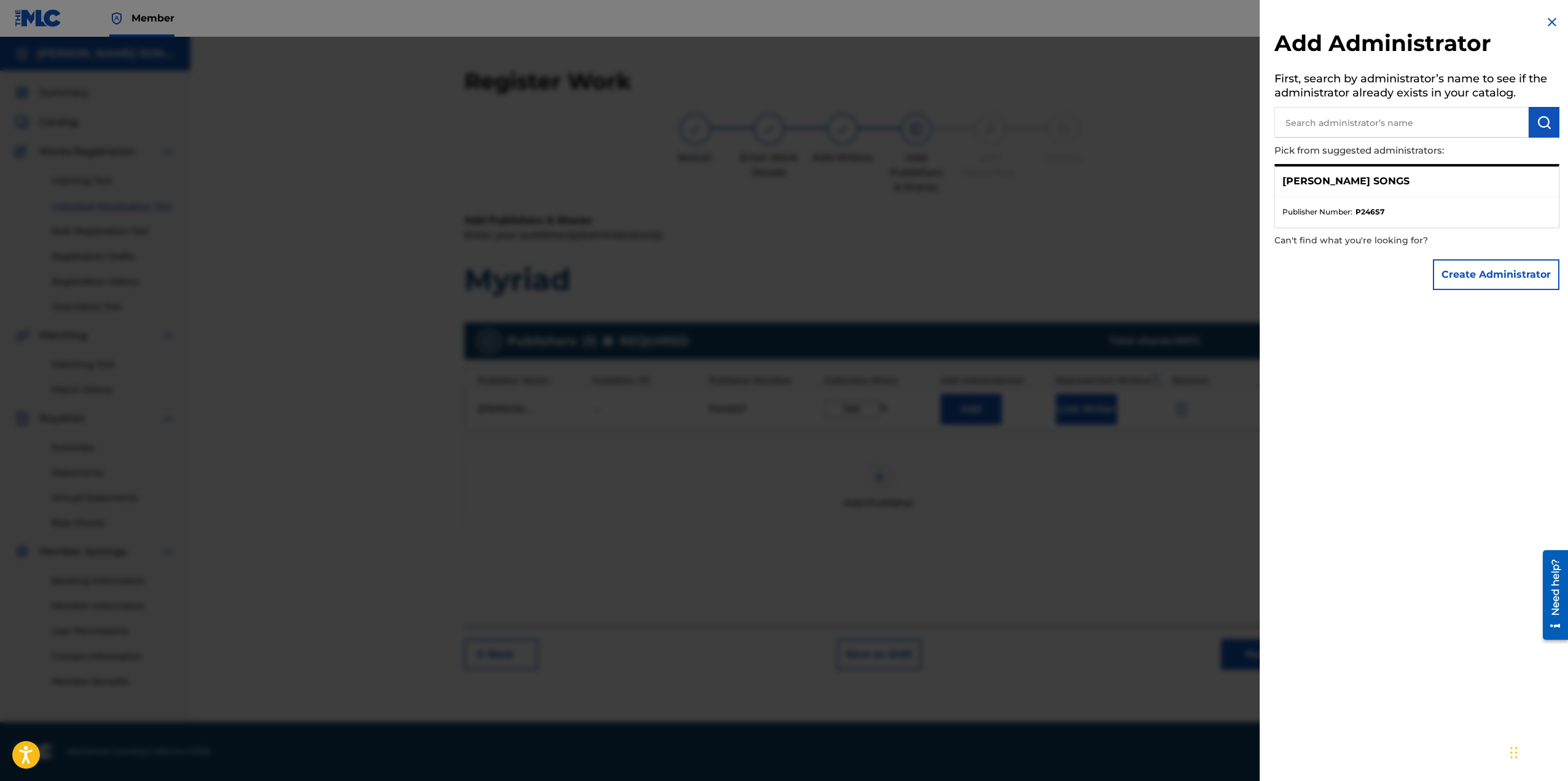
click at [1086, 278] on div at bounding box center [784, 427] width 1568 height 781
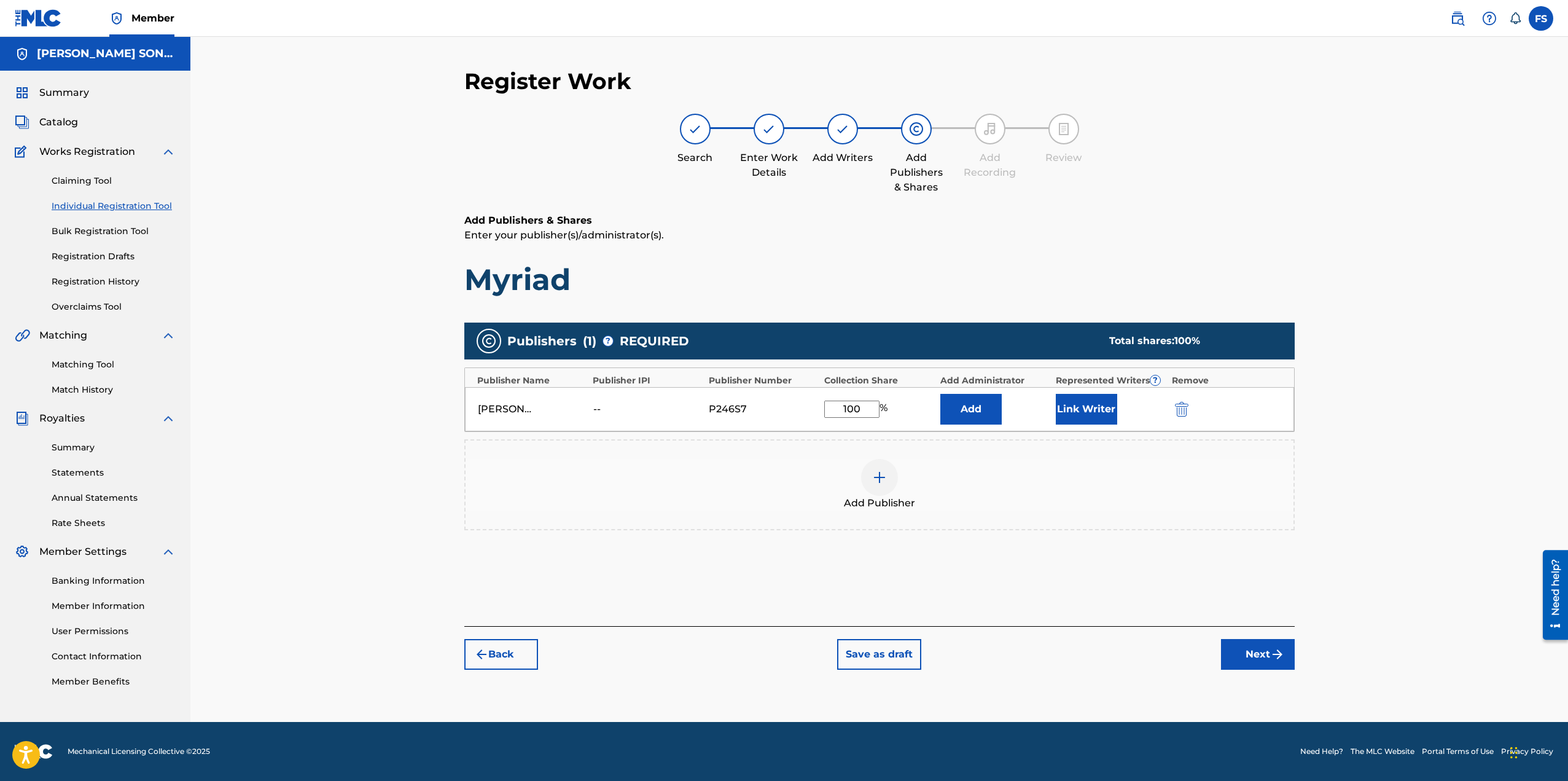
click at [1079, 404] on button "Link Writer" at bounding box center [1086, 409] width 61 height 31
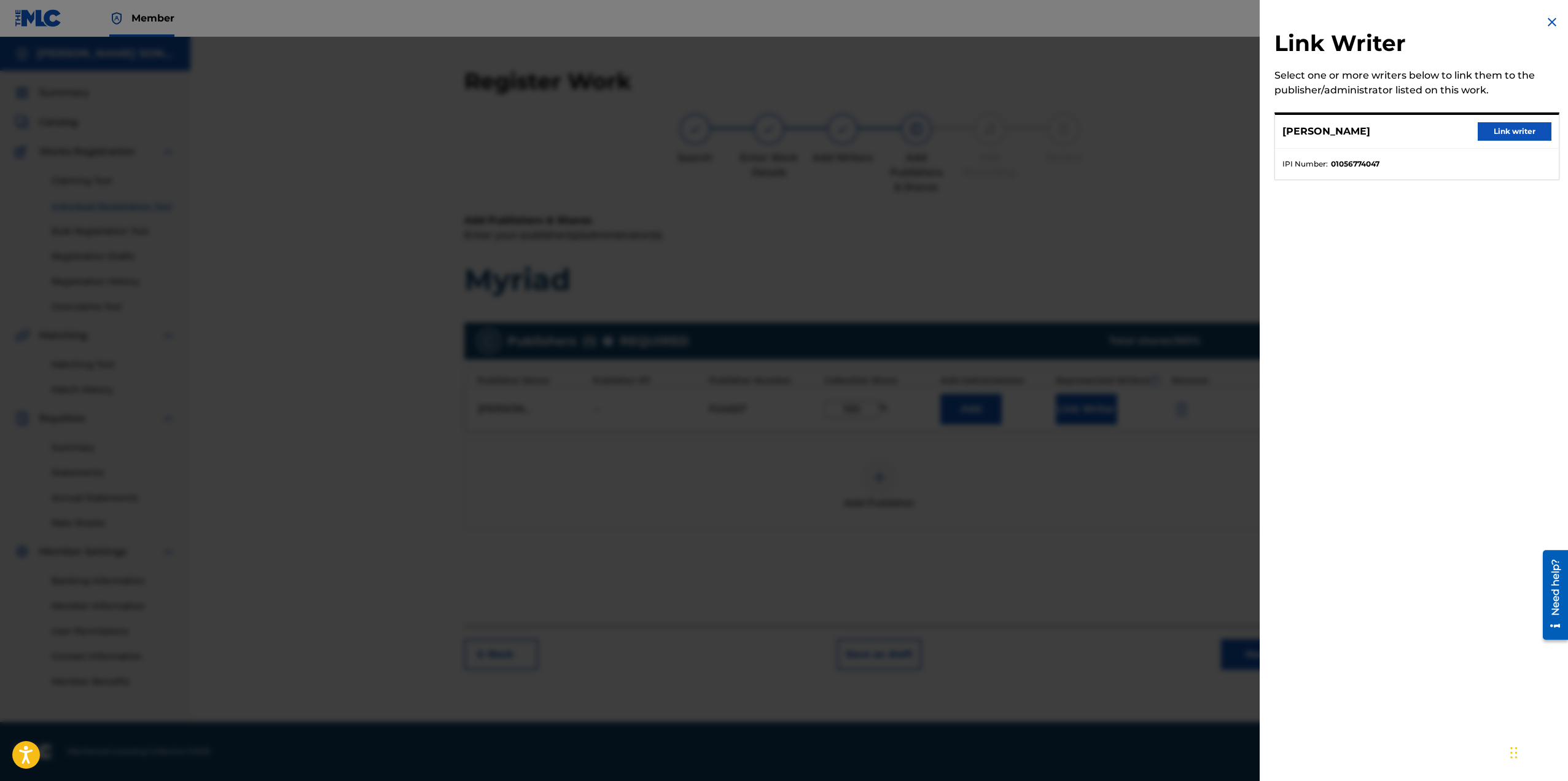
click at [1512, 126] on button "Link writer" at bounding box center [1514, 131] width 74 height 19
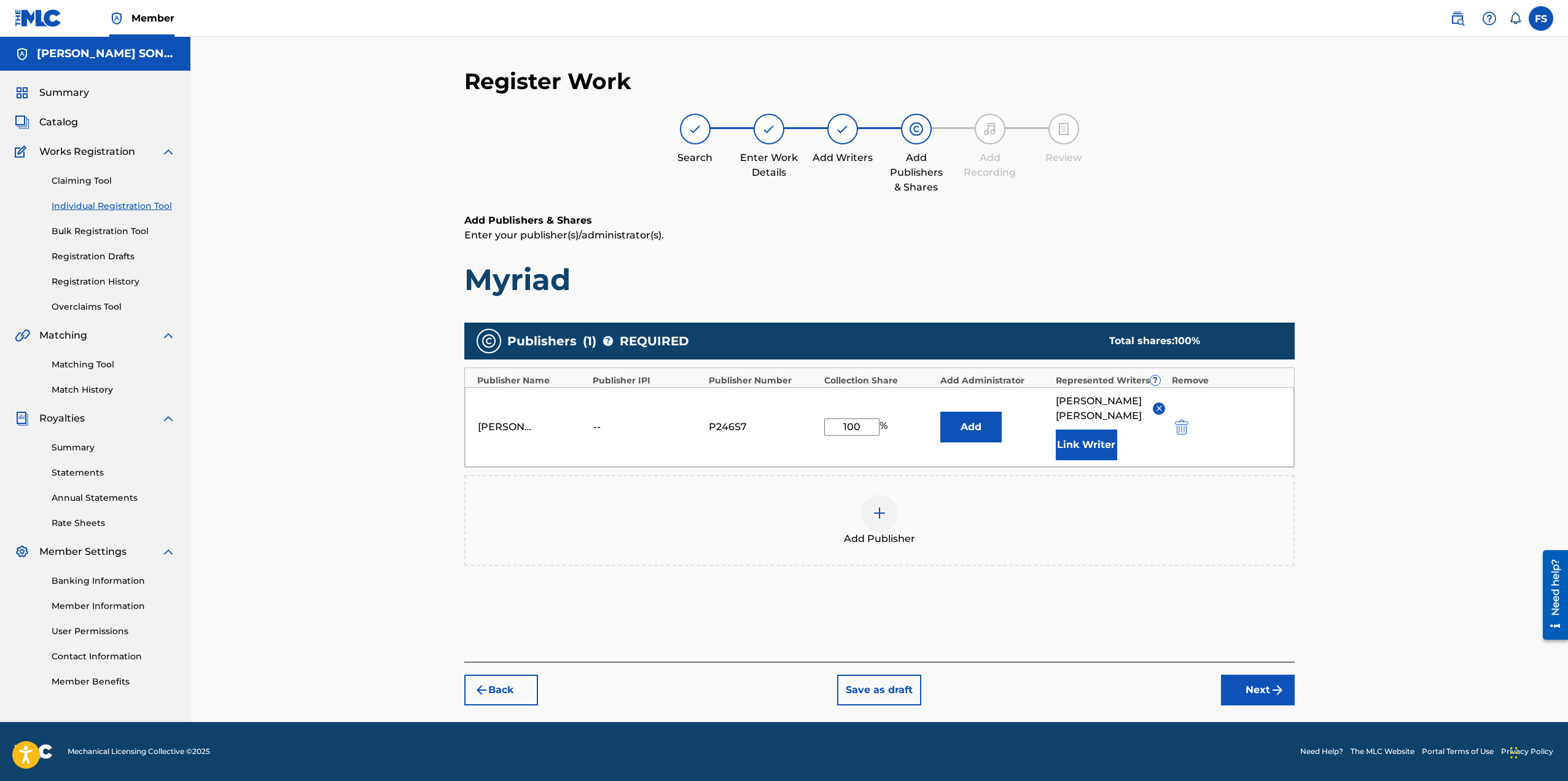
click at [1243, 675] on button "Next" at bounding box center [1257, 690] width 74 height 31
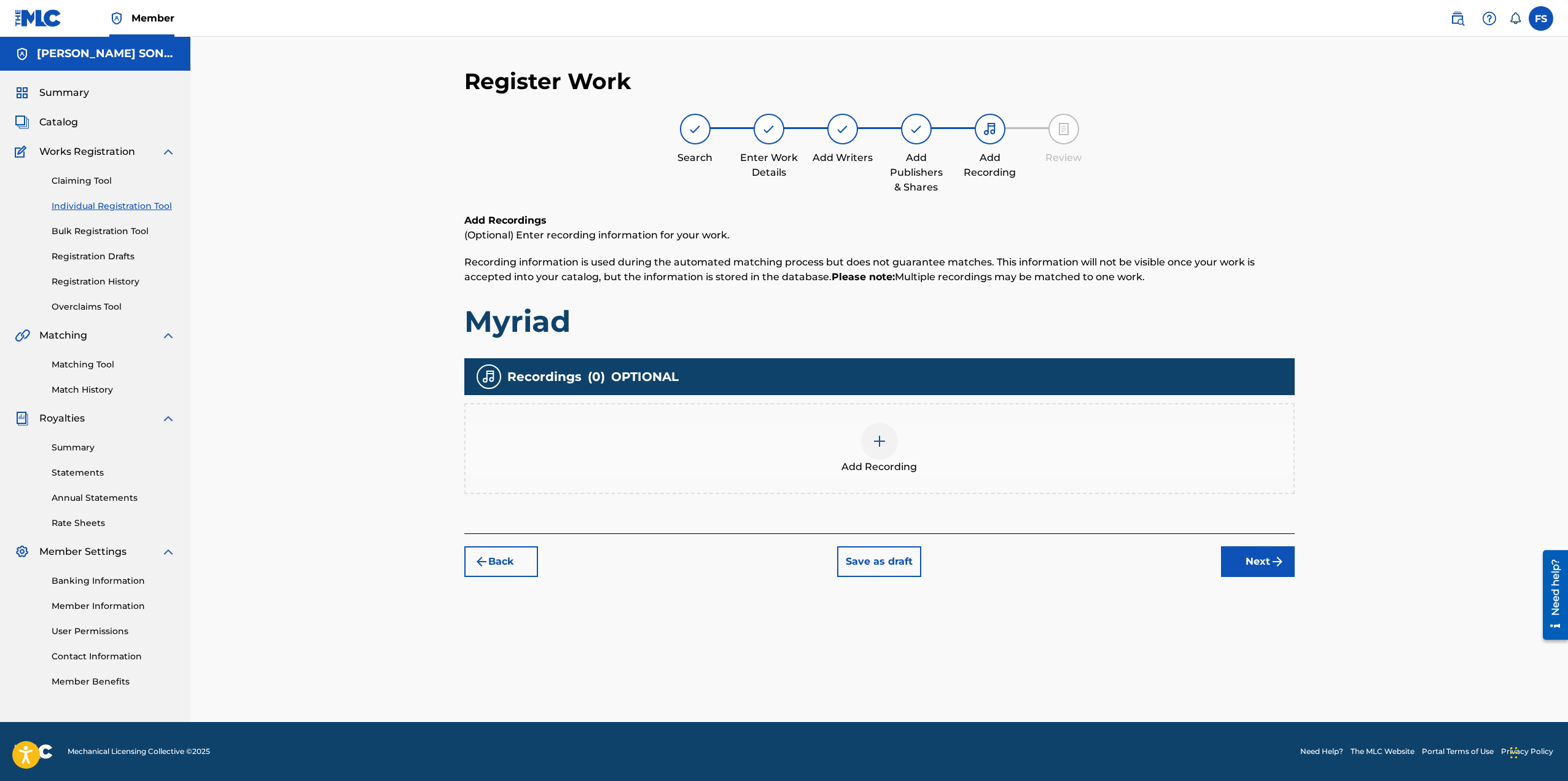
click at [936, 481] on div "Add Recording" at bounding box center [879, 448] width 831 height 91
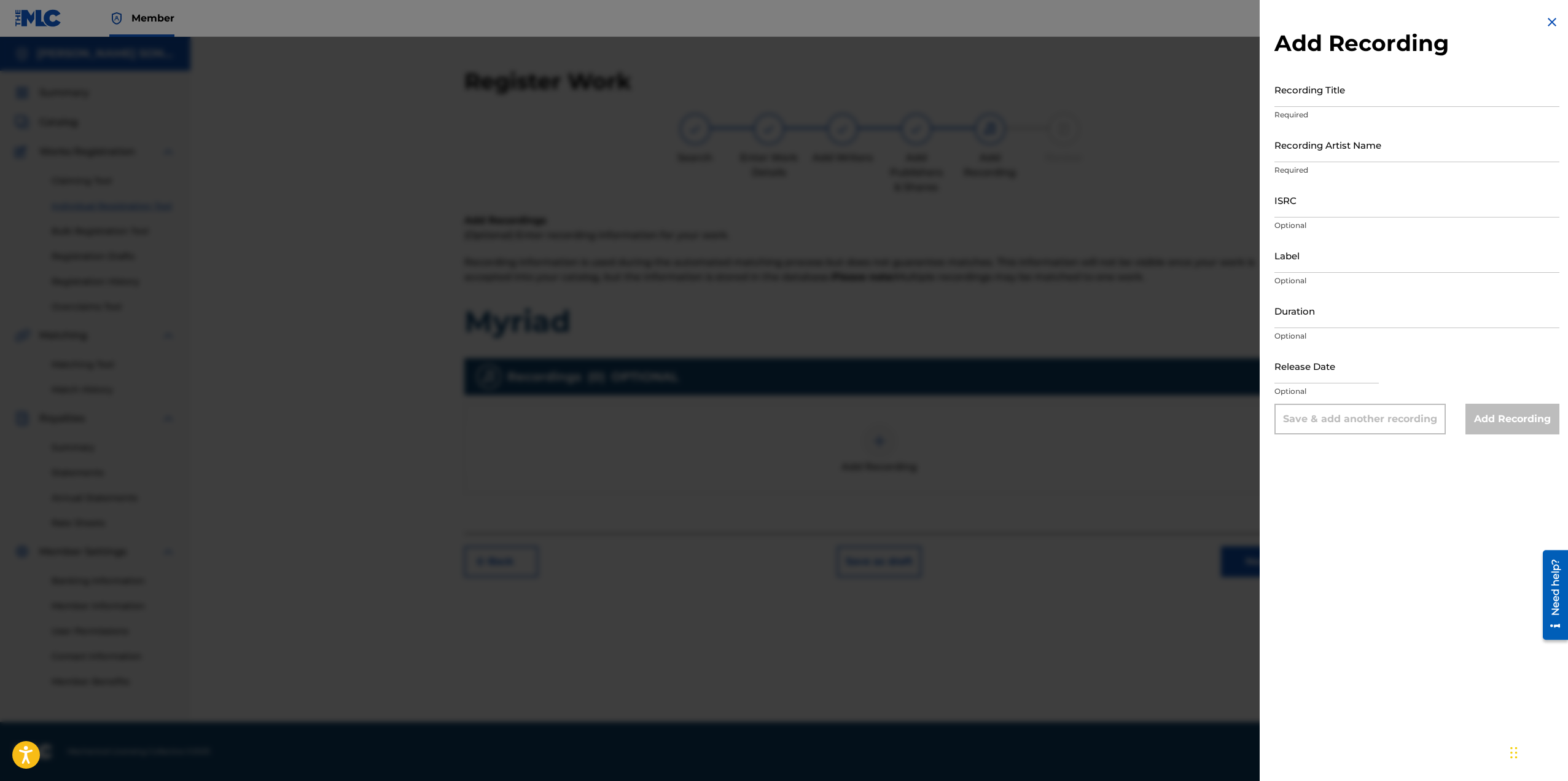
click at [1322, 98] on input "Recording Title" at bounding box center [1417, 89] width 285 height 35
click at [1324, 90] on input "Recording Title" at bounding box center [1417, 89] width 285 height 35
type input "Myriad"
click at [1321, 154] on input "Recording Artist Name" at bounding box center [1417, 145] width 285 height 35
type input "Kiraw"
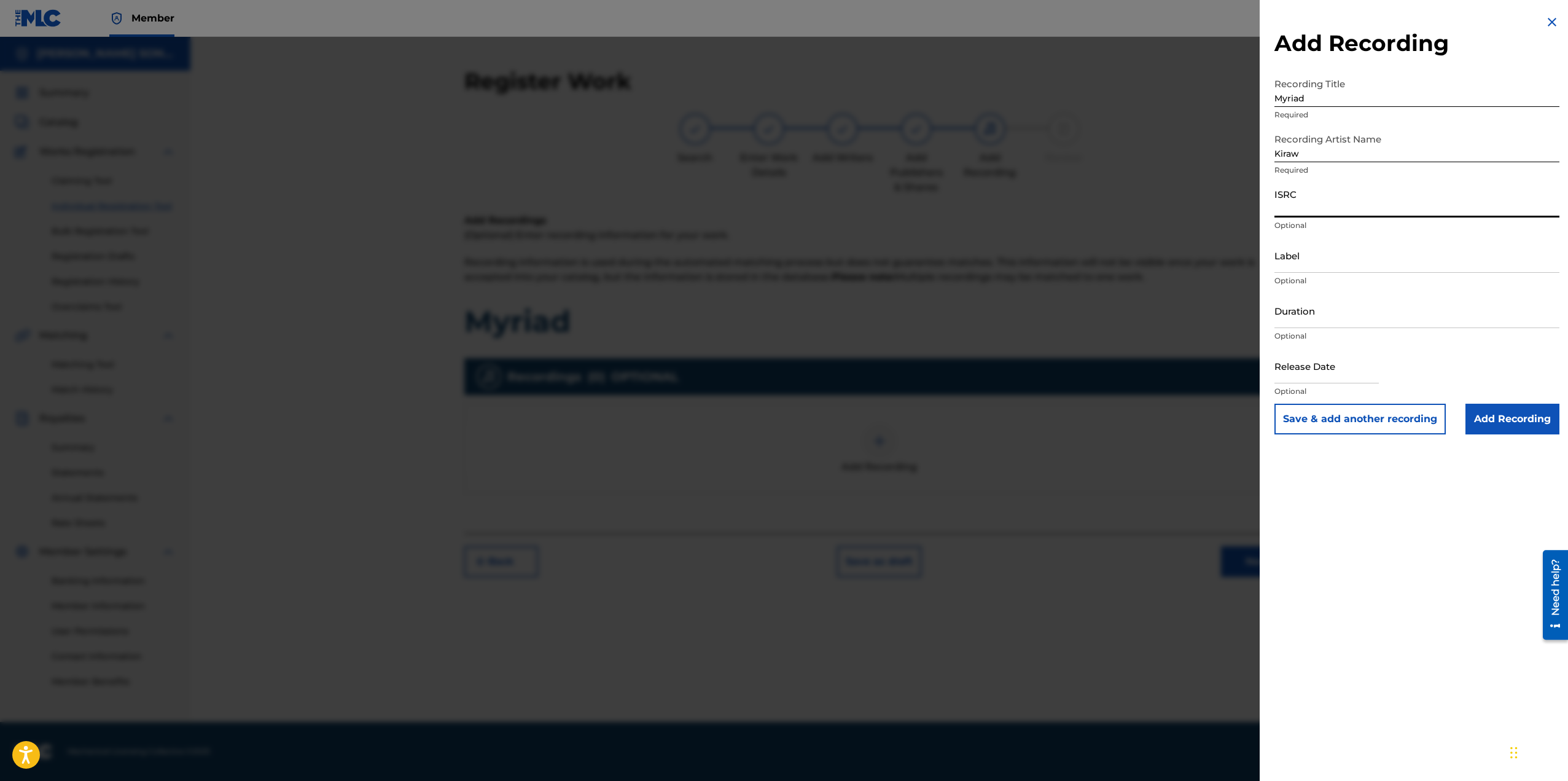
click at [1328, 201] on input "ISRC" at bounding box center [1417, 200] width 285 height 35
click at [1309, 255] on input "Label" at bounding box center [1417, 255] width 285 height 35
type input "Kiraw"
click at [1333, 361] on input "text" at bounding box center [1326, 366] width 104 height 35
select select "8"
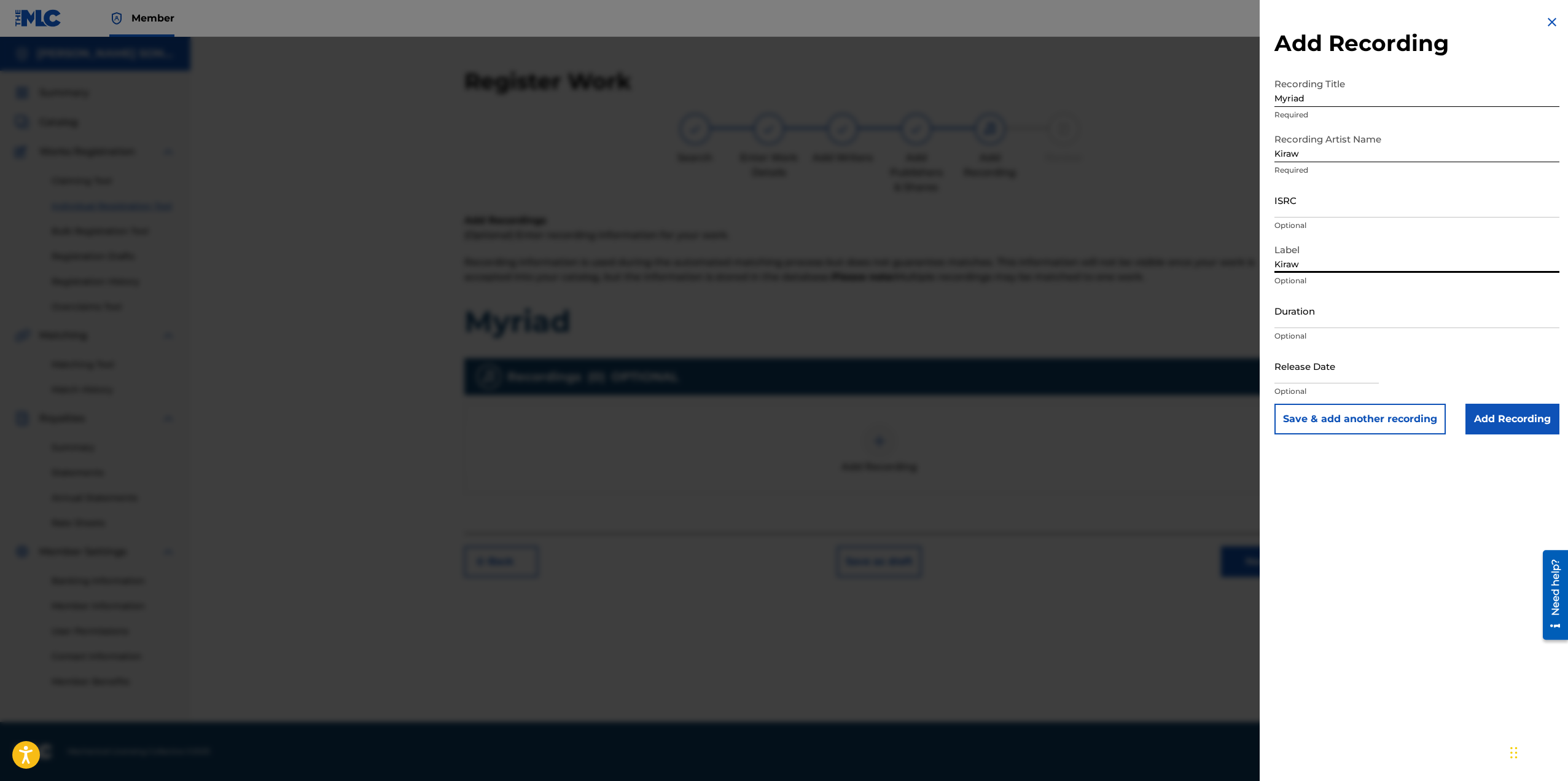
select select "2025"
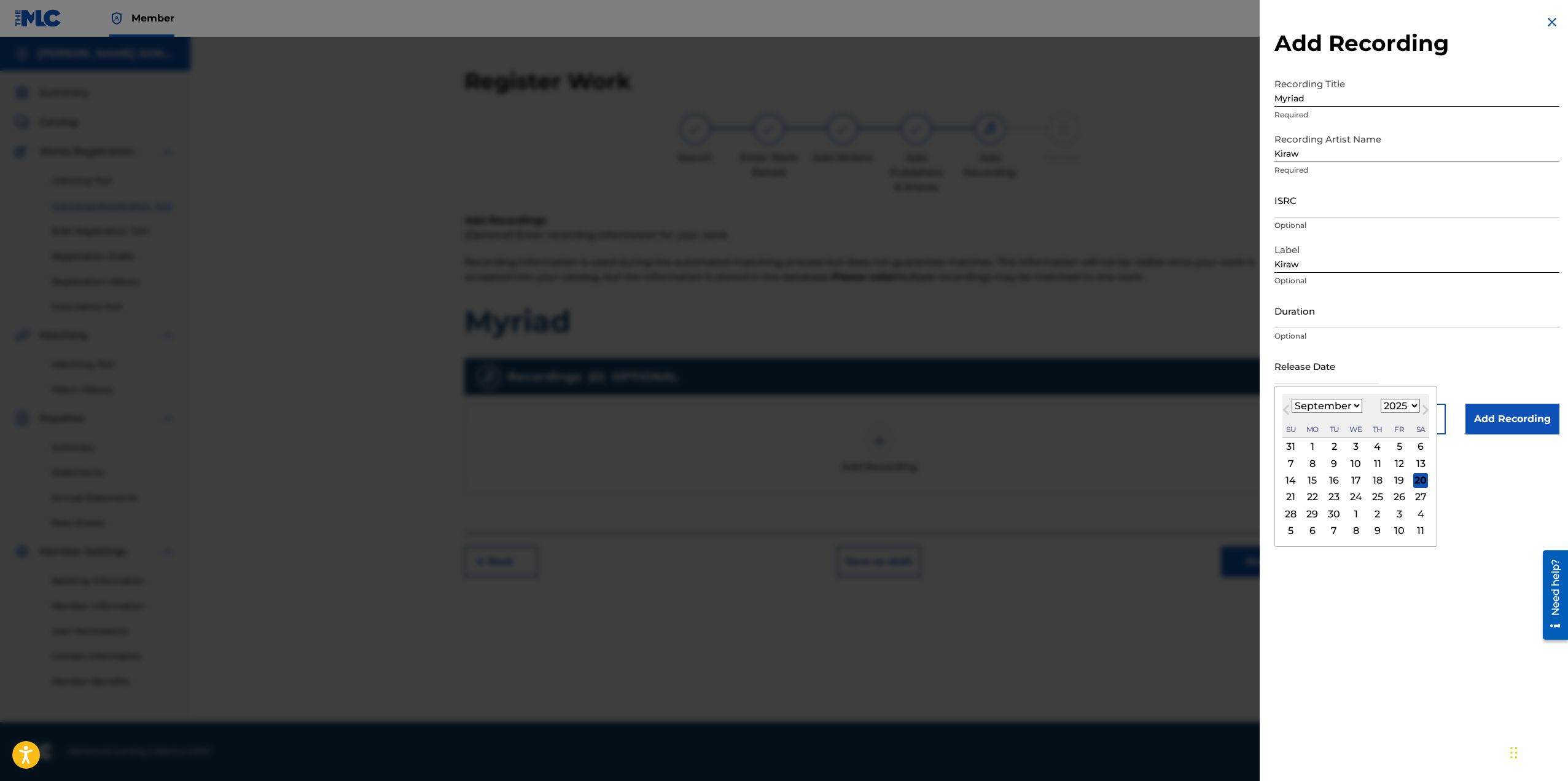
click at [1446, 375] on div "Release Date Previous Month Next Month [DATE] January February March April May …" at bounding box center [1417, 376] width 285 height 55
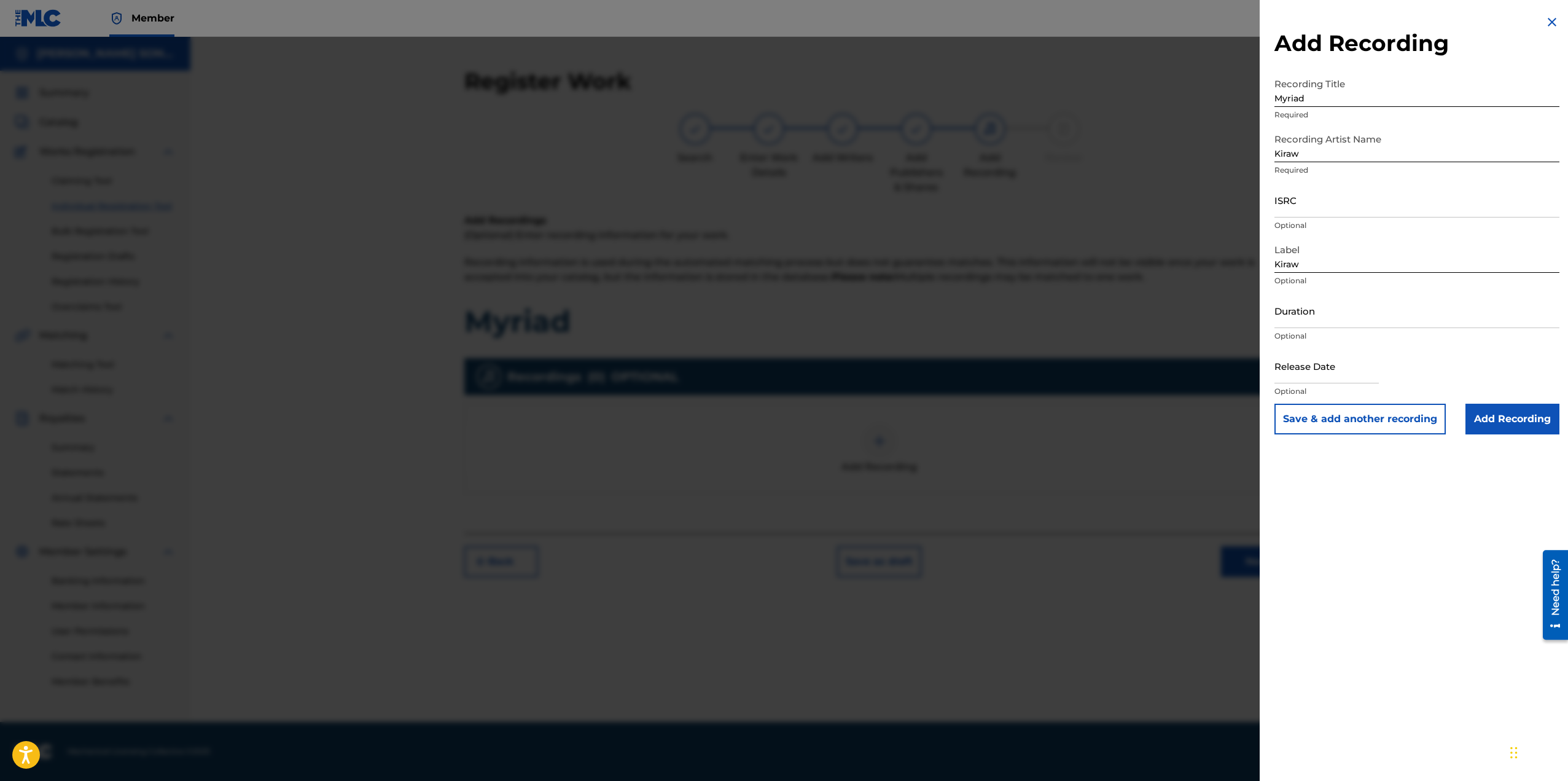
select select "8"
select select "2025"
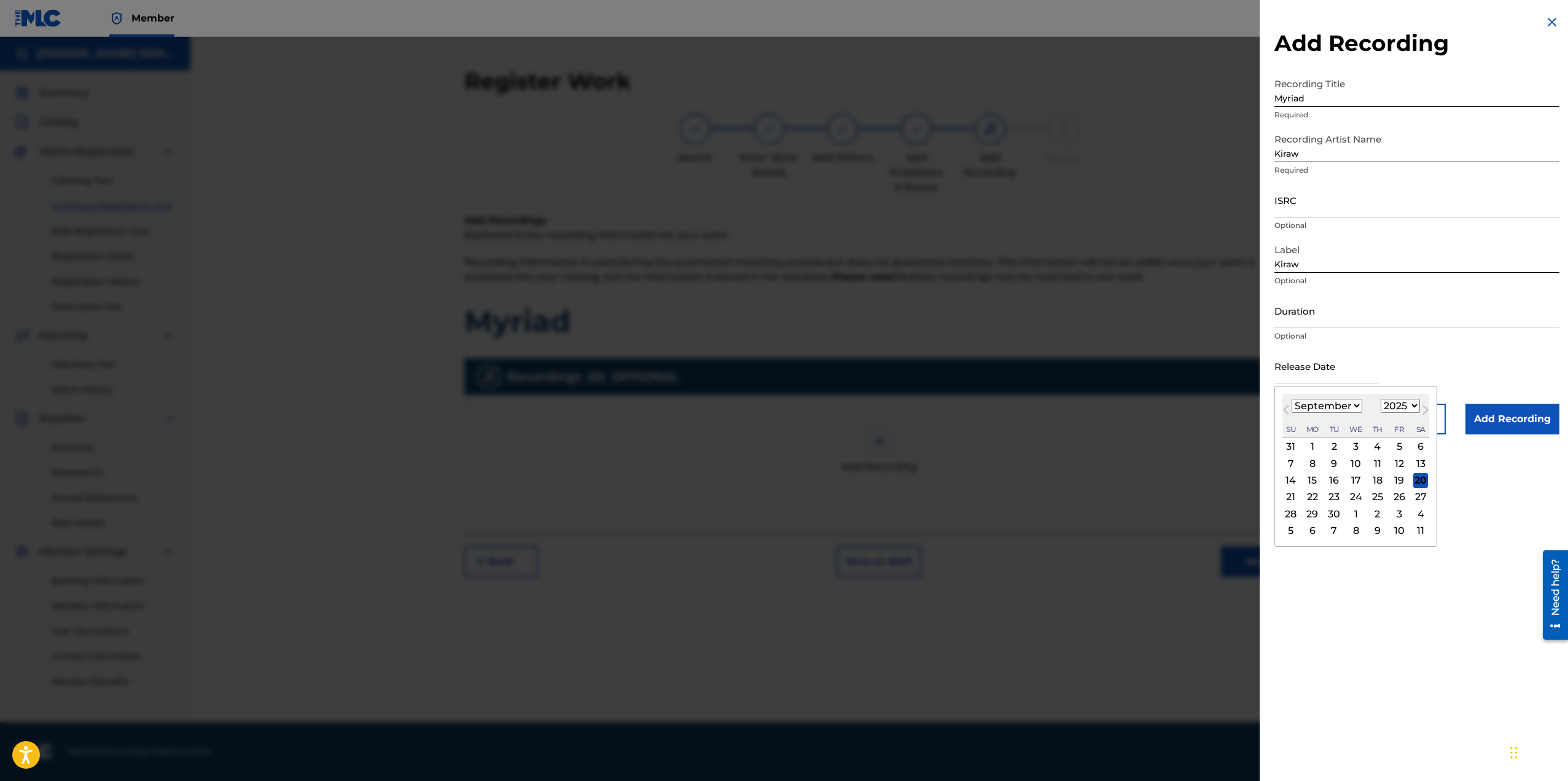
click at [1376, 361] on input "text" at bounding box center [1326, 366] width 104 height 35
click at [1421, 500] on div "27" at bounding box center [1420, 496] width 15 height 15
type input "[DATE]"
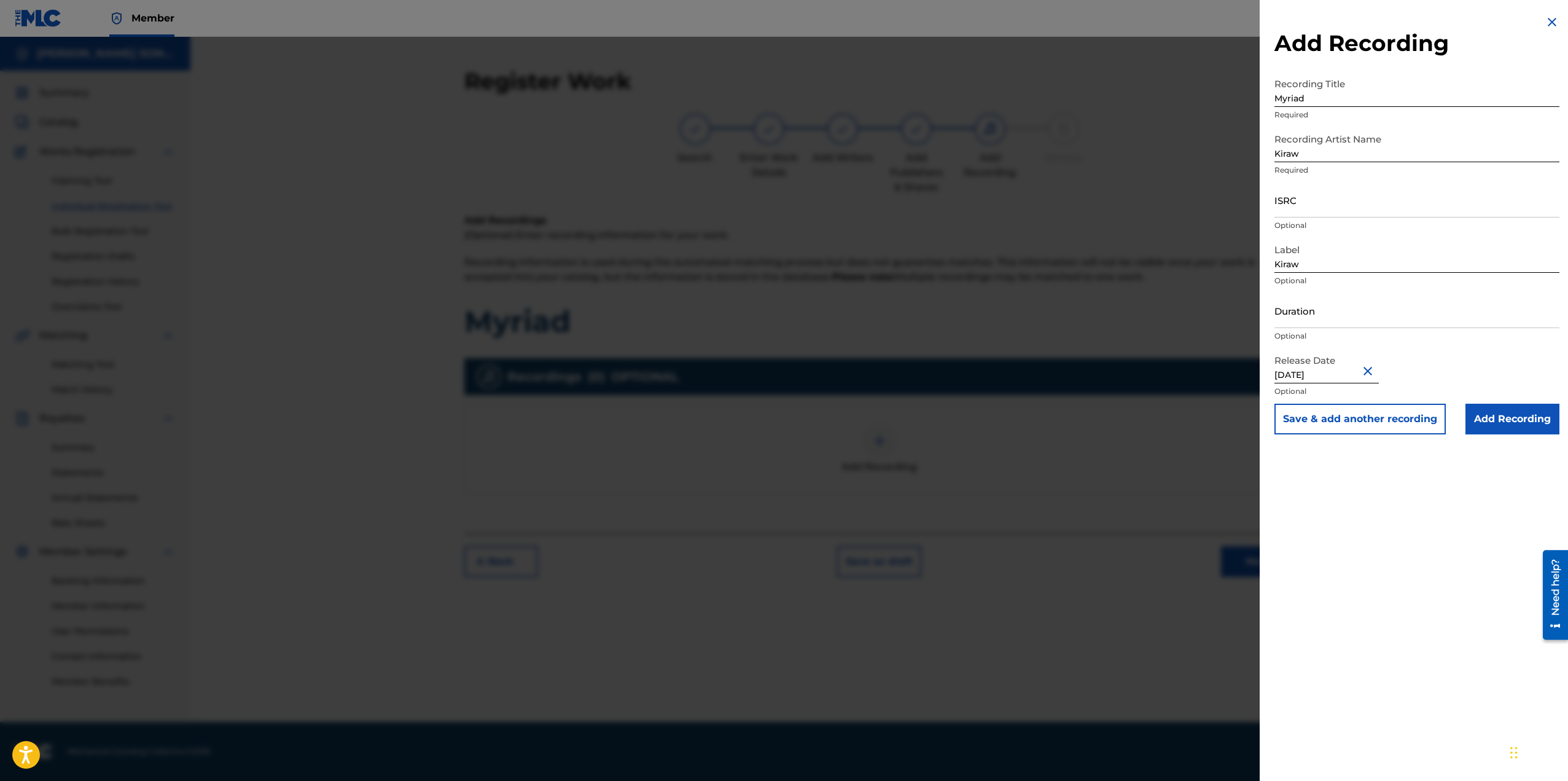
click at [1333, 369] on input "[DATE]" at bounding box center [1326, 366] width 104 height 35
select select "8"
select select "2025"
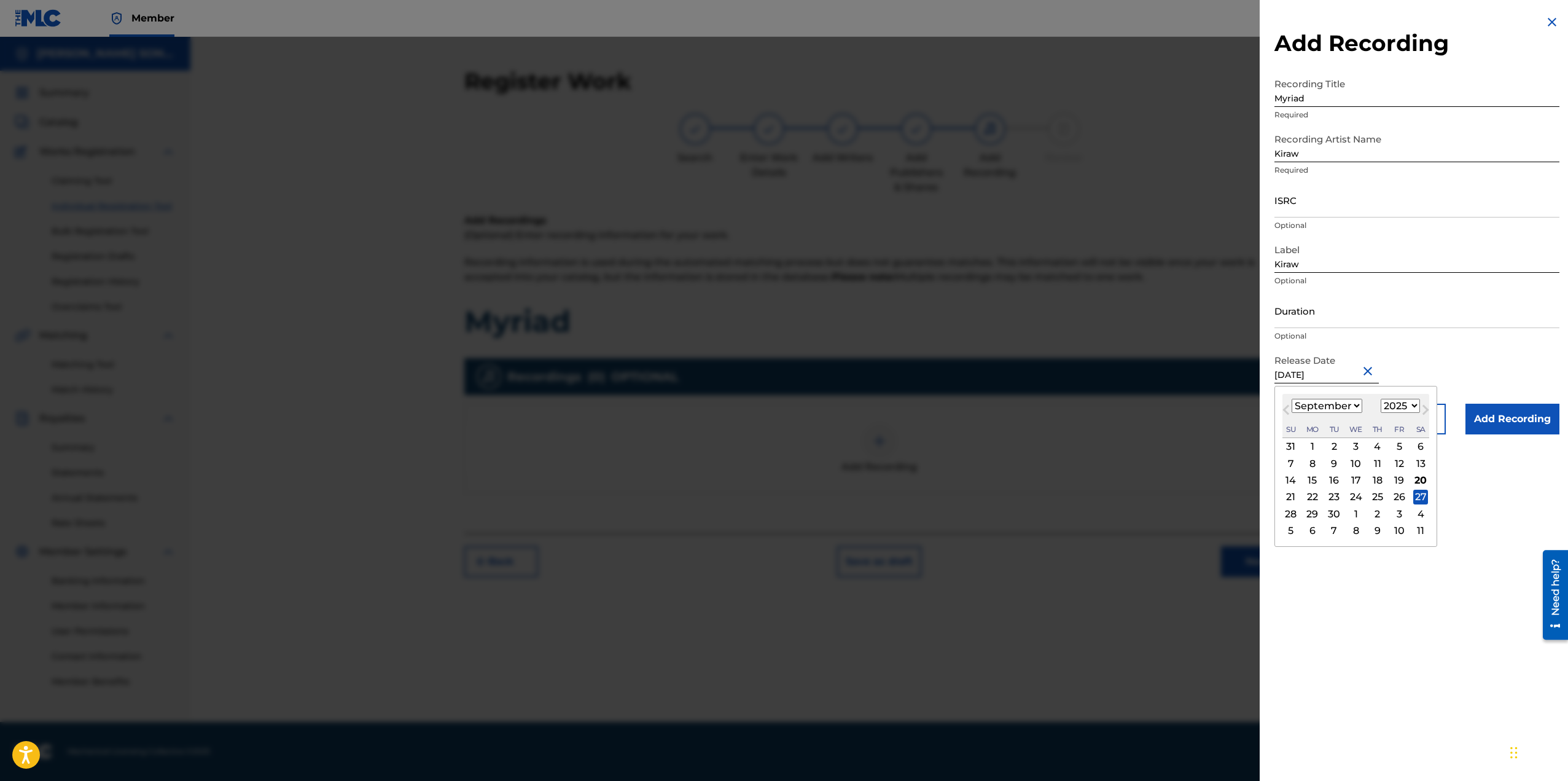
click at [1402, 507] on div "3" at bounding box center [1399, 513] width 15 height 15
type input "[DATE]"
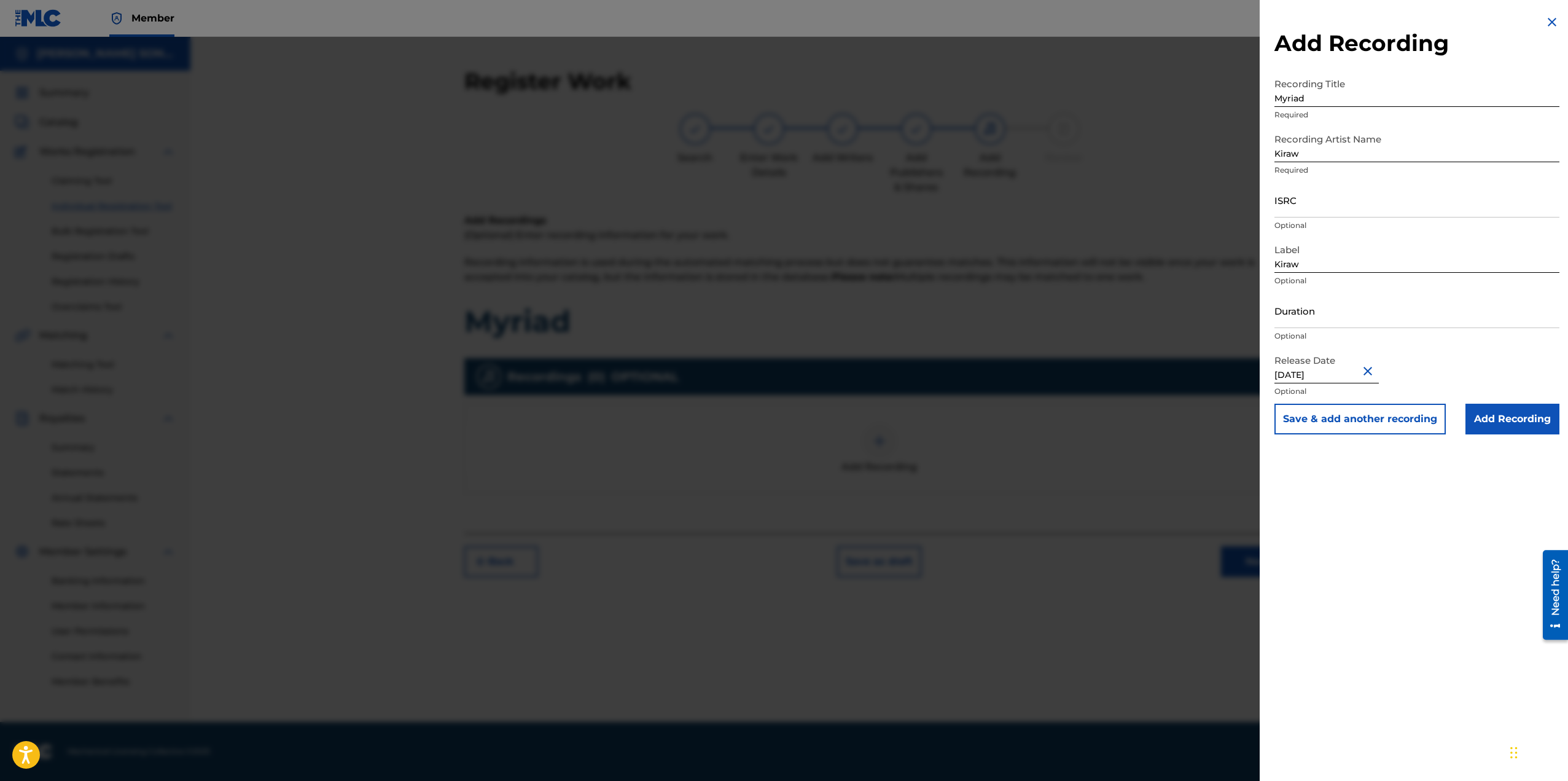
click at [1321, 211] on input "ISRC" at bounding box center [1417, 200] width 285 height 35
paste input "QZZ8A2578694"
type input "QZZ8A2578694"
click at [1509, 420] on input "Add Recording" at bounding box center [1512, 419] width 94 height 31
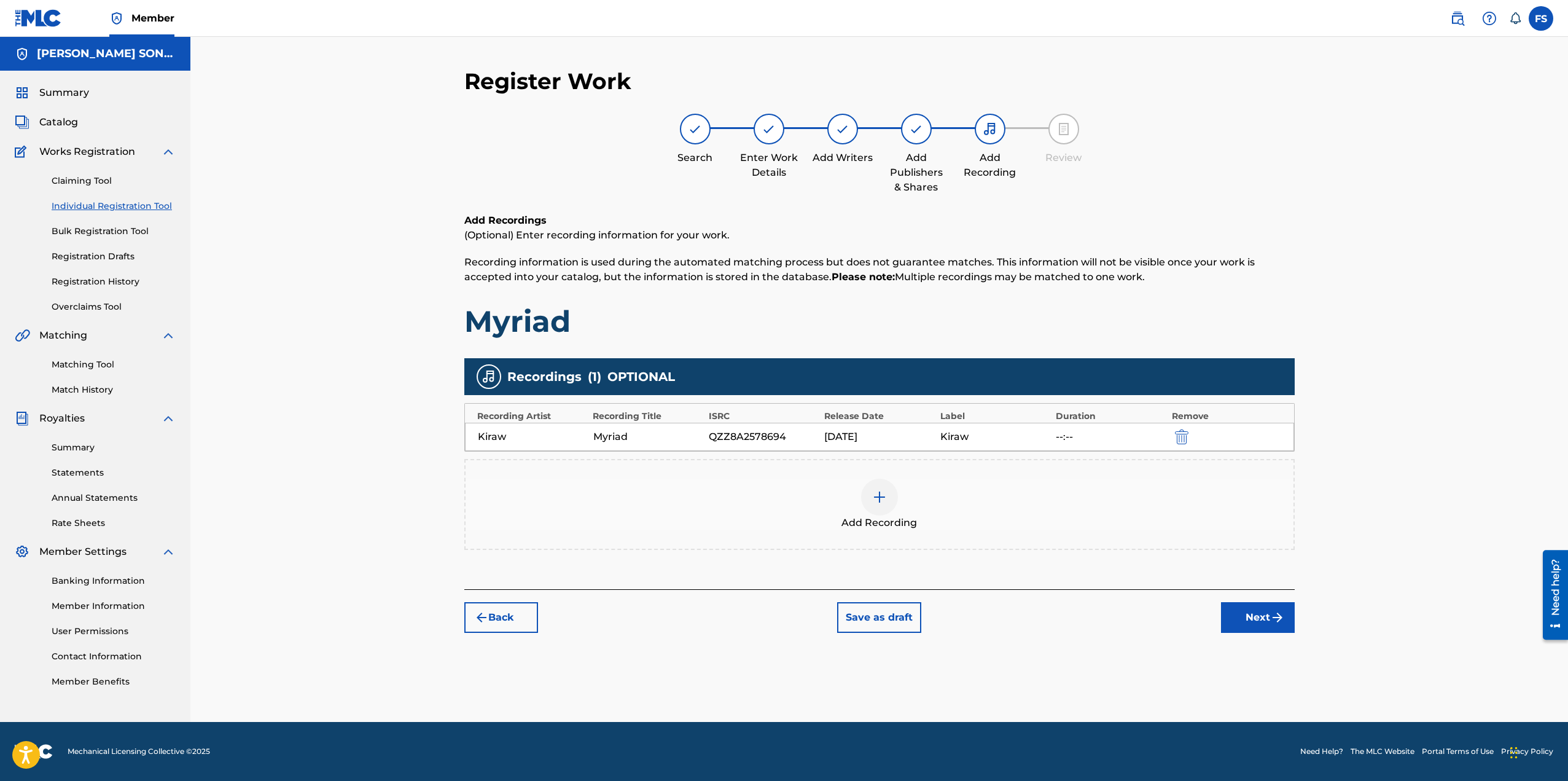
click at [1251, 620] on button "Next" at bounding box center [1257, 617] width 74 height 31
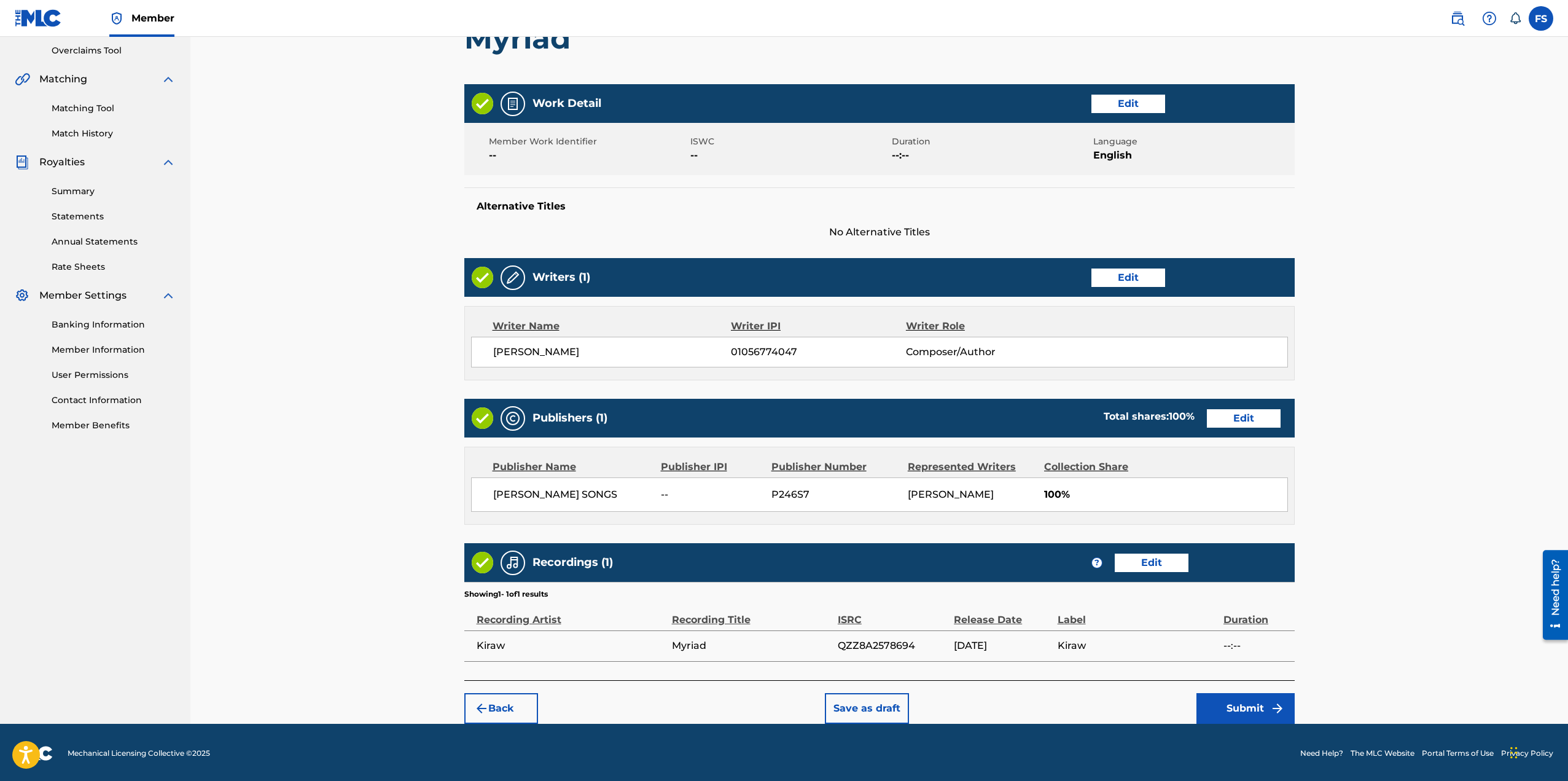
scroll to position [258, 0]
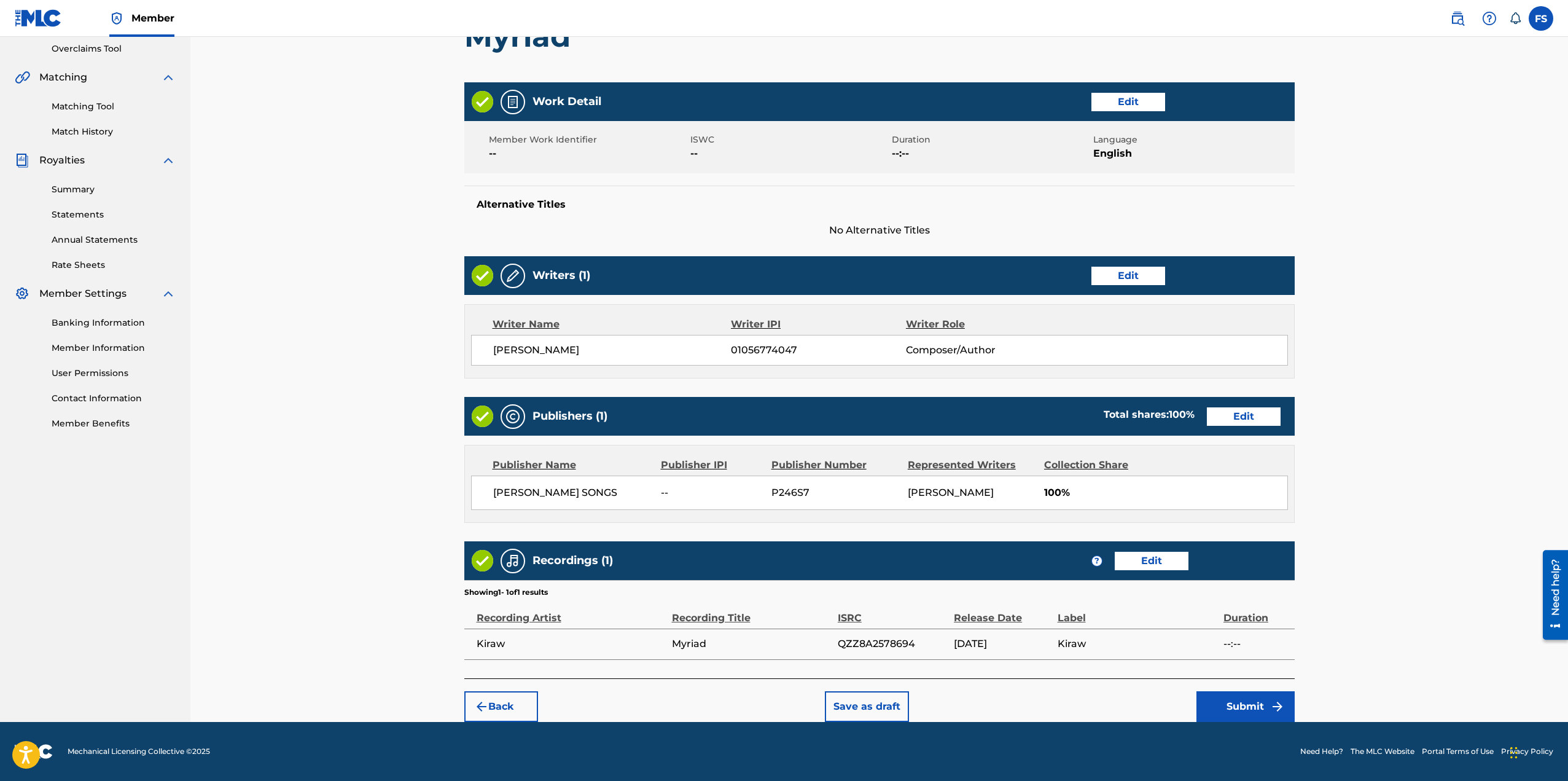
click at [1109, 274] on button "Edit" at bounding box center [1128, 276] width 74 height 19
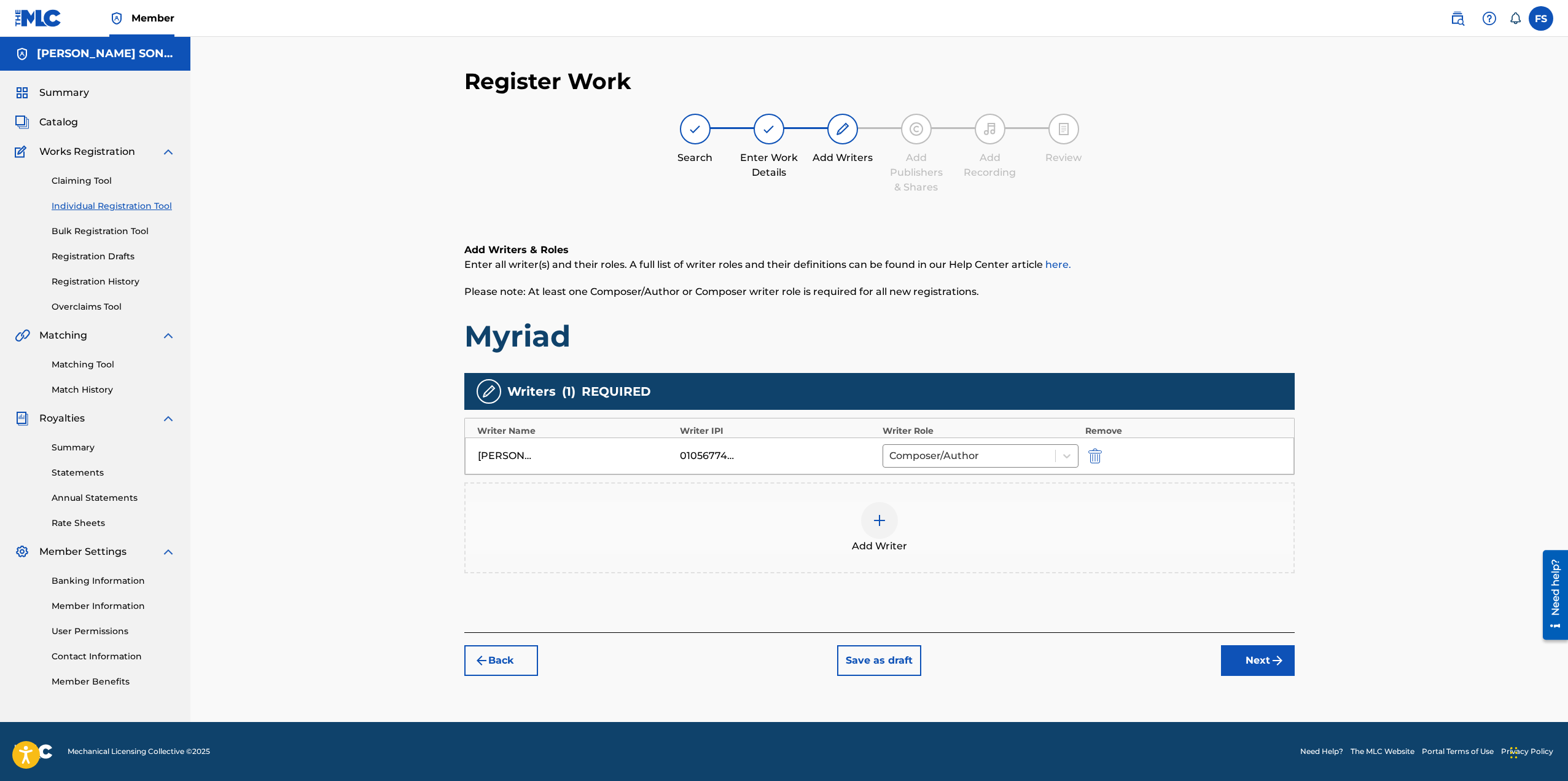
click at [879, 524] on img at bounding box center [879, 520] width 15 height 15
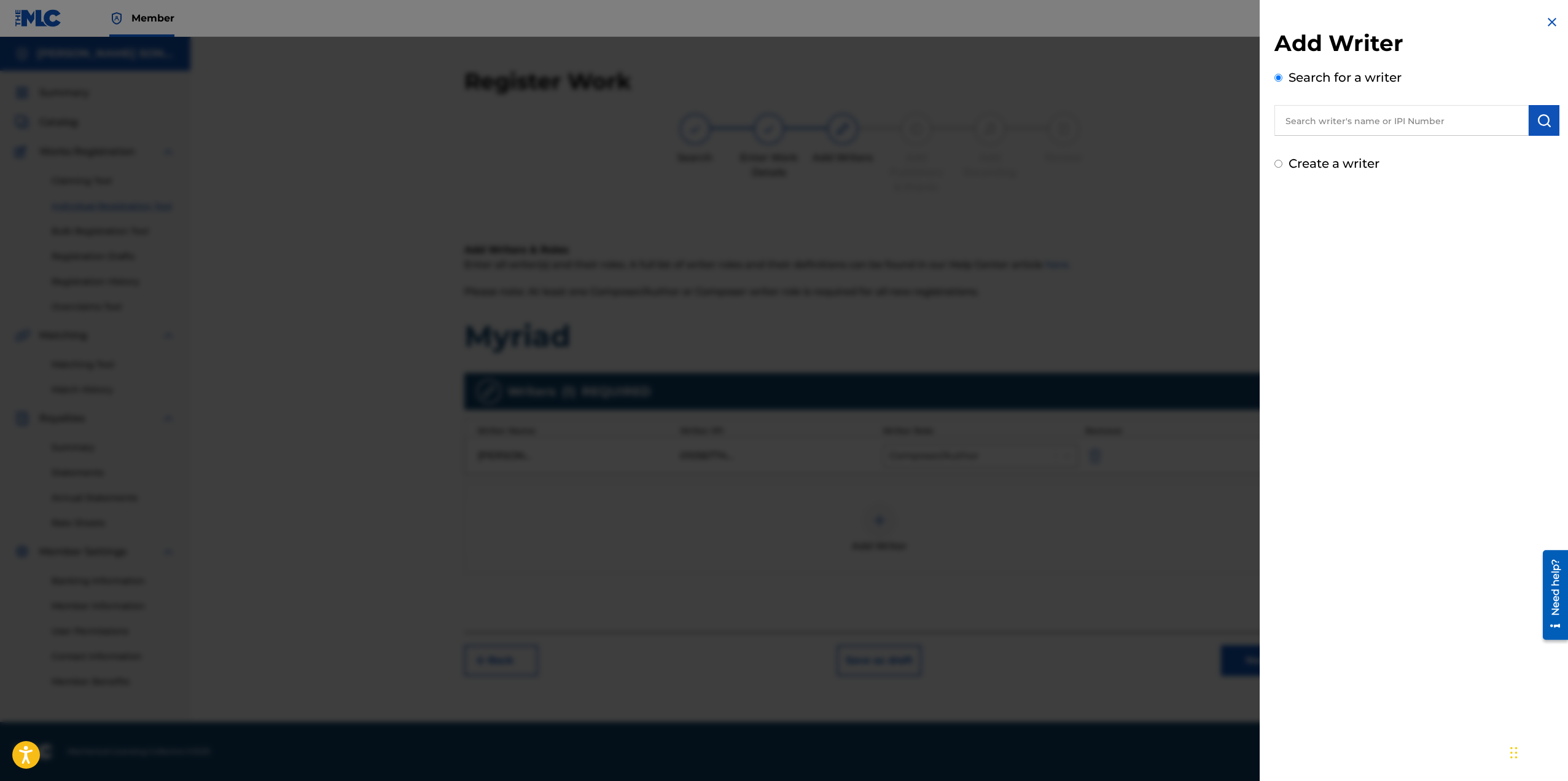
click at [1331, 119] on input "text" at bounding box center [1402, 120] width 255 height 31
type input "[PERSON_NAME]"
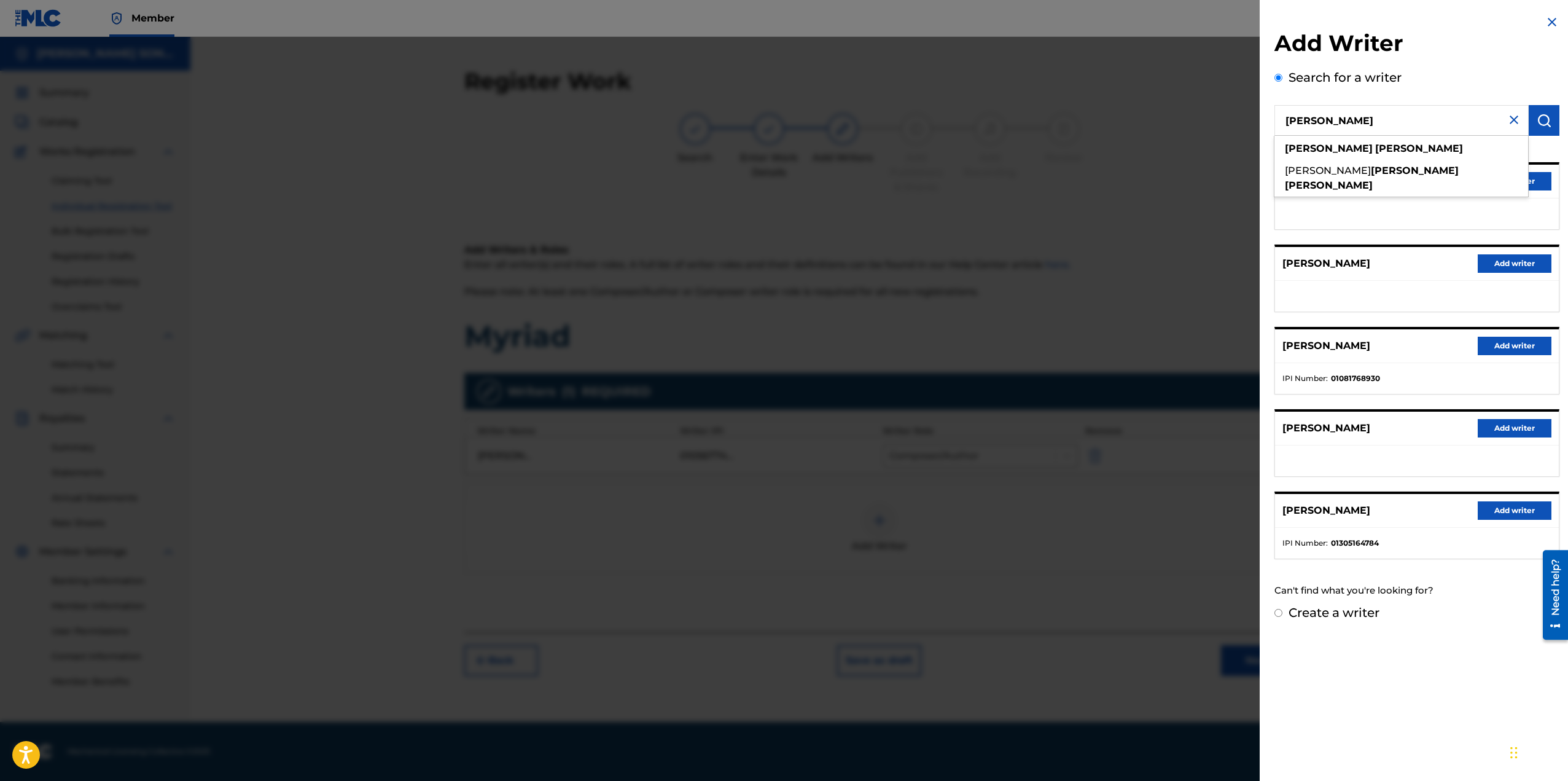
click at [1281, 613] on input "Create a writer" at bounding box center [1278, 613] width 8 height 8
radio input "false"
radio input "true"
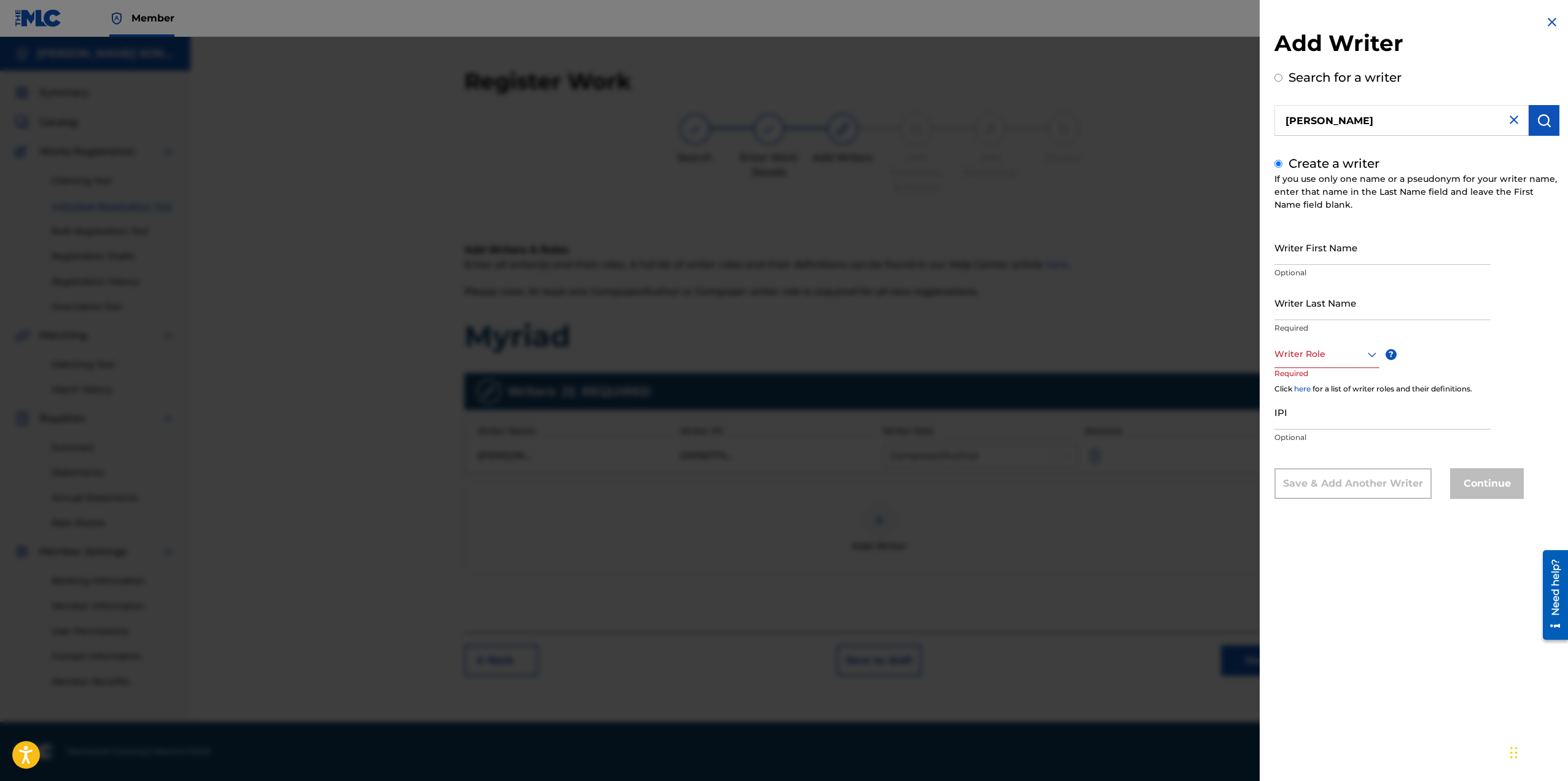
click at [1305, 365] on div "Writer Role" at bounding box center [1327, 354] width 105 height 28
click at [1313, 488] on div "Composer" at bounding box center [1327, 492] width 104 height 28
click at [1319, 241] on input "Writer First Name" at bounding box center [1383, 247] width 216 height 35
type input "[PERSON_NAME]"
click at [1309, 308] on input "Writer Last Name" at bounding box center [1383, 303] width 216 height 35
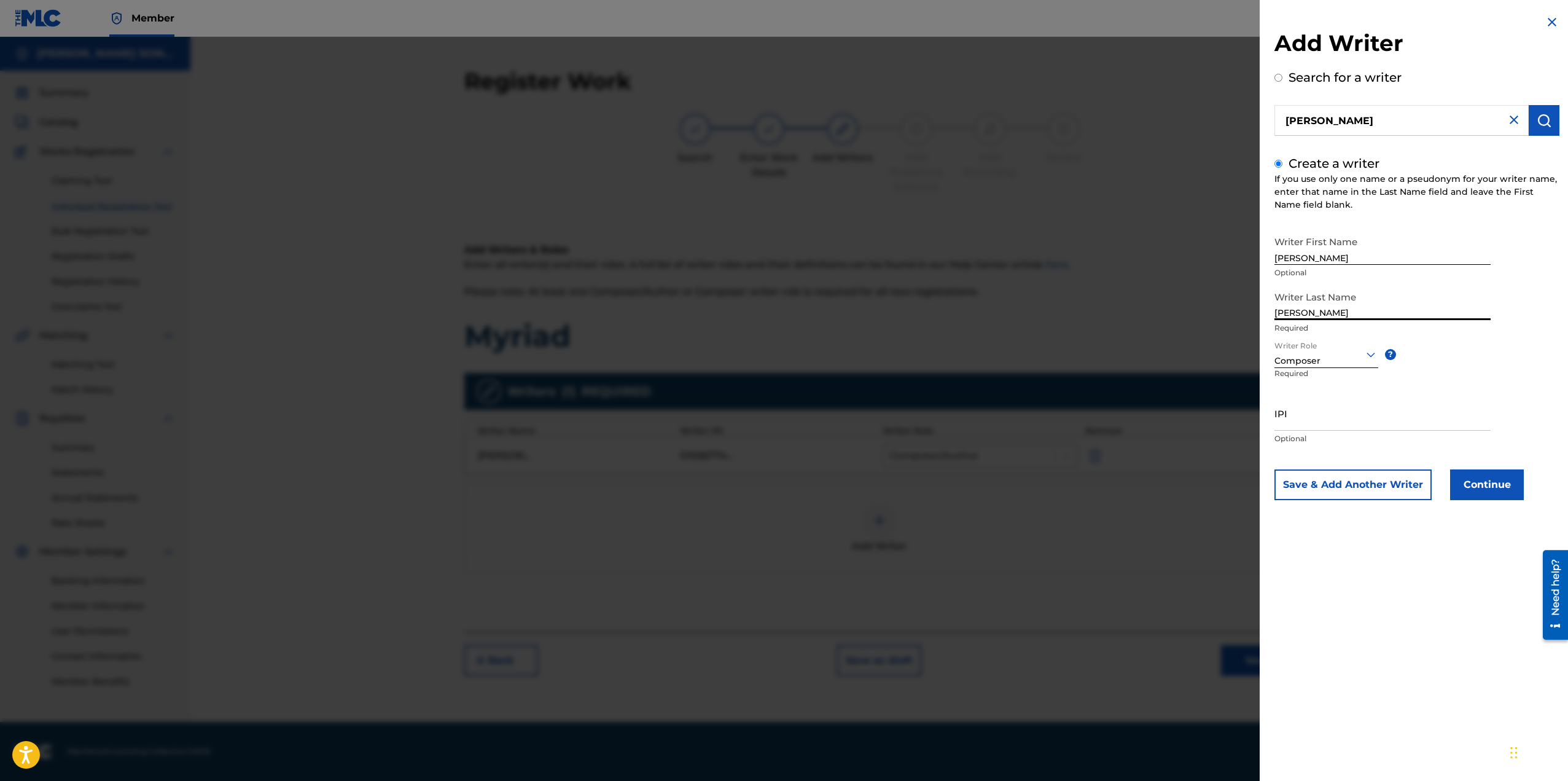
type input "[PERSON_NAME]"
click at [1353, 365] on div "Composer" at bounding box center [1326, 361] width 104 height 13
click at [1356, 363] on div "Composer" at bounding box center [1326, 361] width 104 height 13
click at [1471, 379] on div "Writer First Name [PERSON_NAME] Optional Writer Last Name [PERSON_NAME] Require…" at bounding box center [1417, 365] width 285 height 271
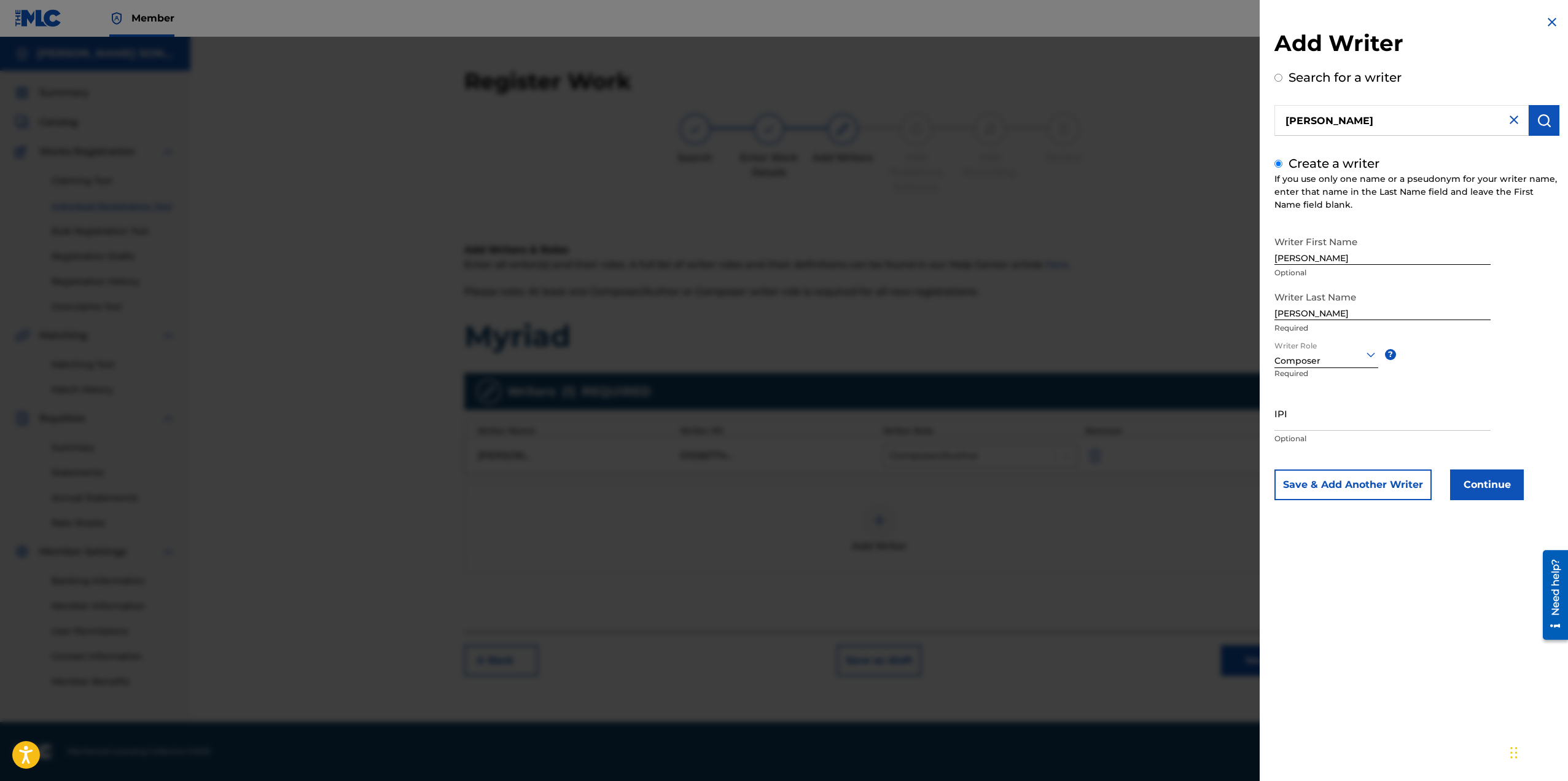
click at [1493, 482] on button "Continue" at bounding box center [1487, 485] width 74 height 31
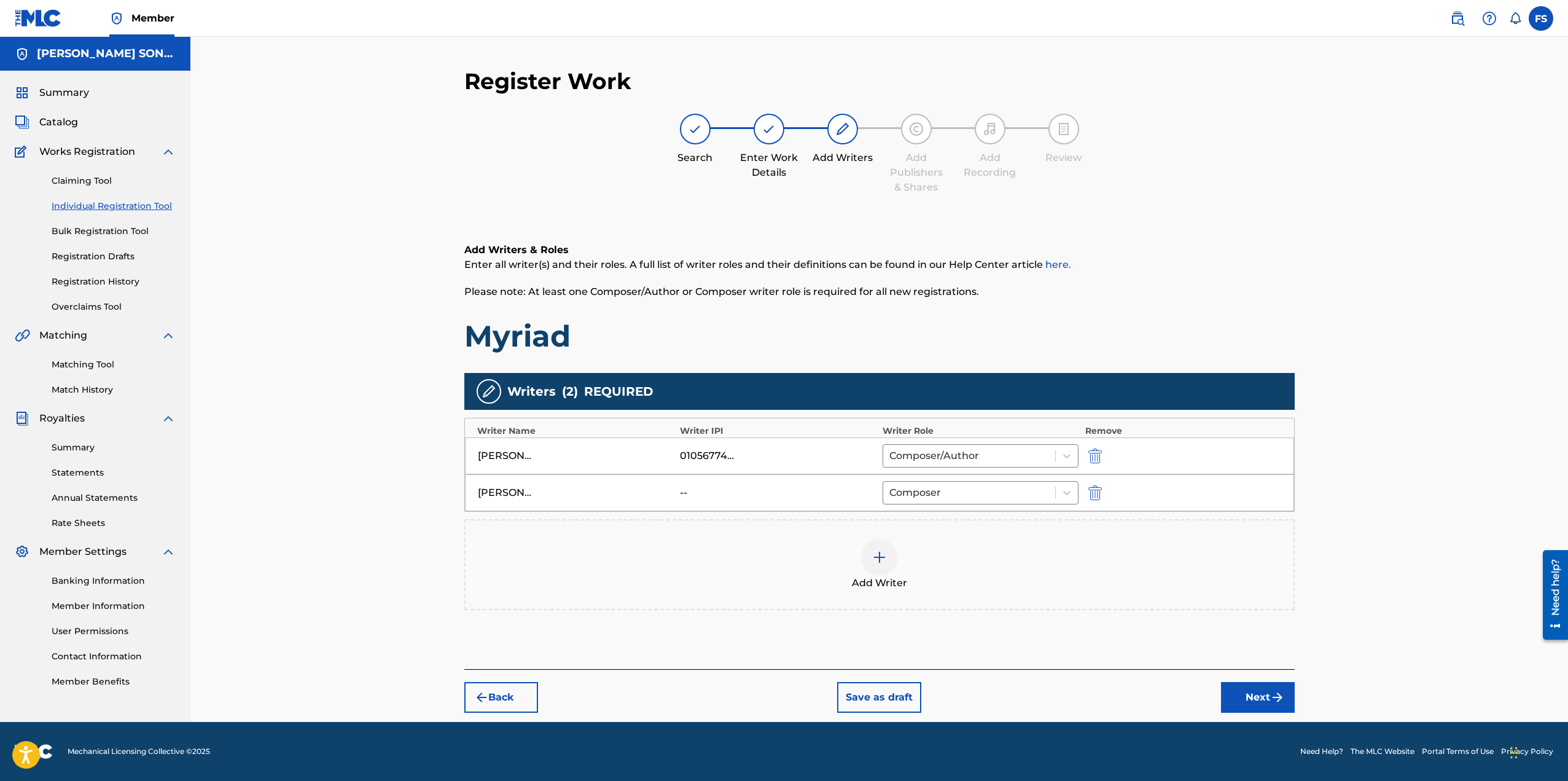
click at [738, 498] on div "--" at bounding box center [778, 493] width 196 height 15
click at [1266, 699] on button "Next" at bounding box center [1257, 697] width 74 height 31
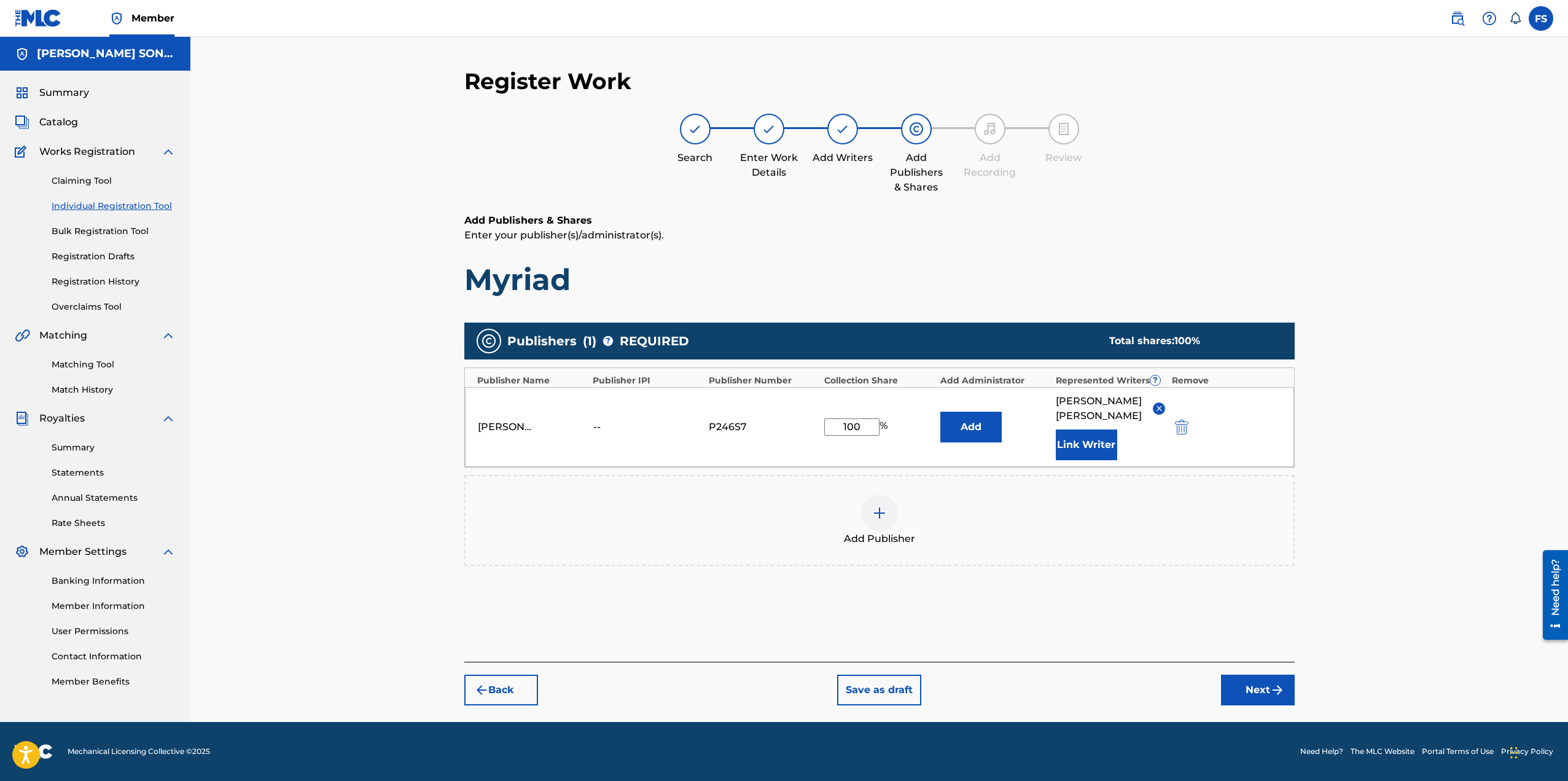
click at [1065, 429] on button "Link Writer" at bounding box center [1086, 445] width 61 height 31
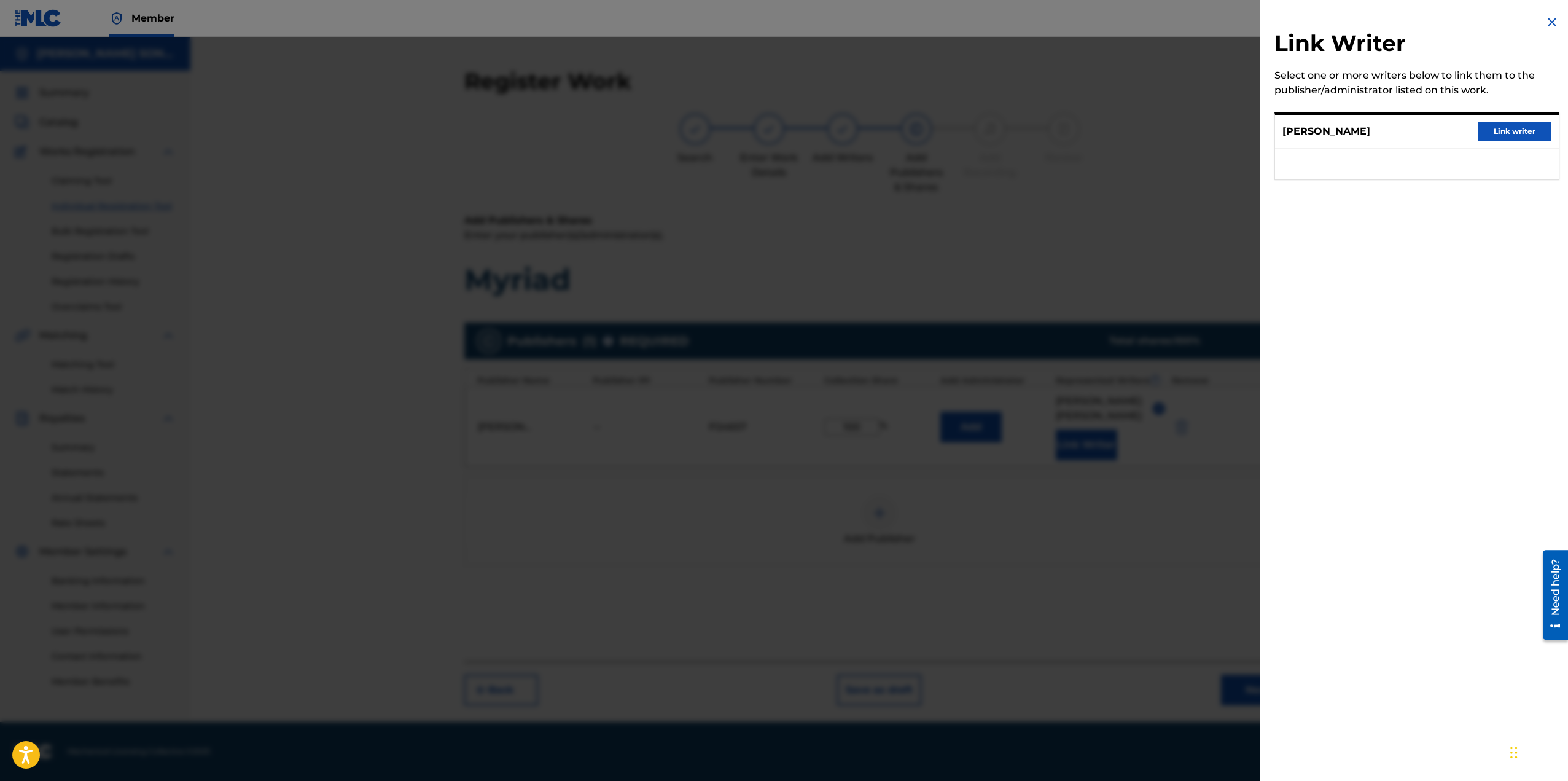
click at [1530, 127] on button "Link writer" at bounding box center [1514, 131] width 74 height 19
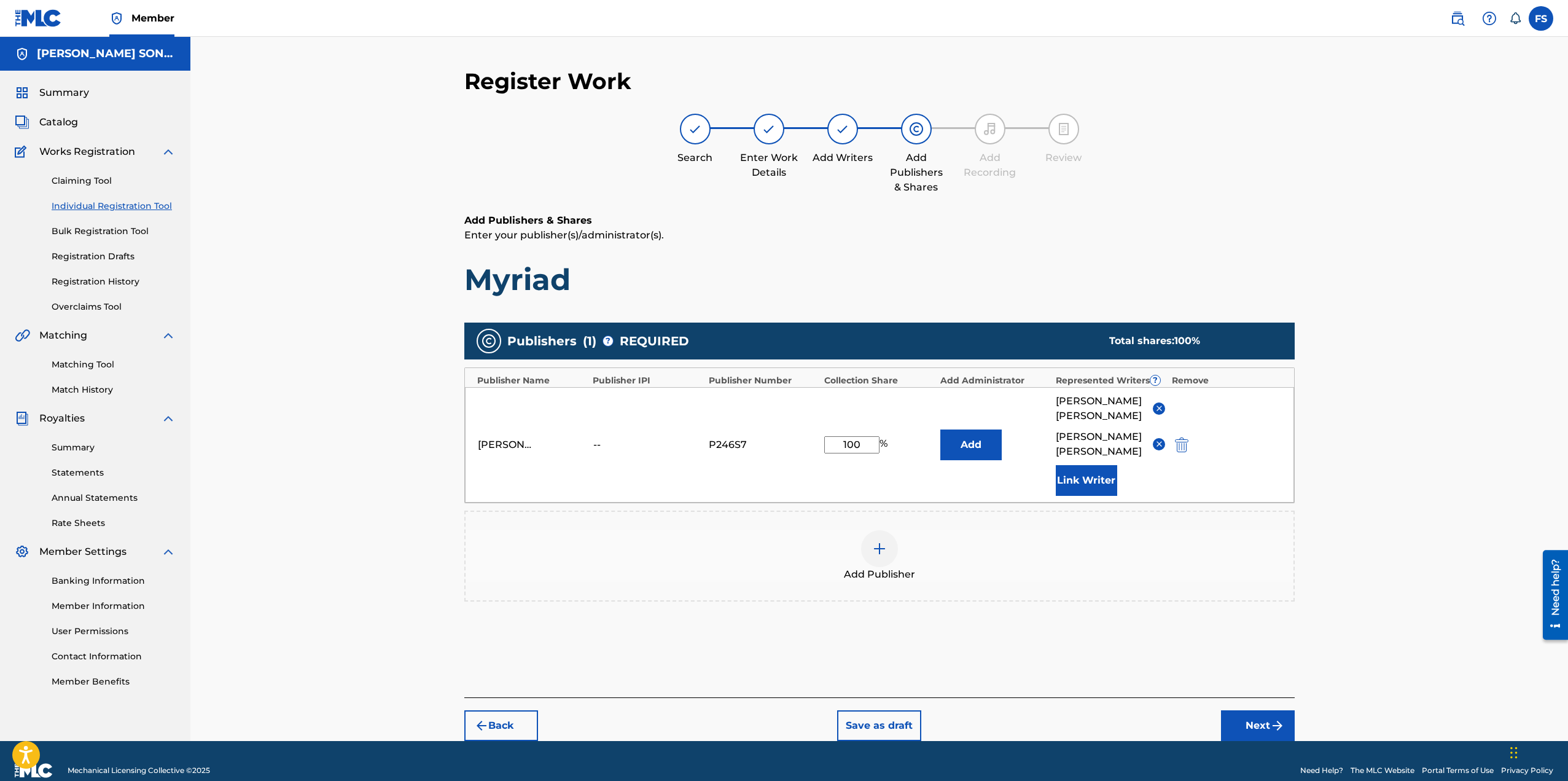
click at [889, 436] on span "%" at bounding box center [884, 445] width 11 height 17
click at [881, 401] on div "[PERSON_NAME] SONGS -- P246S7 100 % Add [PERSON_NAME] [PERSON_NAME] Link Writer" at bounding box center [879, 445] width 829 height 116
click at [1157, 439] on img at bounding box center [1159, 444] width 9 height 9
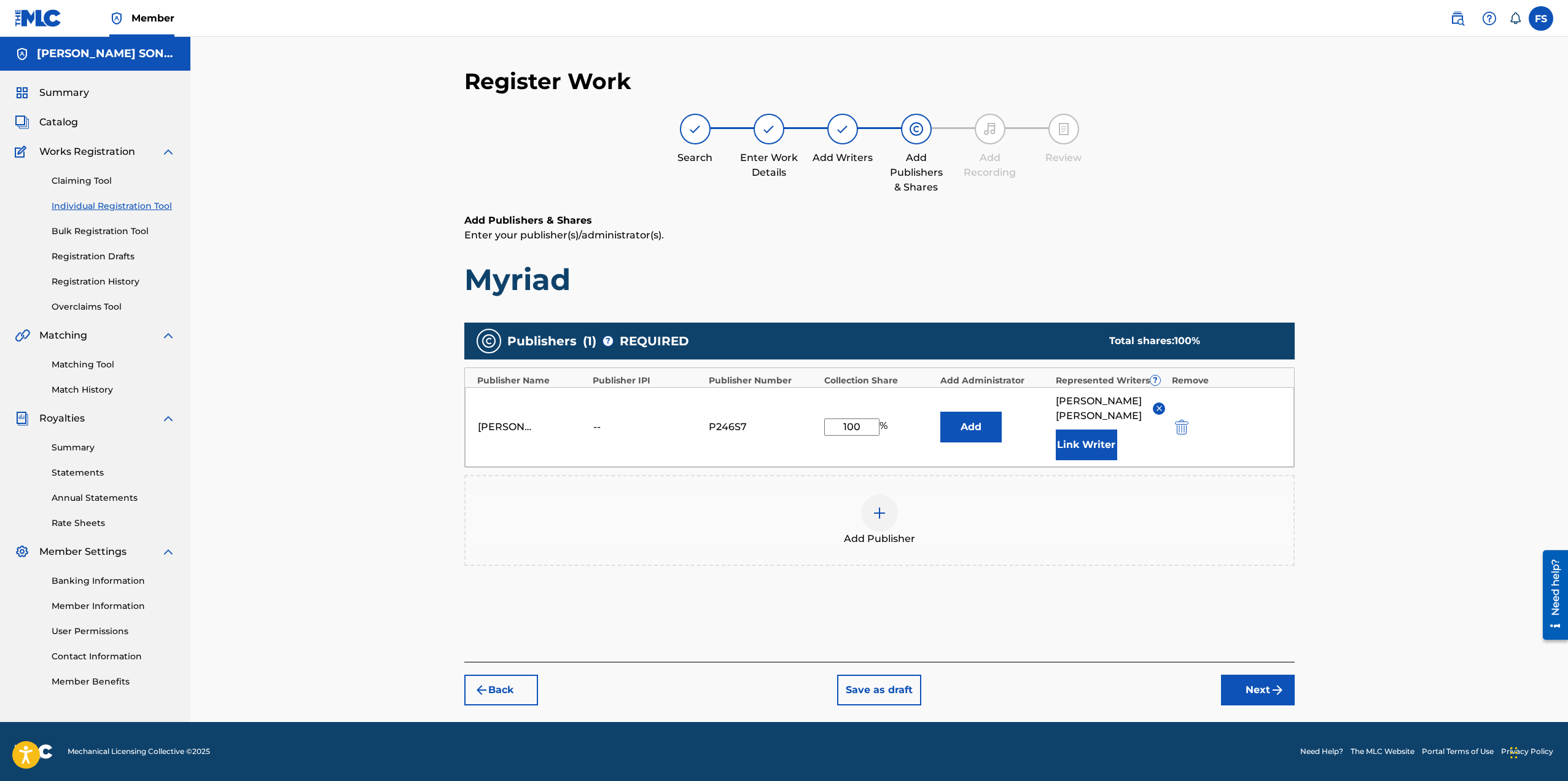
drag, startPoint x: 868, startPoint y: 422, endPoint x: 824, endPoint y: 423, distance: 44.0
click at [826, 423] on input "100" at bounding box center [852, 427] width 55 height 17
type input "75"
click at [1047, 551] on div "Publishers ( 1 ) ? REQUIRED Total shares: 75 % Publisher Name Publisher IPI Pub…" at bounding box center [879, 450] width 831 height 256
click at [839, 134] on img at bounding box center [842, 129] width 15 height 15
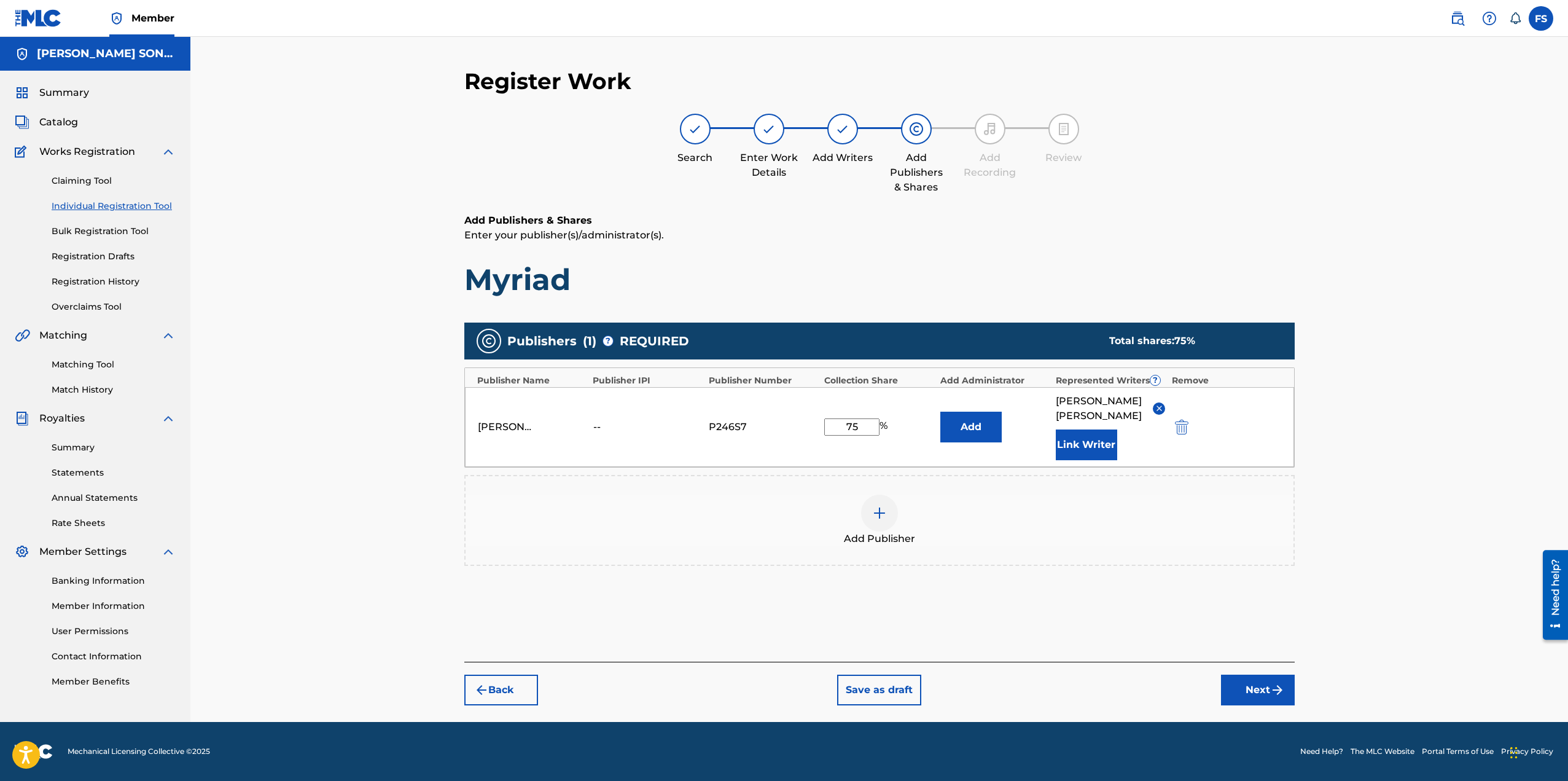
click at [1255, 675] on button "Next" at bounding box center [1257, 690] width 74 height 31
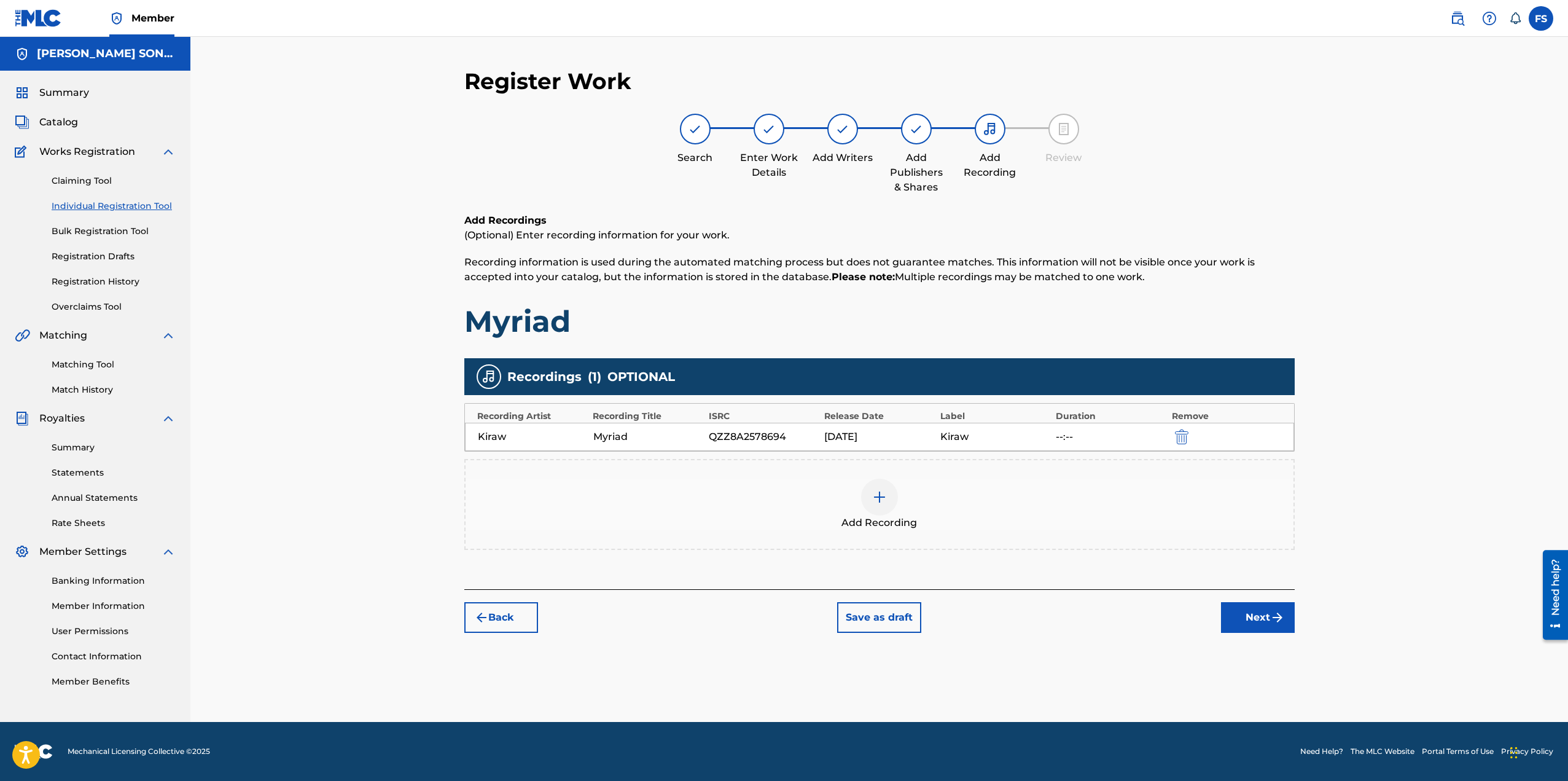
click at [1273, 624] on img "submit" at bounding box center [1277, 617] width 15 height 15
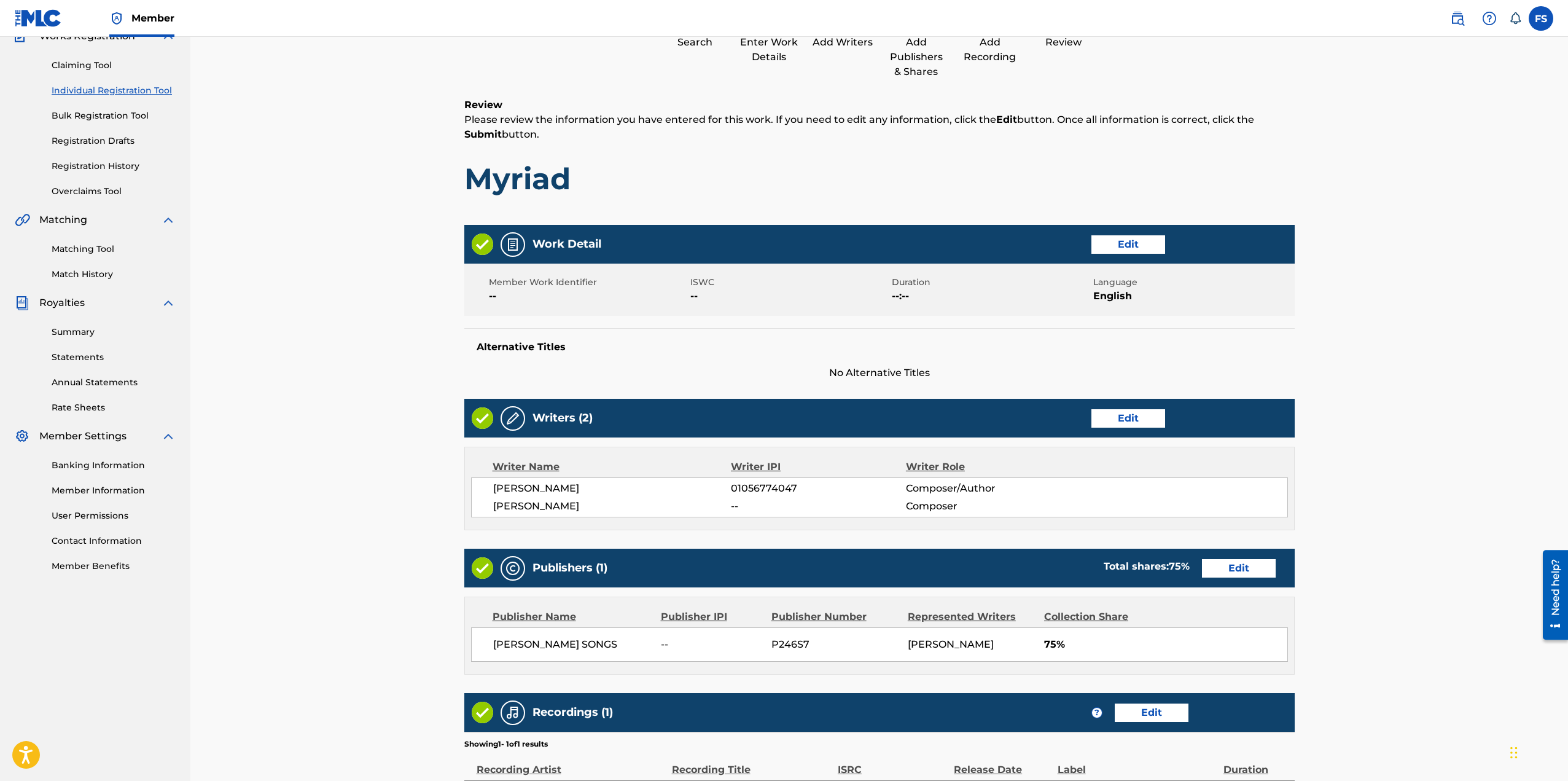
scroll to position [123, 0]
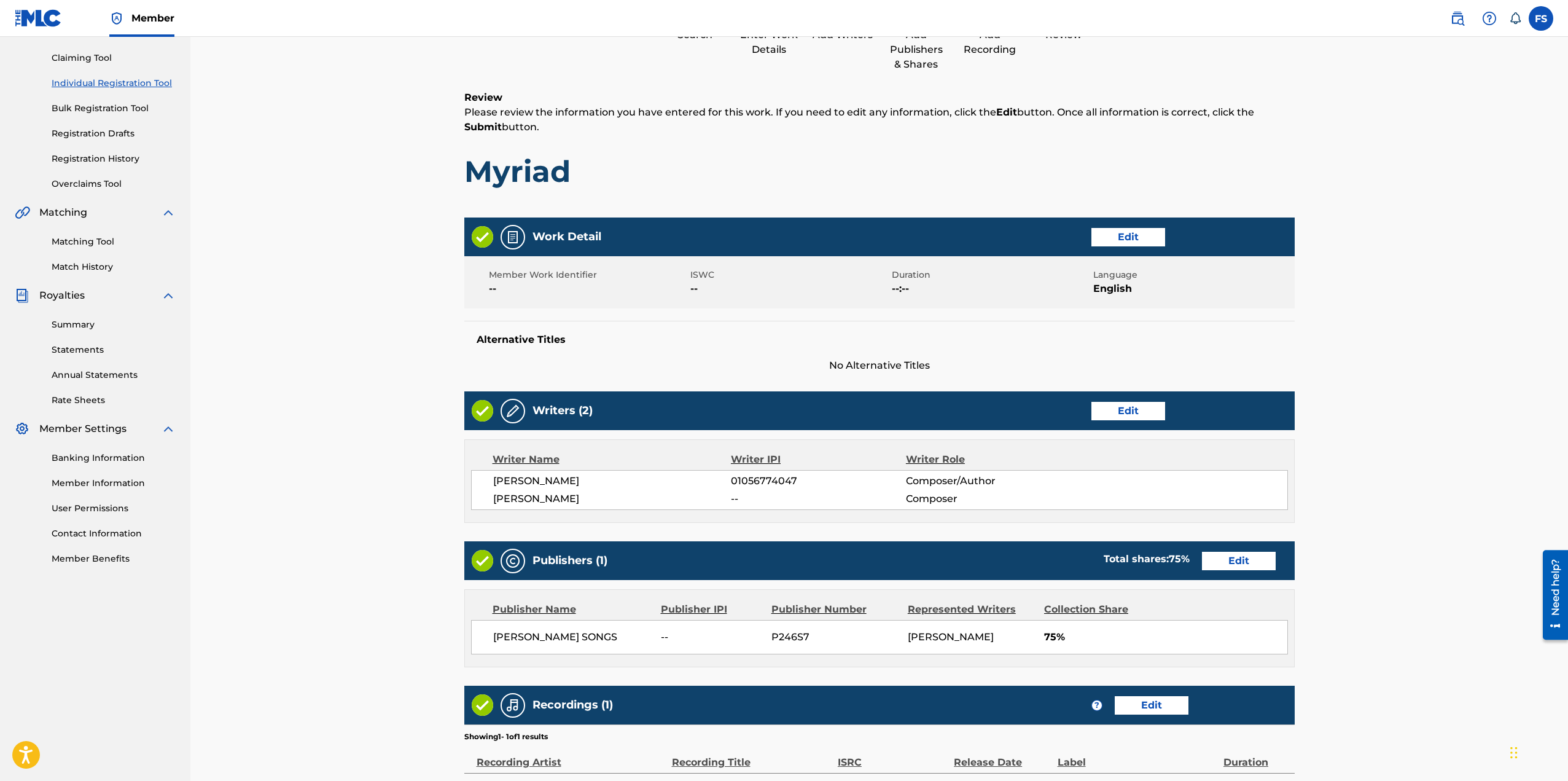
click at [1122, 414] on button "Edit" at bounding box center [1128, 411] width 74 height 19
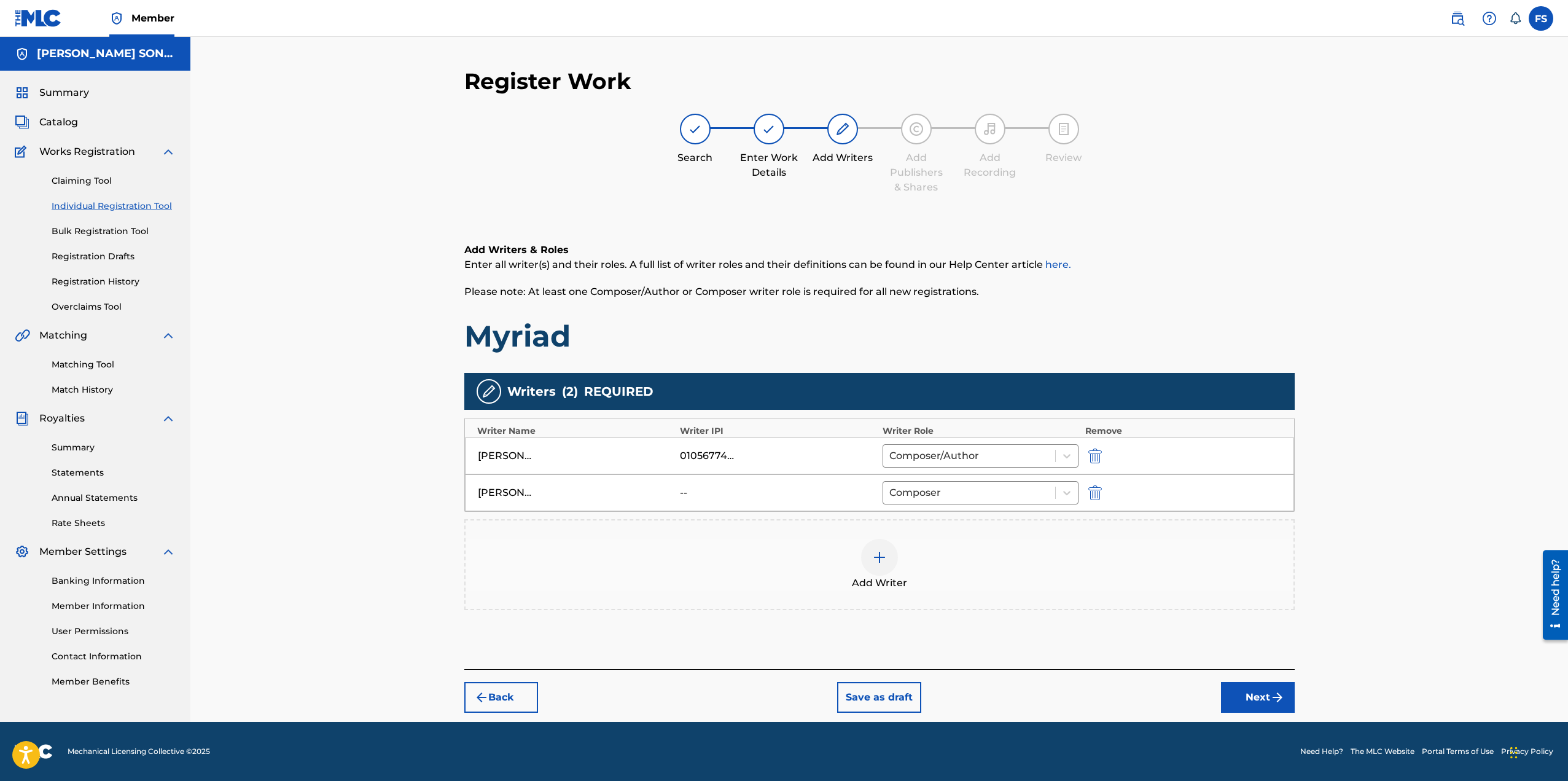
click at [797, 489] on div "--" at bounding box center [778, 493] width 196 height 15
click at [515, 489] on div "[PERSON_NAME]" at bounding box center [505, 493] width 55 height 15
click at [771, 488] on div "--" at bounding box center [778, 493] width 196 height 15
click at [1245, 691] on button "Next" at bounding box center [1257, 697] width 74 height 31
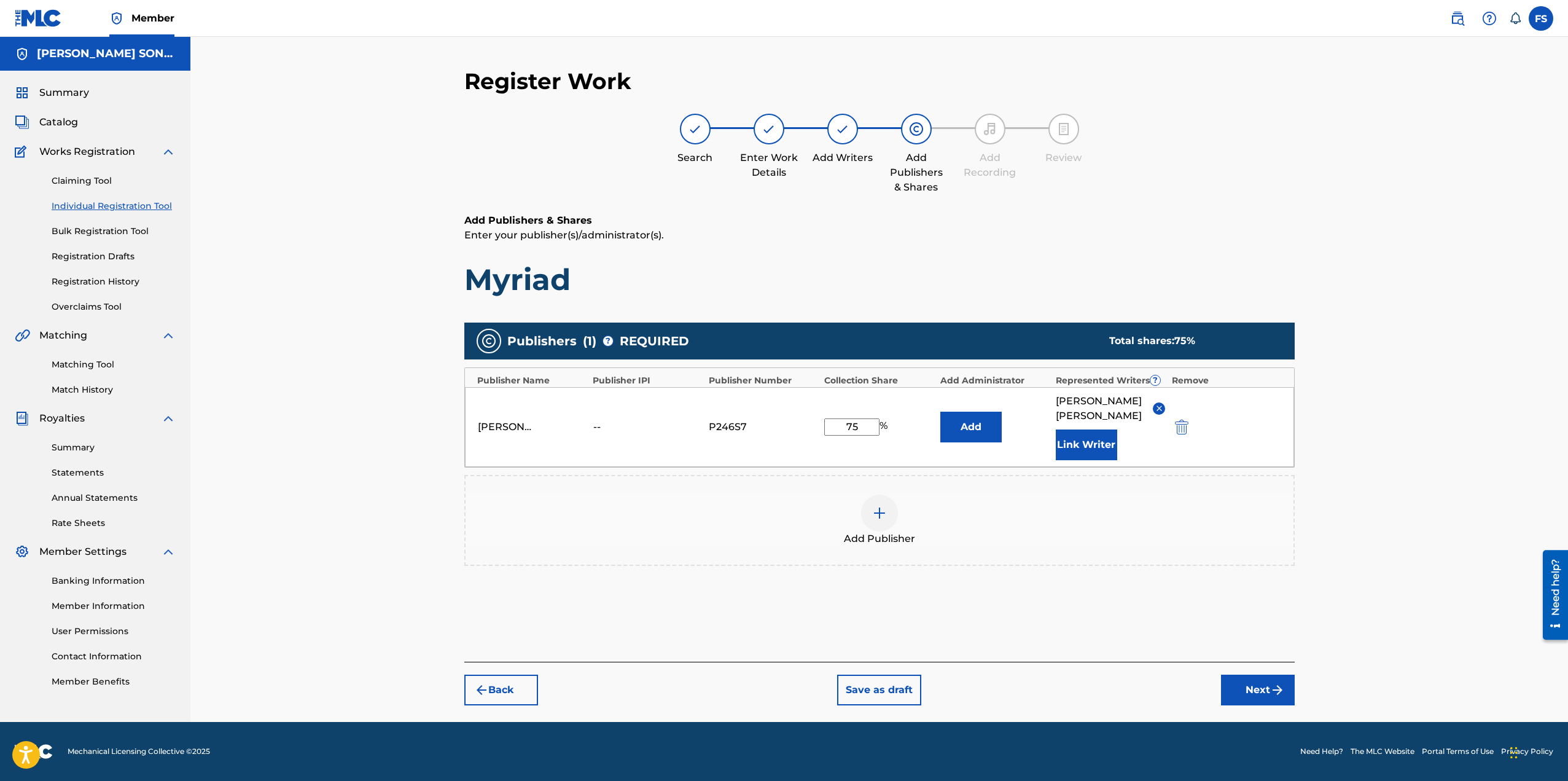
click at [1250, 685] on button "Next" at bounding box center [1257, 690] width 74 height 31
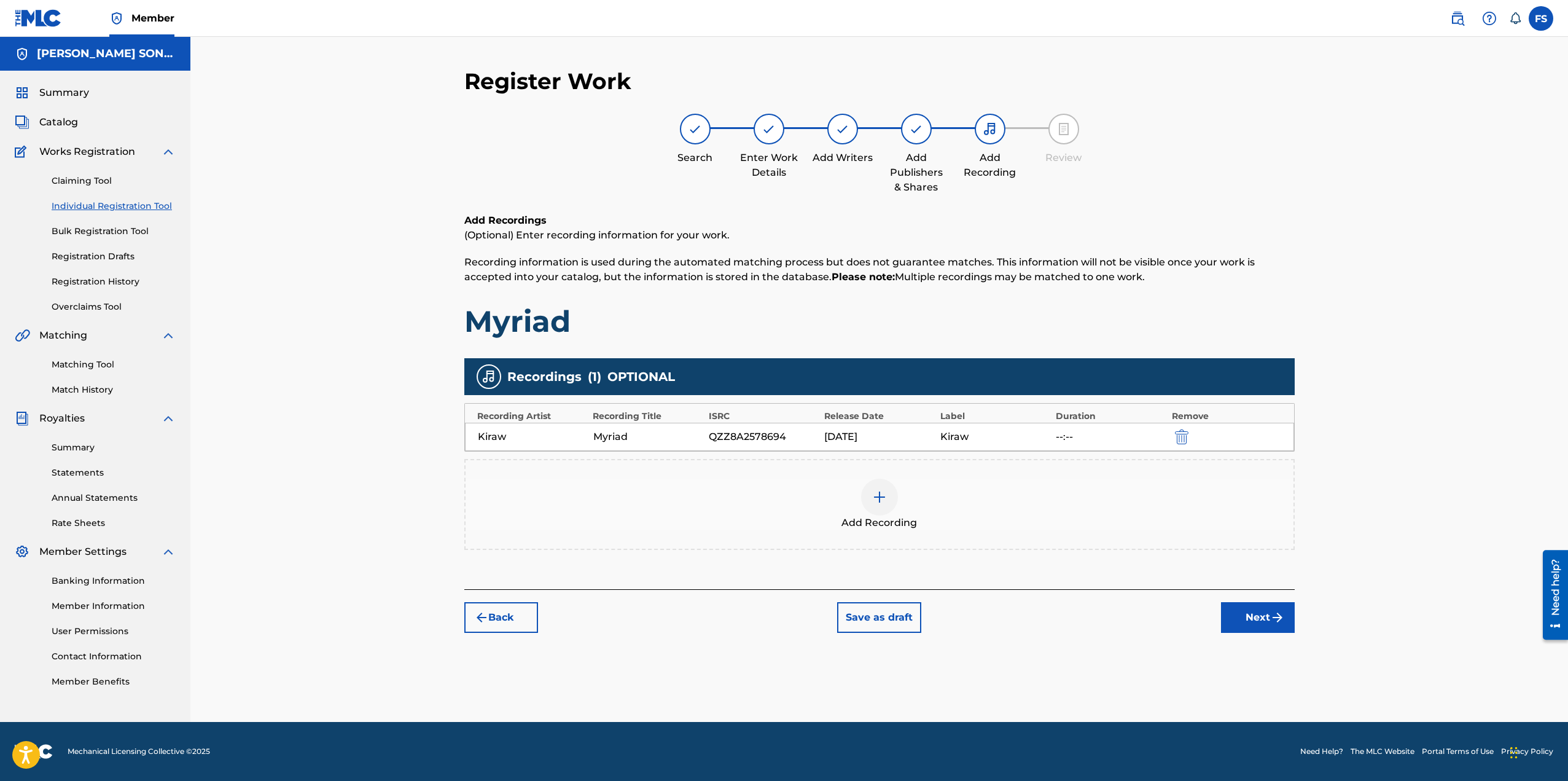
click at [1256, 671] on div "Register Work Search Enter Work Details Add Writers Add Publishers & Shares Add…" at bounding box center [879, 395] width 860 height 654
click at [1260, 606] on button "Next" at bounding box center [1257, 617] width 74 height 31
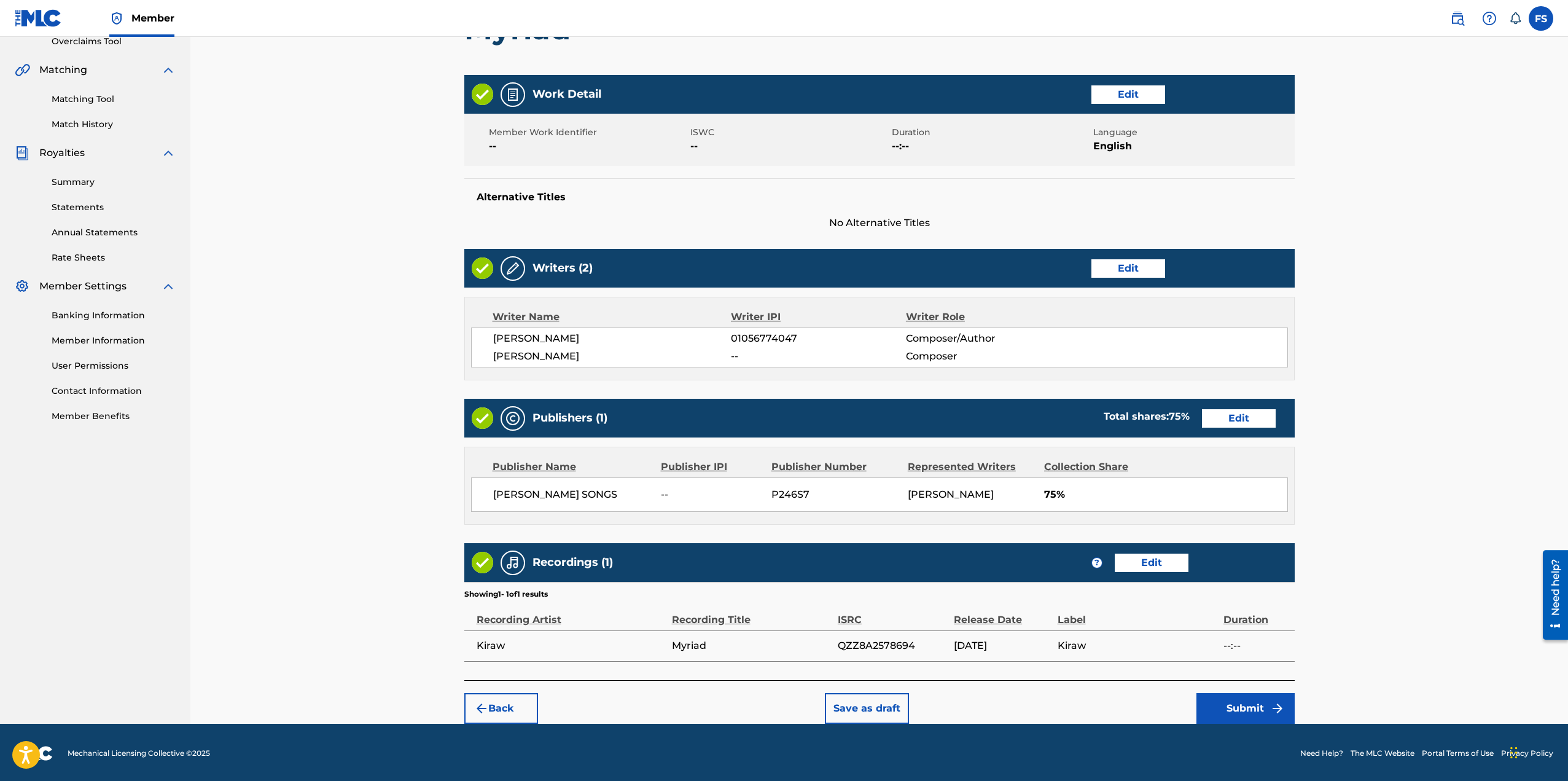
scroll to position [267, 0]
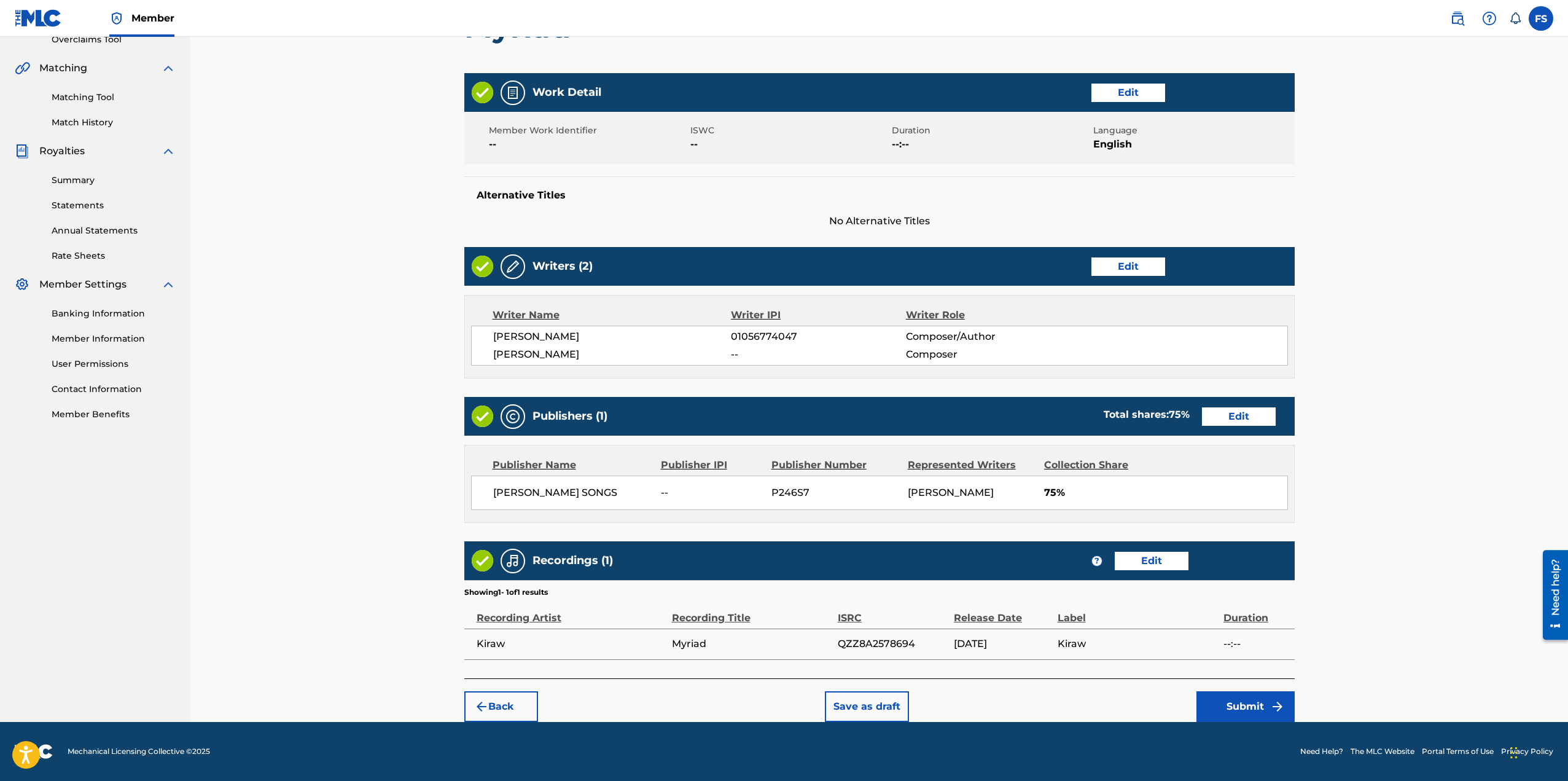
click at [1260, 694] on button "Submit" at bounding box center [1246, 706] width 98 height 31
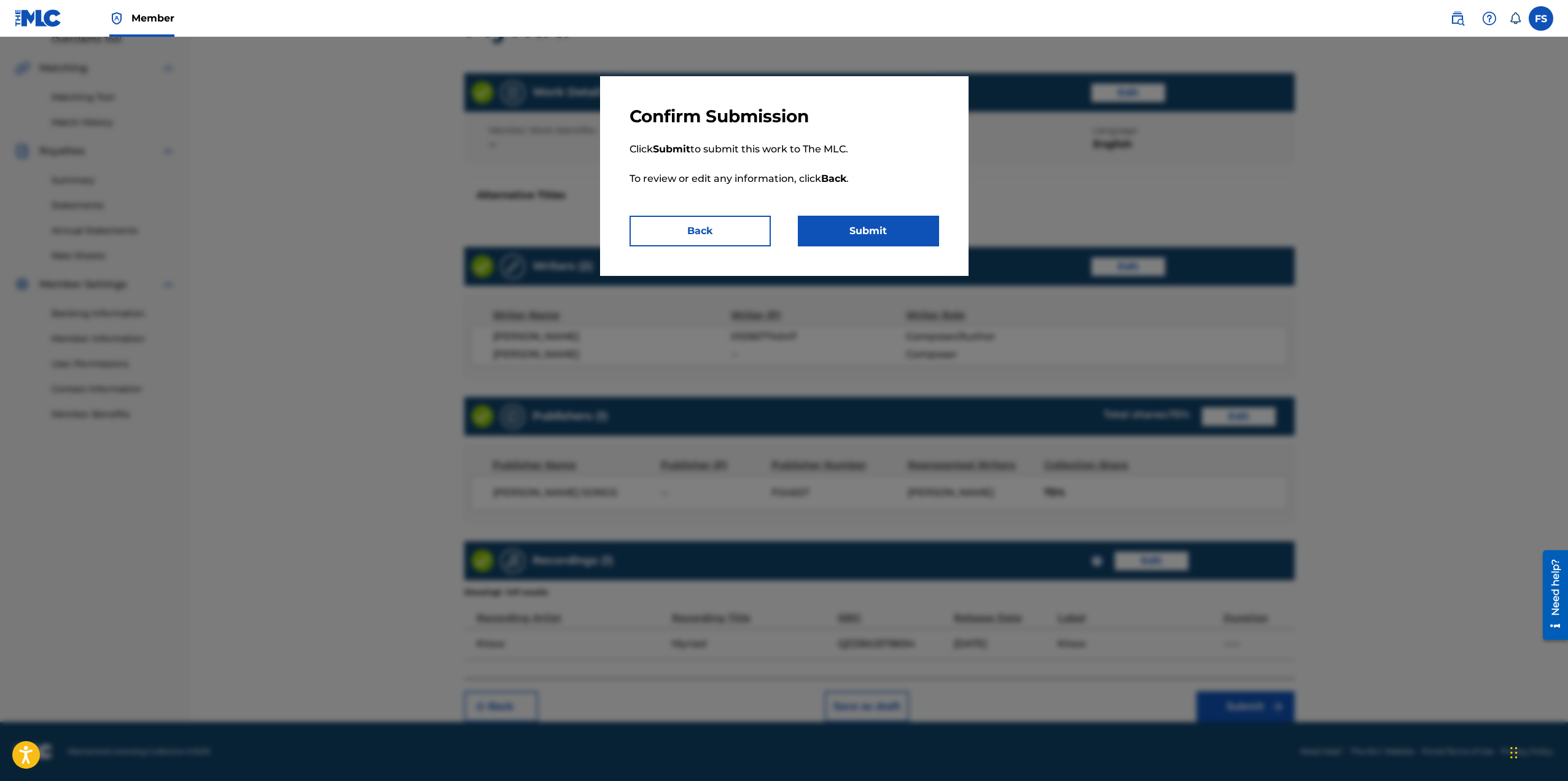
click at [737, 229] on button "Back" at bounding box center [700, 231] width 141 height 31
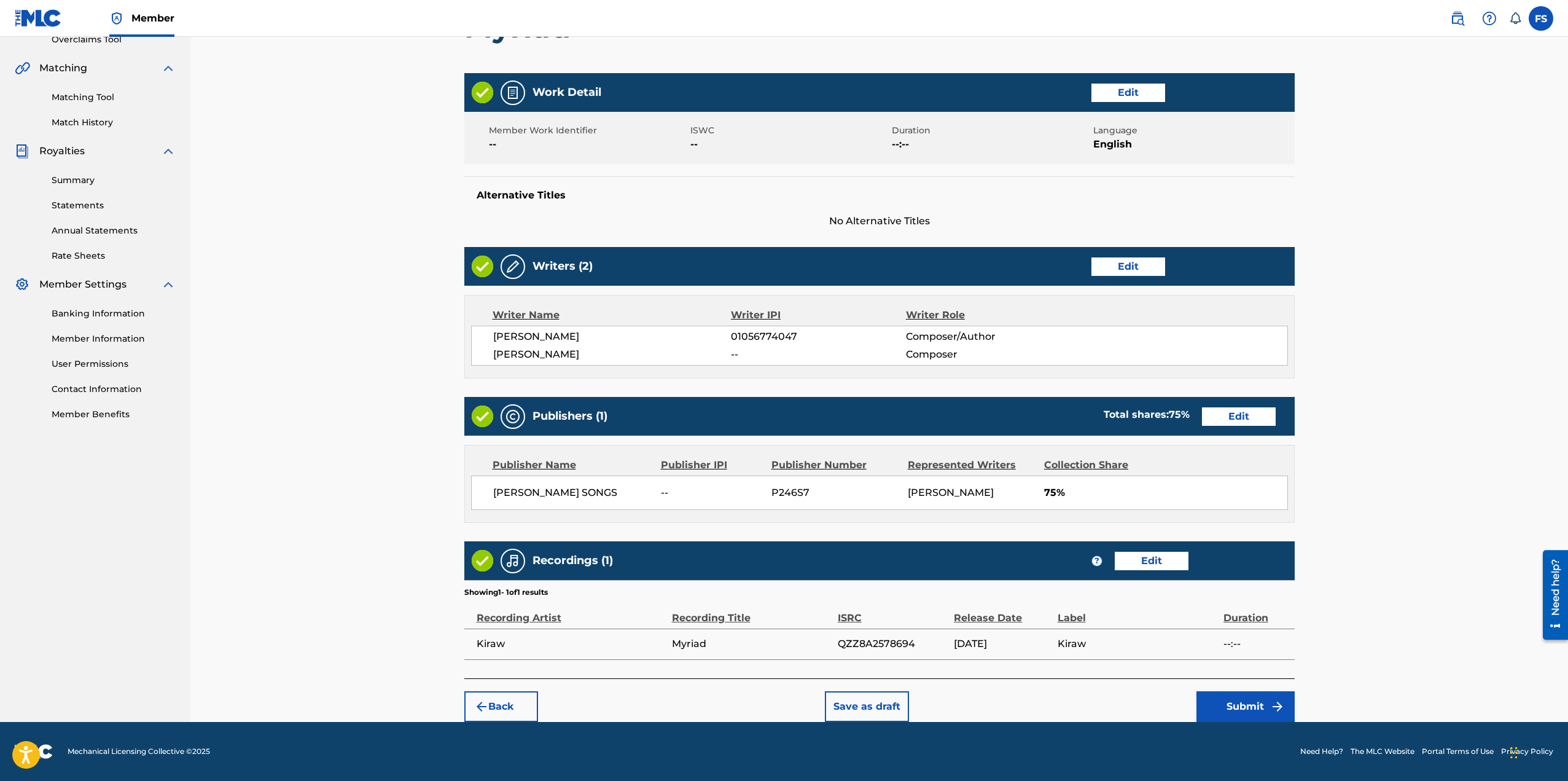
click at [1237, 702] on button "Submit" at bounding box center [1246, 706] width 98 height 31
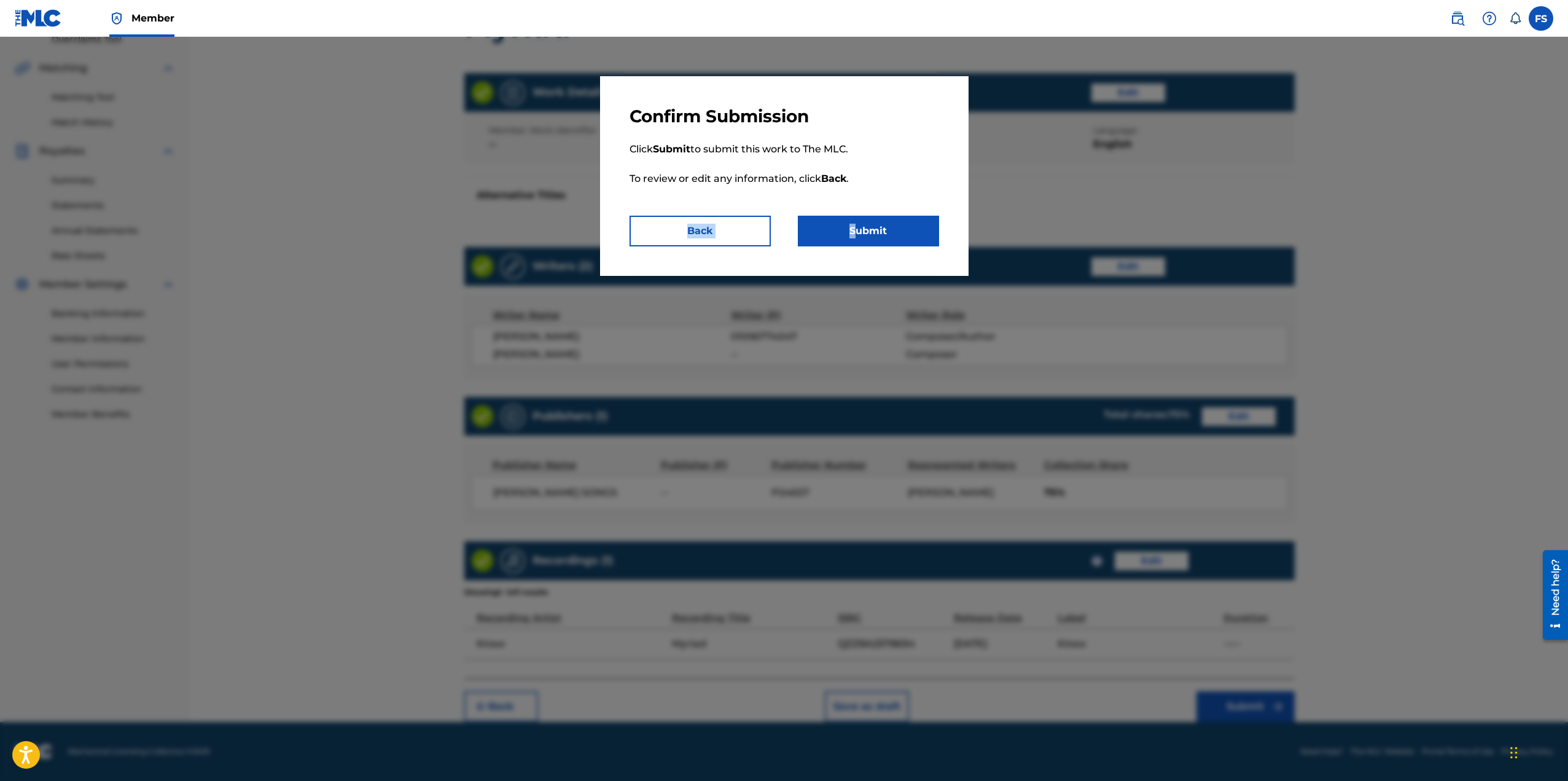
click at [856, 219] on div "Confirm Submission Click Submit to submit this work to The MLC. To review or ed…" at bounding box center [784, 176] width 368 height 200
click at [867, 232] on button "Submit" at bounding box center [868, 231] width 141 height 31
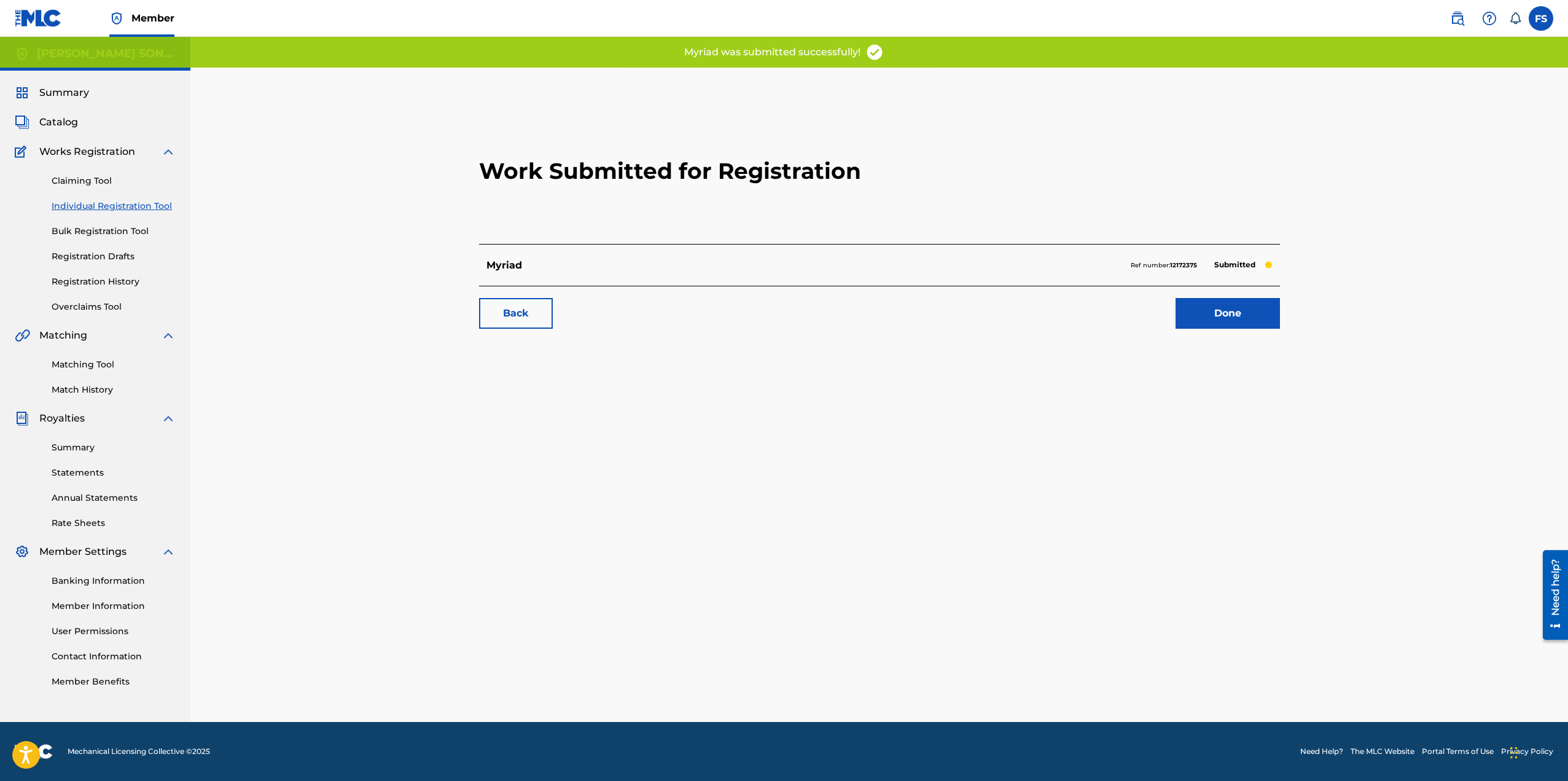
click at [1229, 322] on link "Done" at bounding box center [1227, 313] width 104 height 31
